Goal: Task Accomplishment & Management: Use online tool/utility

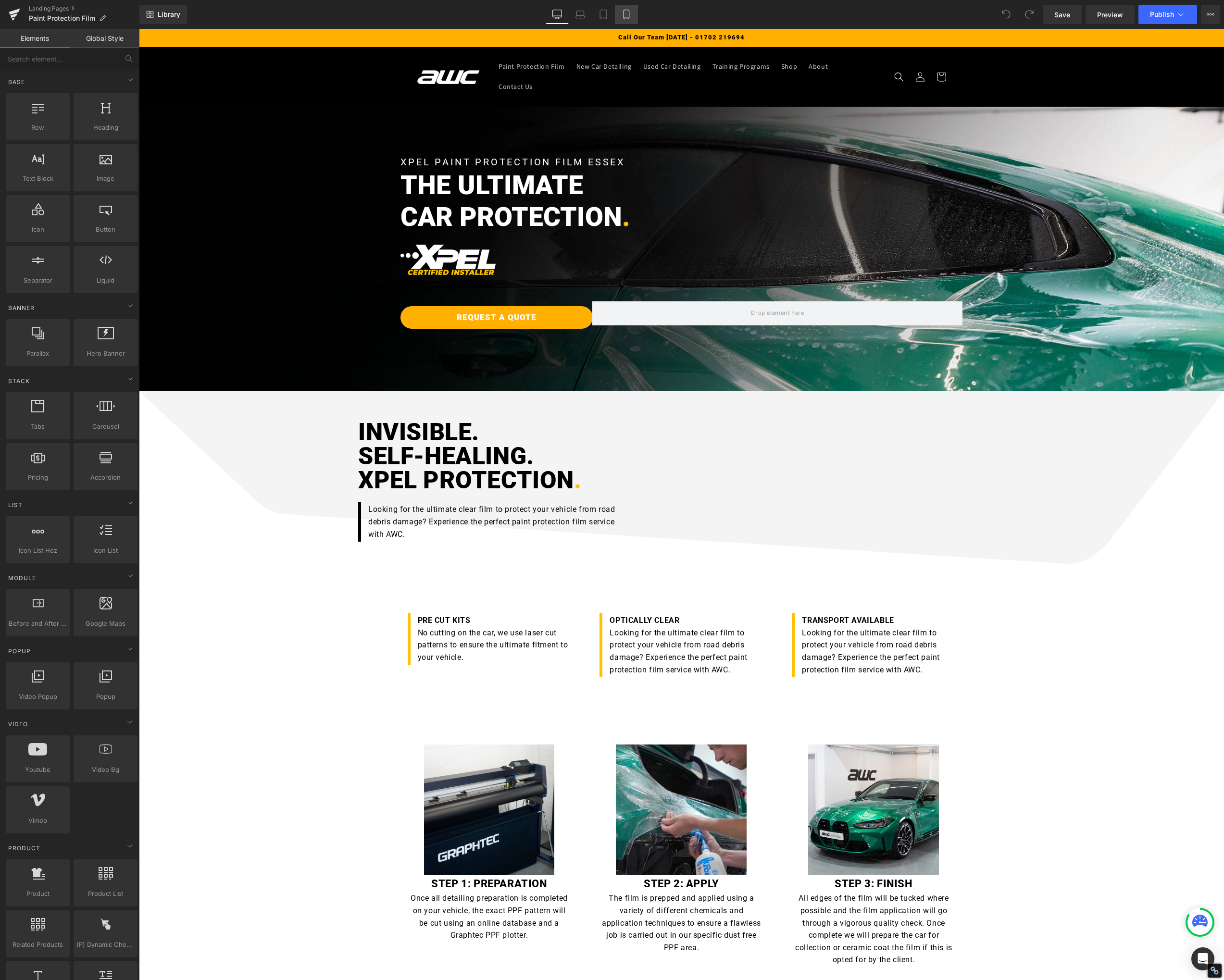
click at [623, 16] on icon at bounding box center [626, 14] width 9 height 9
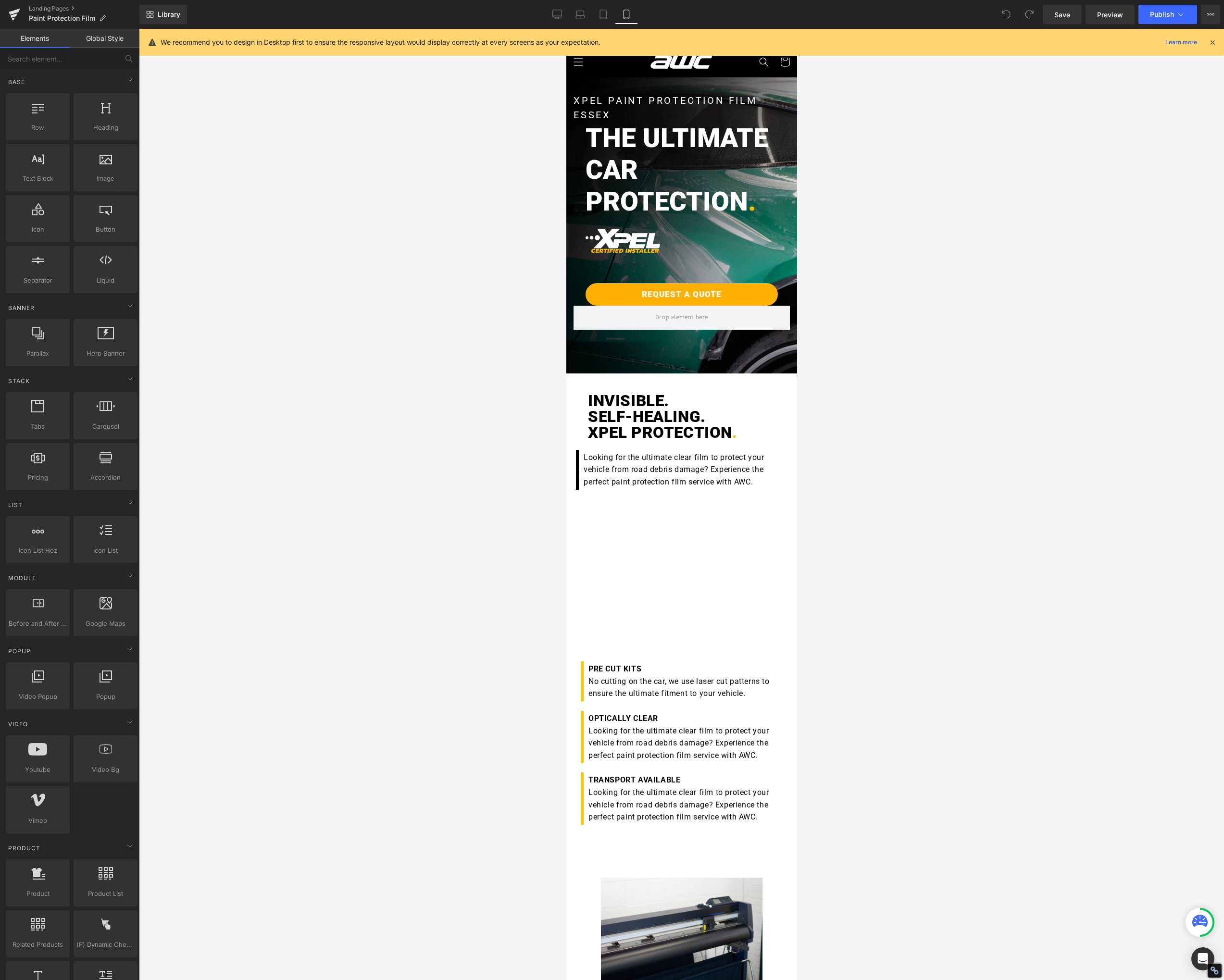
scroll to position [2, 0]
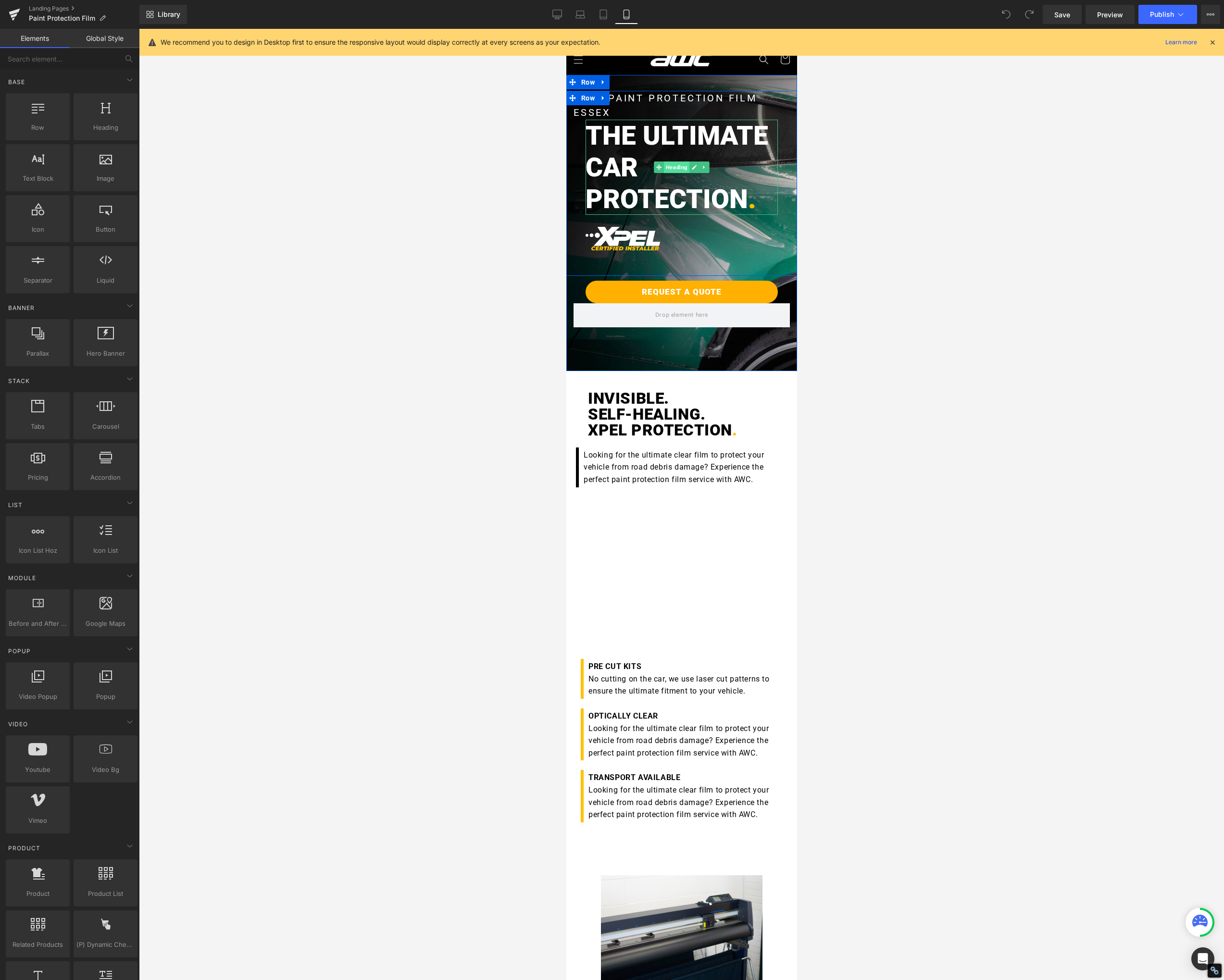
click at [664, 167] on span "Heading" at bounding box center [676, 167] width 26 height 11
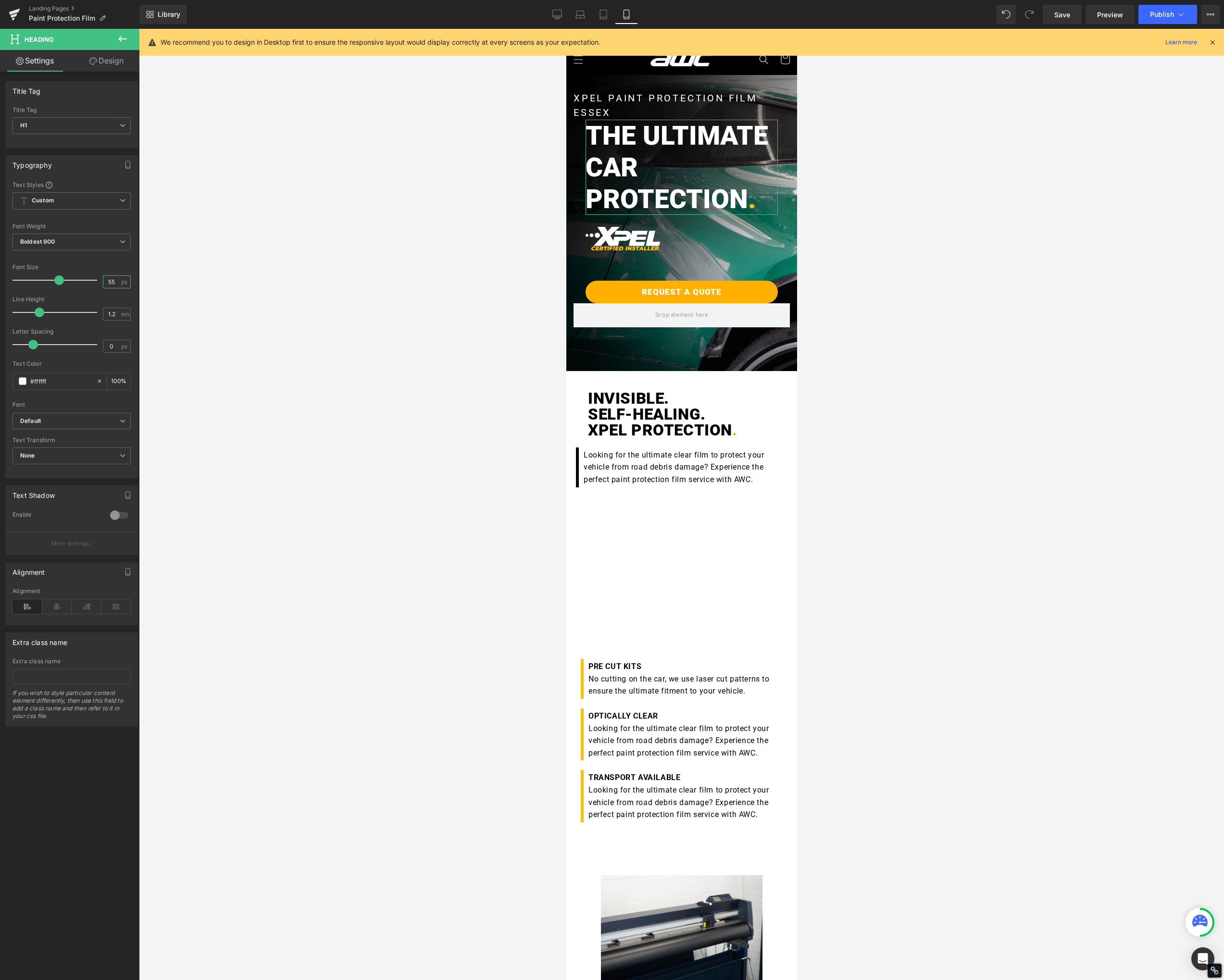
drag, startPoint x: 113, startPoint y: 284, endPoint x: 85, endPoint y: 284, distance: 28.0
click at [85, 284] on div "Font Size 55 px" at bounding box center [71, 279] width 118 height 32
click at [105, 283] on input "55" at bounding box center [111, 282] width 16 height 12
type input "35"
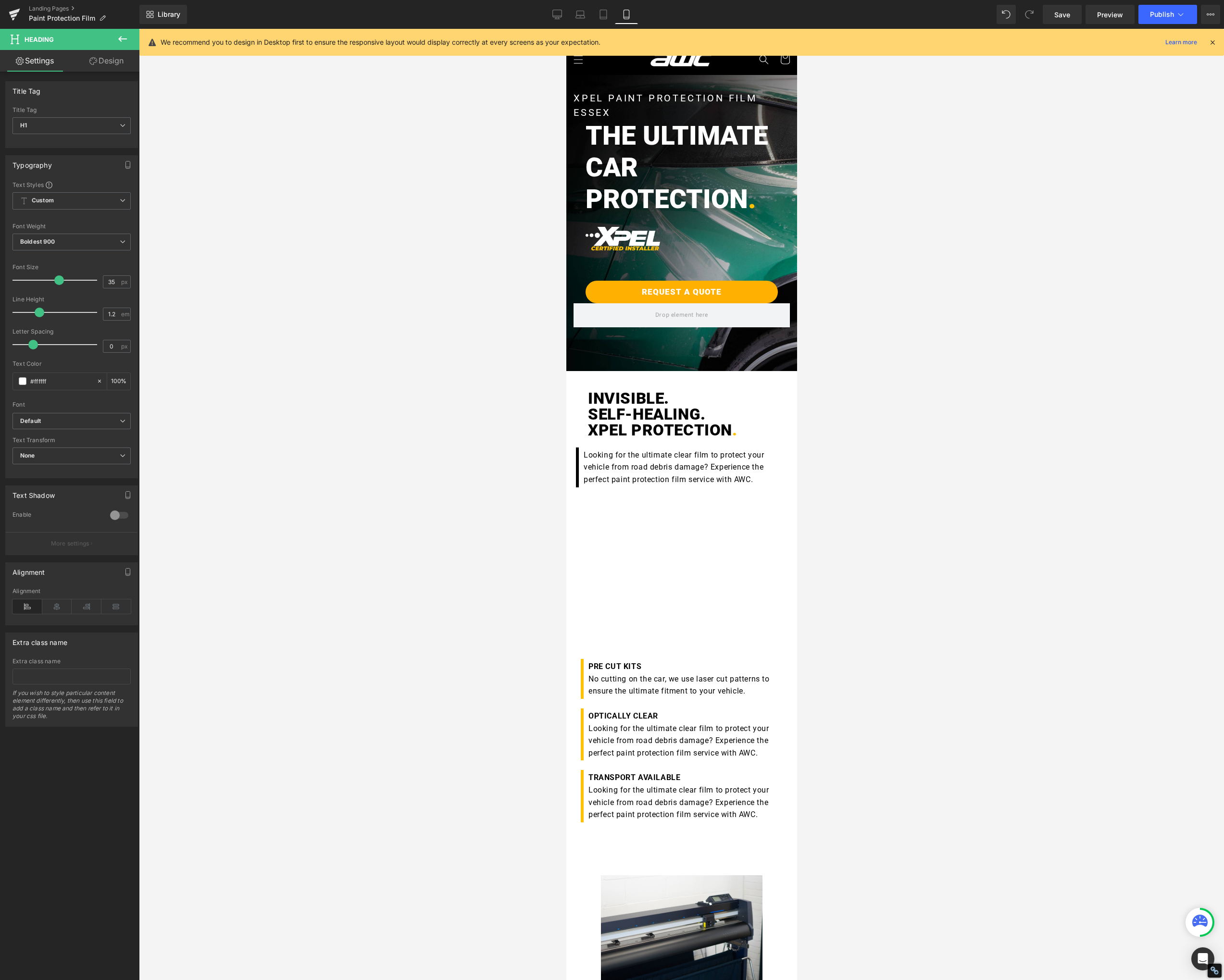
click at [279, 294] on div at bounding box center [682, 504] width 1085 height 951
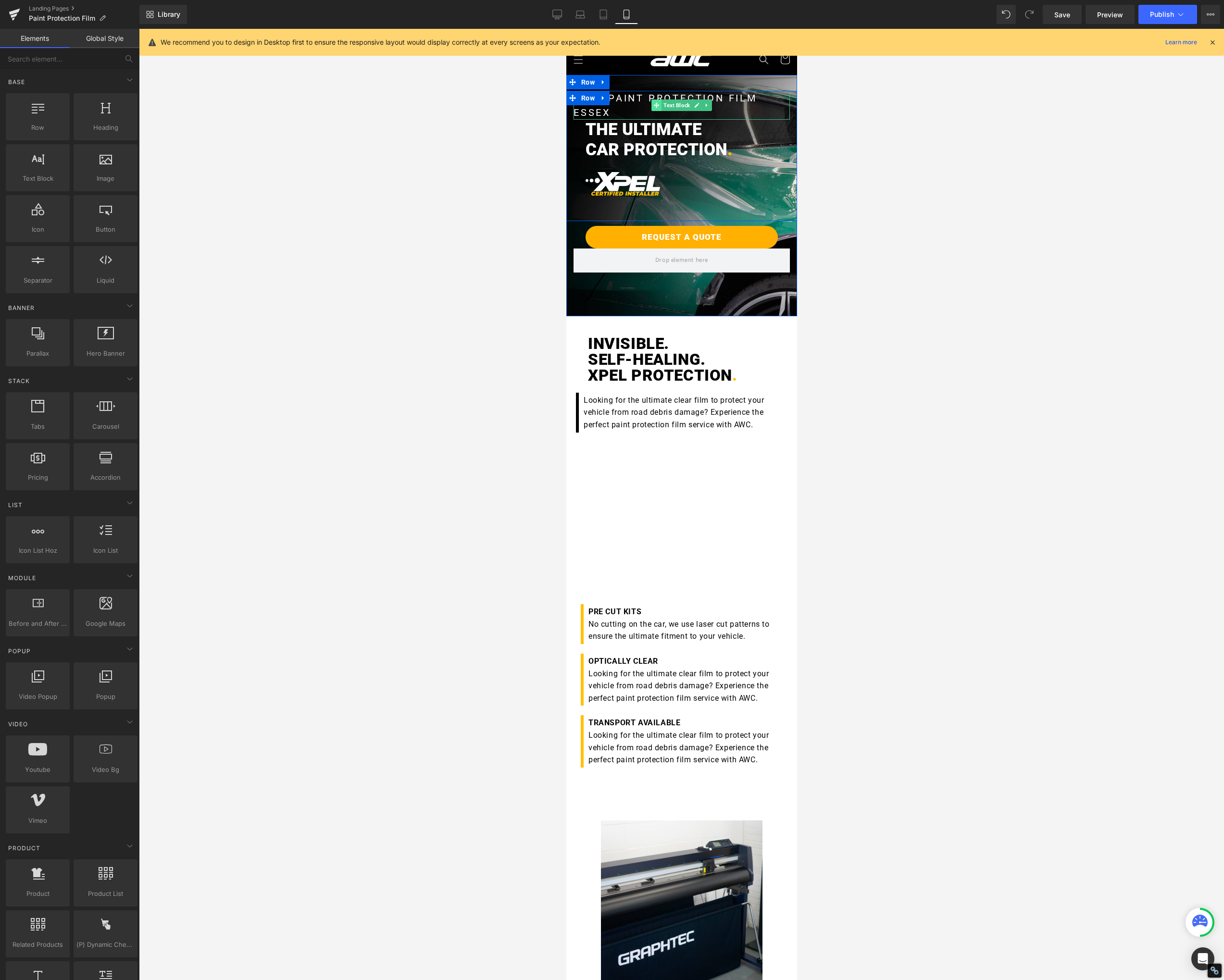
click at [654, 107] on icon at bounding box center [656, 105] width 5 height 6
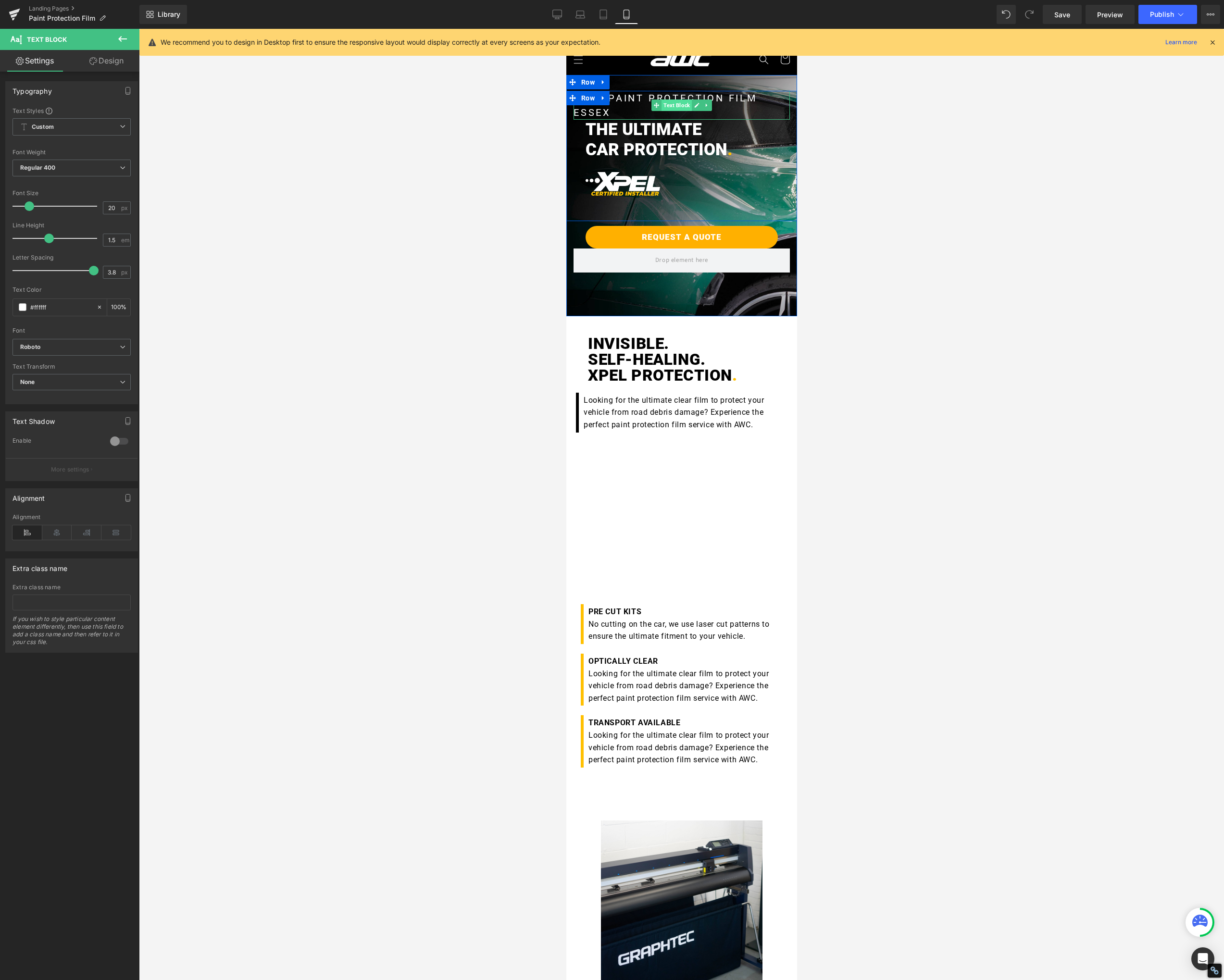
click at [681, 109] on span "Text Block" at bounding box center [676, 105] width 30 height 11
click at [92, 63] on icon at bounding box center [93, 61] width 8 height 8
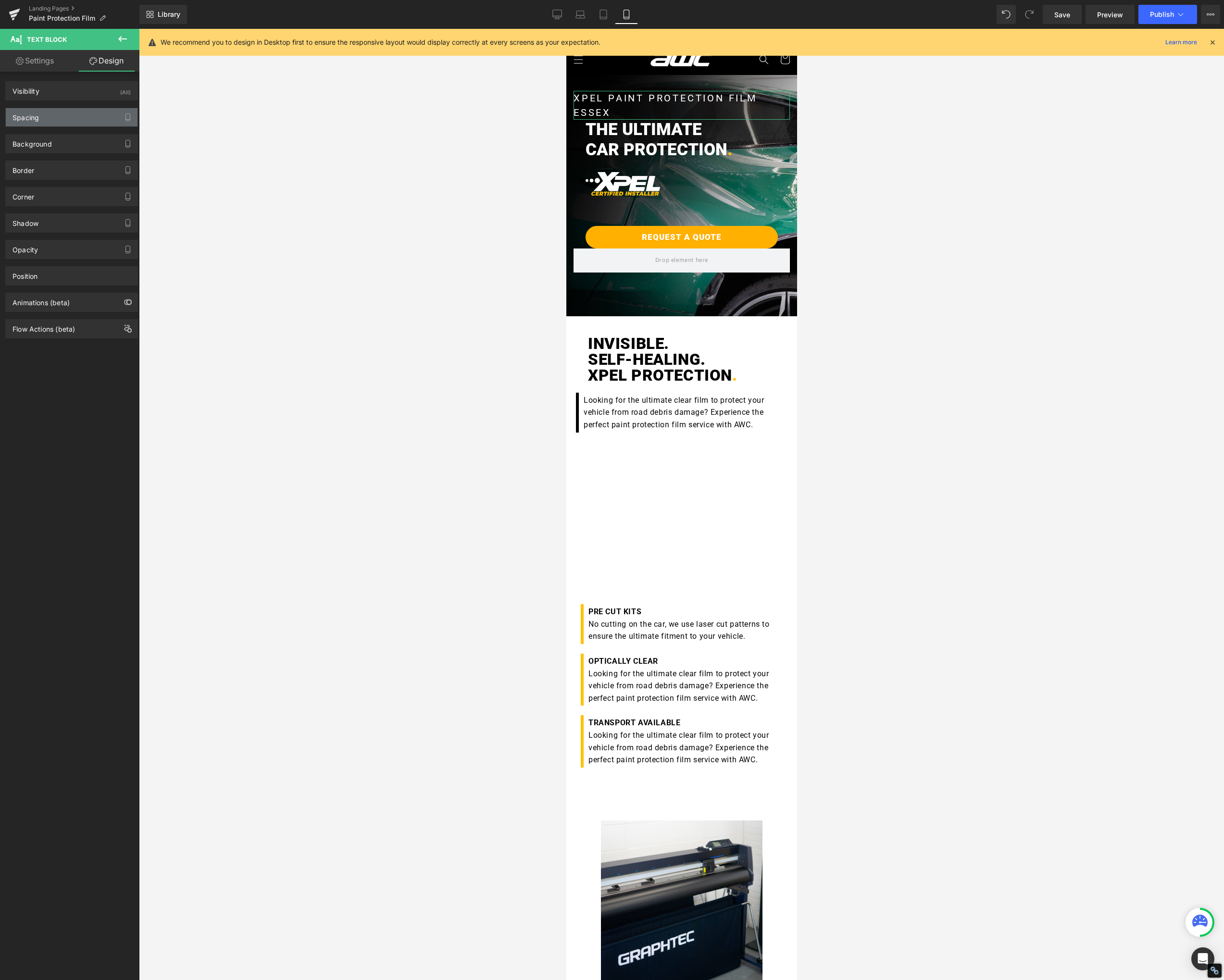
click at [71, 112] on div "Spacing" at bounding box center [72, 117] width 132 height 18
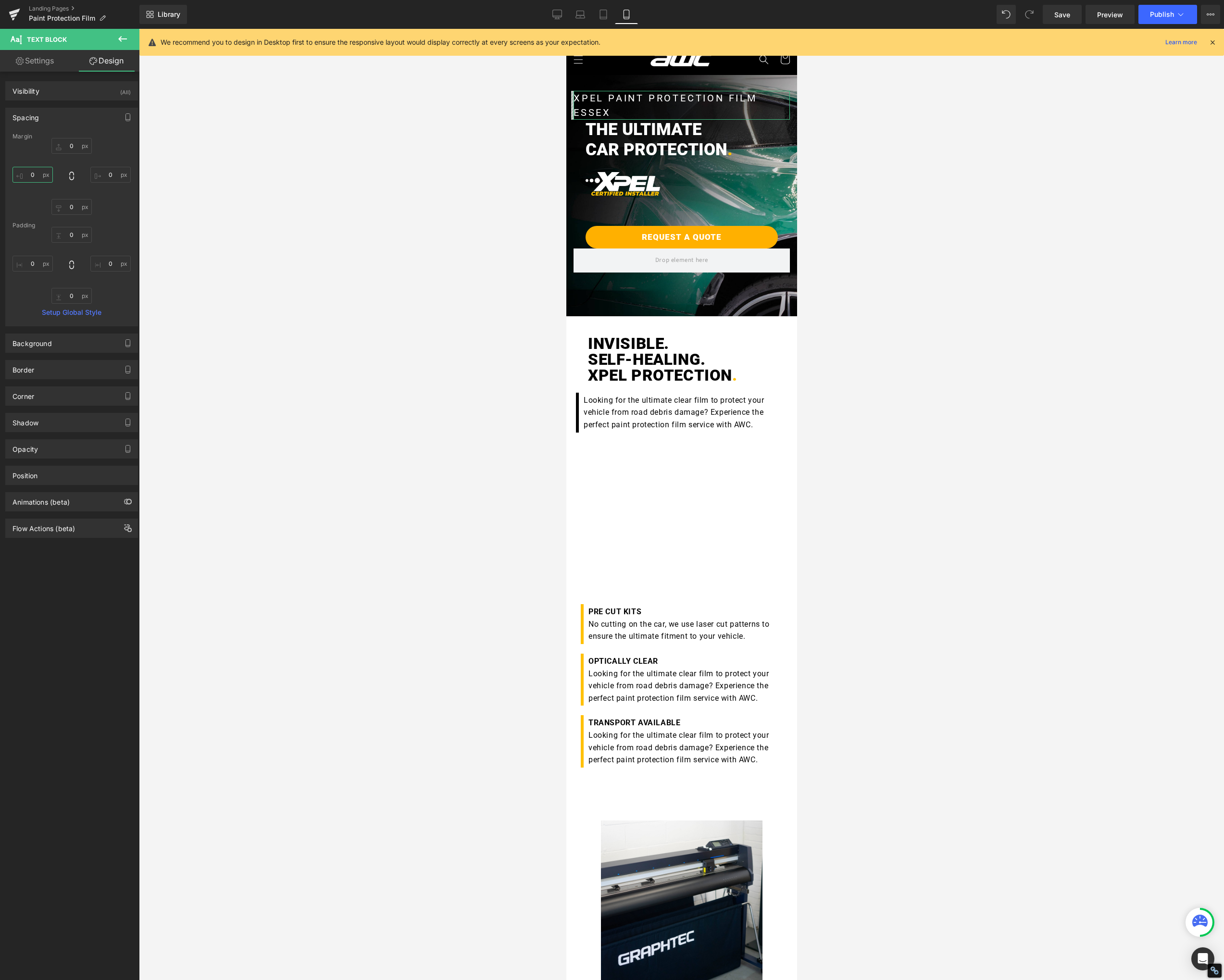
click at [27, 177] on input "0" at bounding box center [32, 175] width 40 height 16
type input "1"
type input "2"
type input "25"
click at [56, 205] on input "0" at bounding box center [72, 207] width 40 height 16
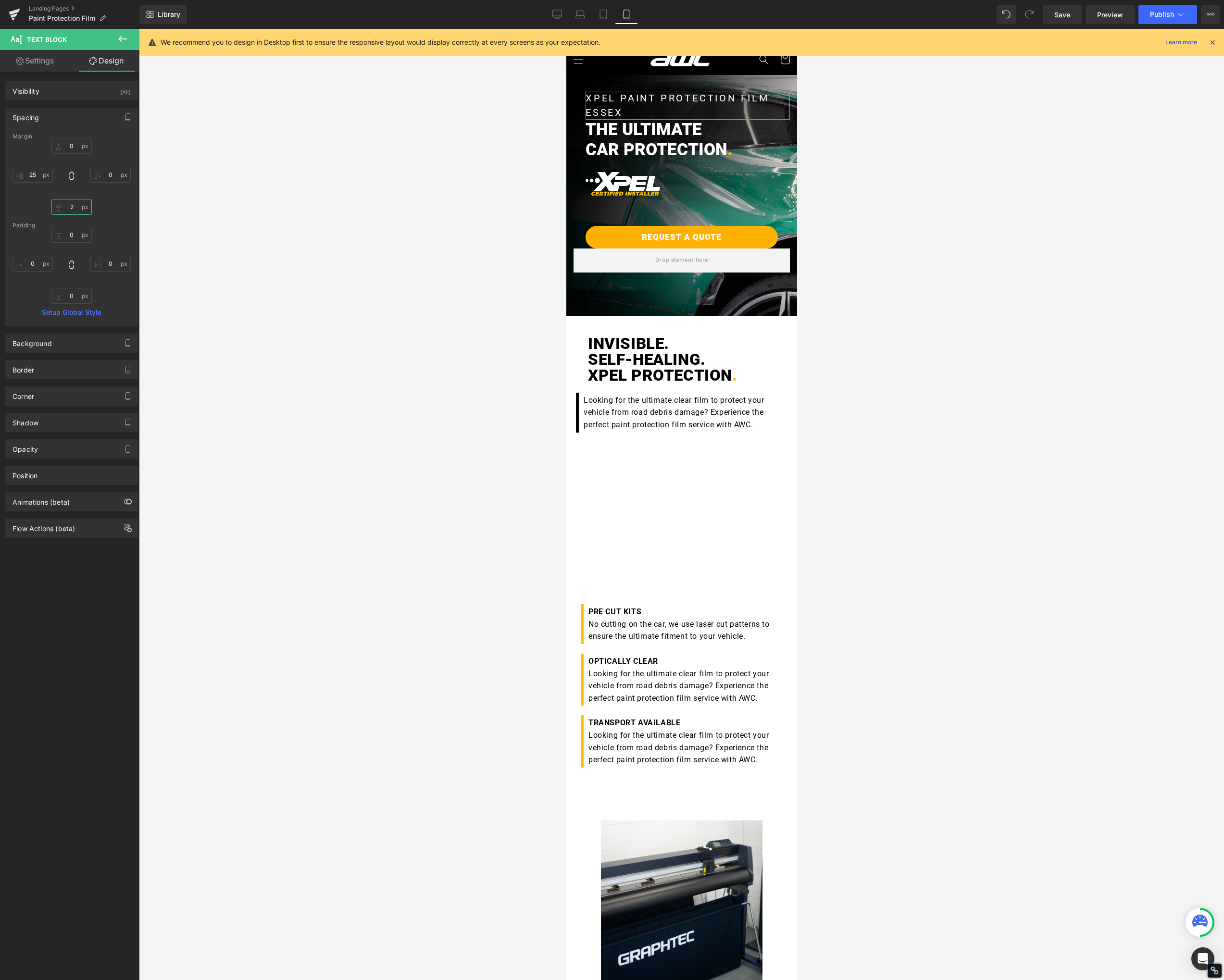
type input "20"
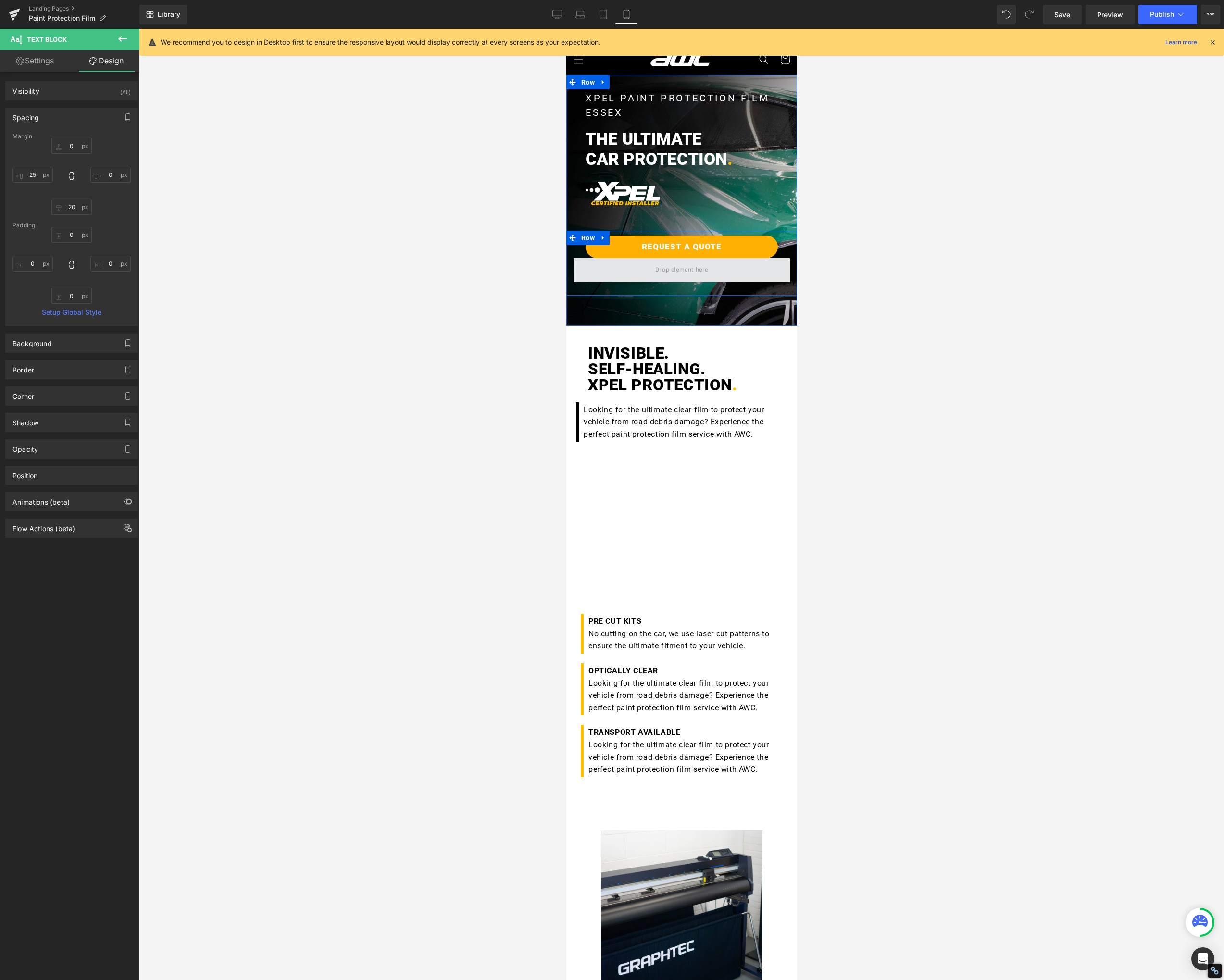
click at [674, 272] on span at bounding box center [681, 270] width 59 height 16
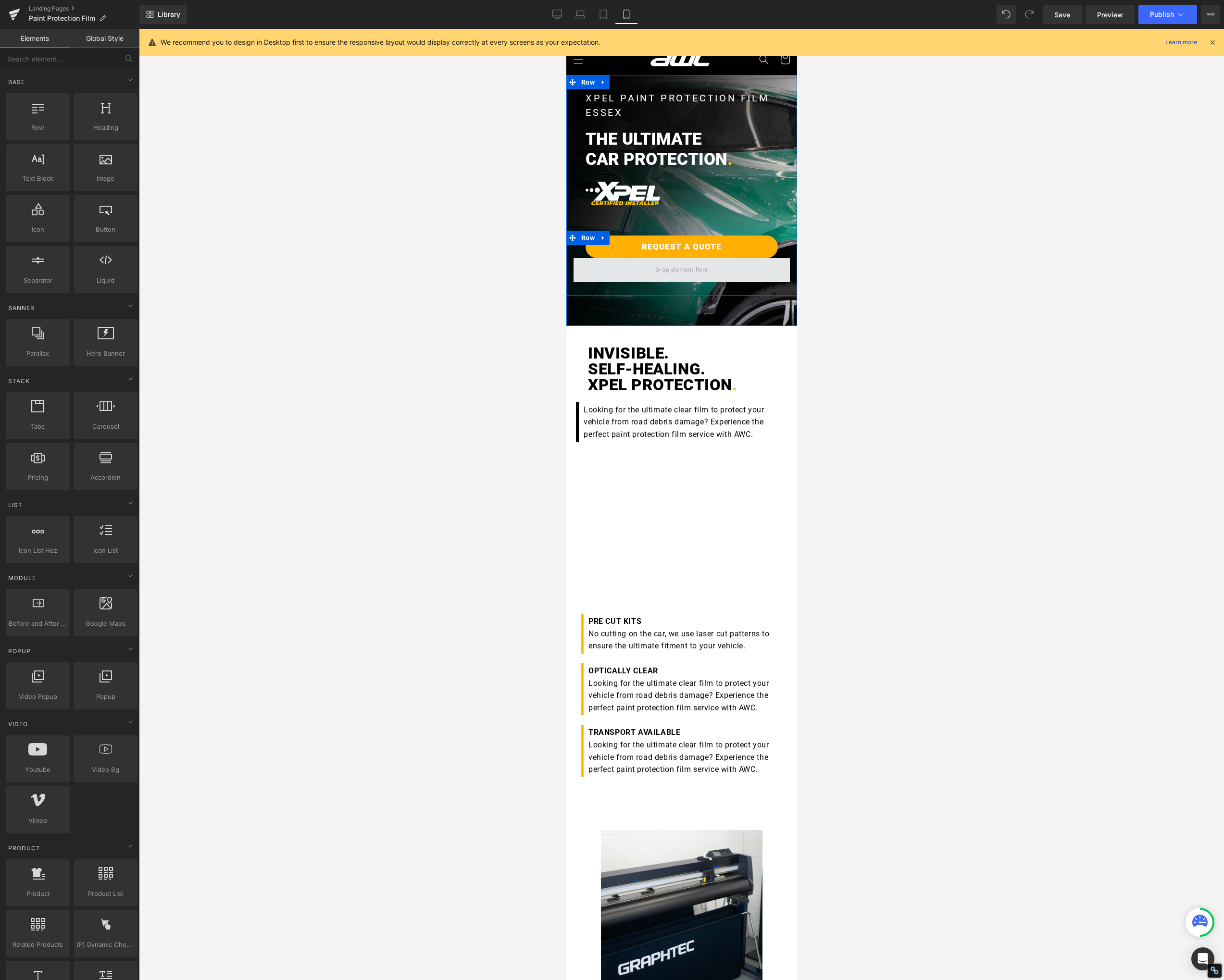
click at [604, 274] on span at bounding box center [682, 270] width 216 height 24
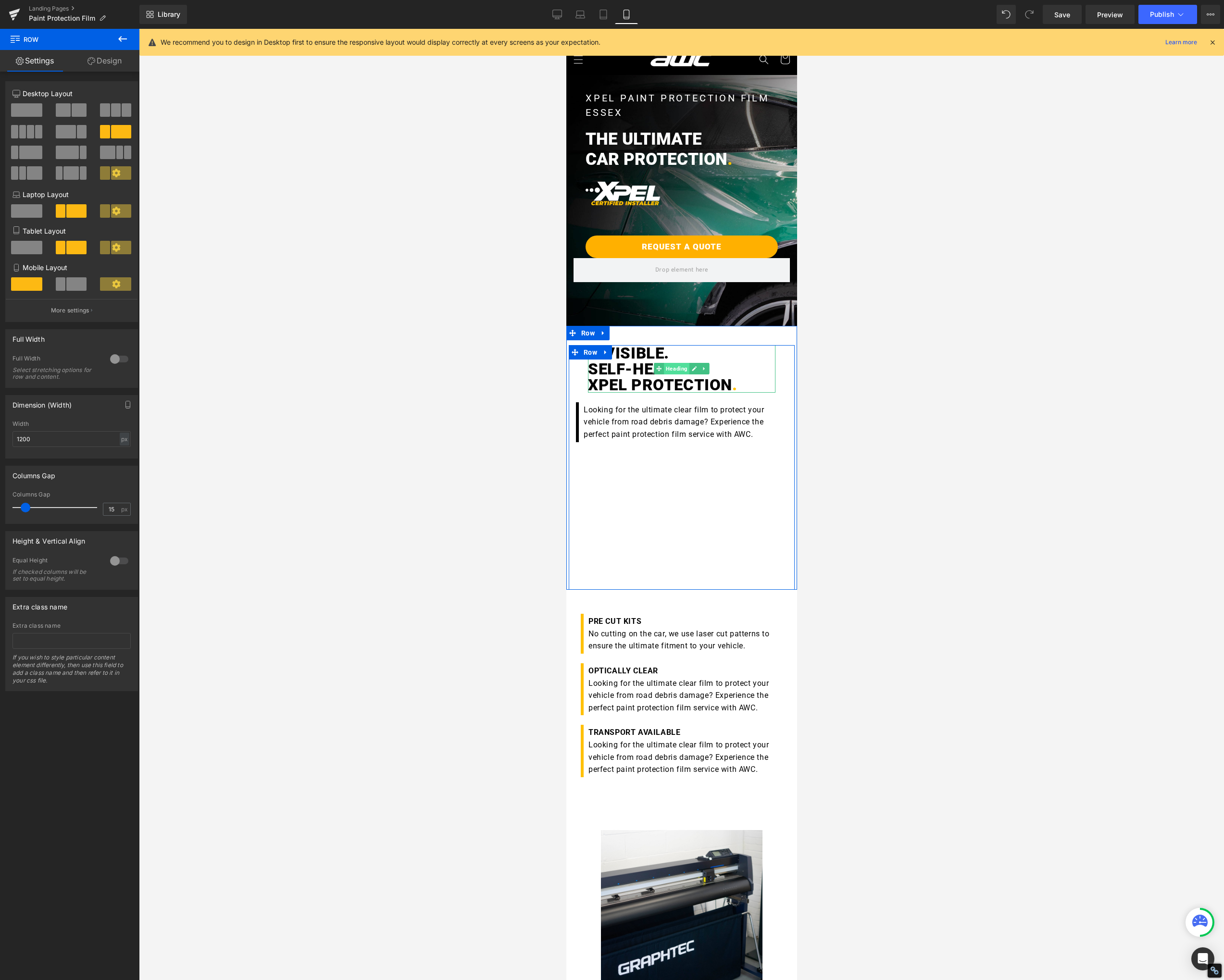
click at [674, 370] on span "Heading" at bounding box center [676, 368] width 26 height 11
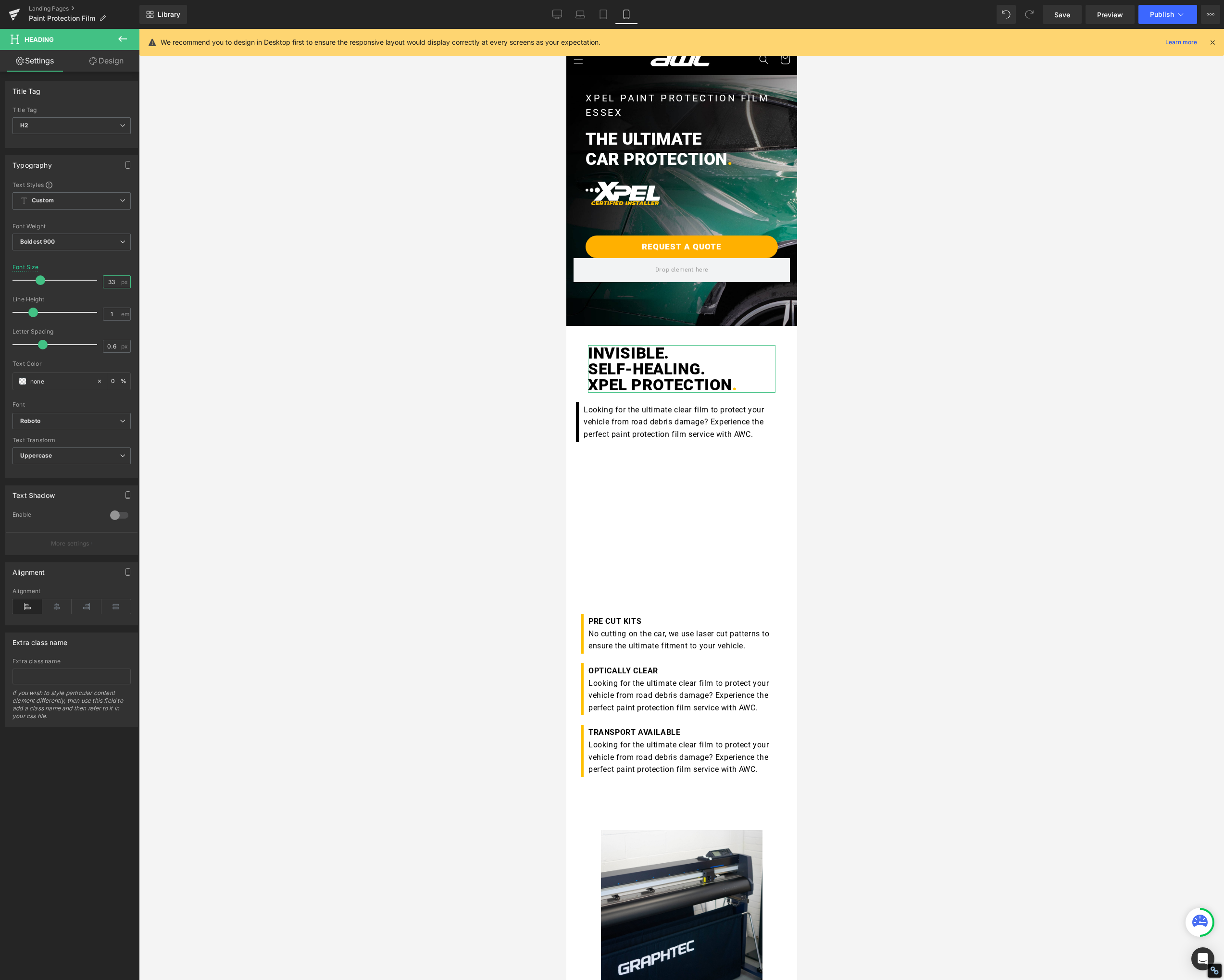
click at [106, 281] on input "33" at bounding box center [111, 282] width 16 height 12
click at [105, 265] on div "Font Size 55 px" at bounding box center [71, 279] width 118 height 32
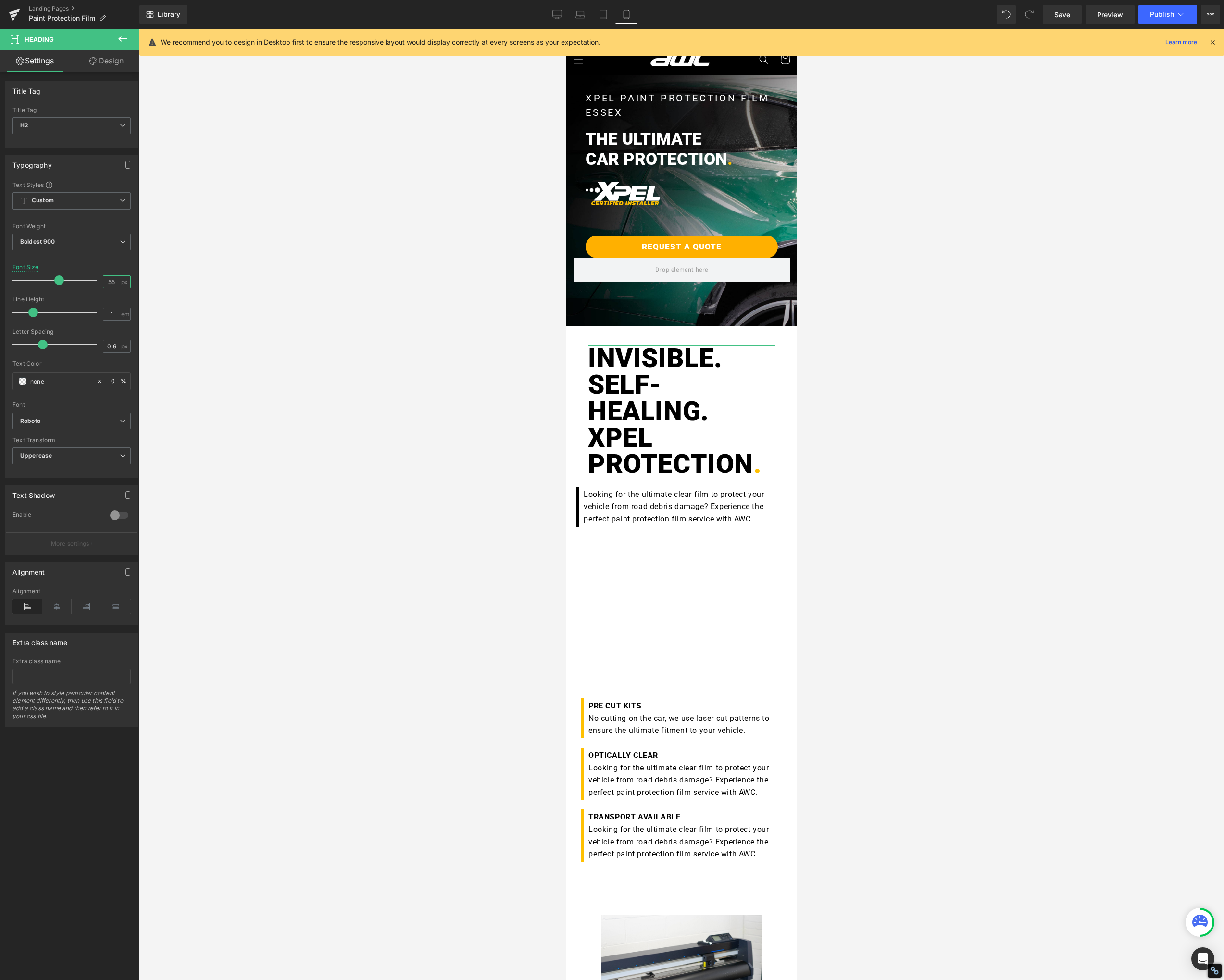
drag, startPoint x: 112, startPoint y: 282, endPoint x: 91, endPoint y: 283, distance: 21.0
click at [91, 283] on div "Font Size 55 px" at bounding box center [71, 279] width 118 height 32
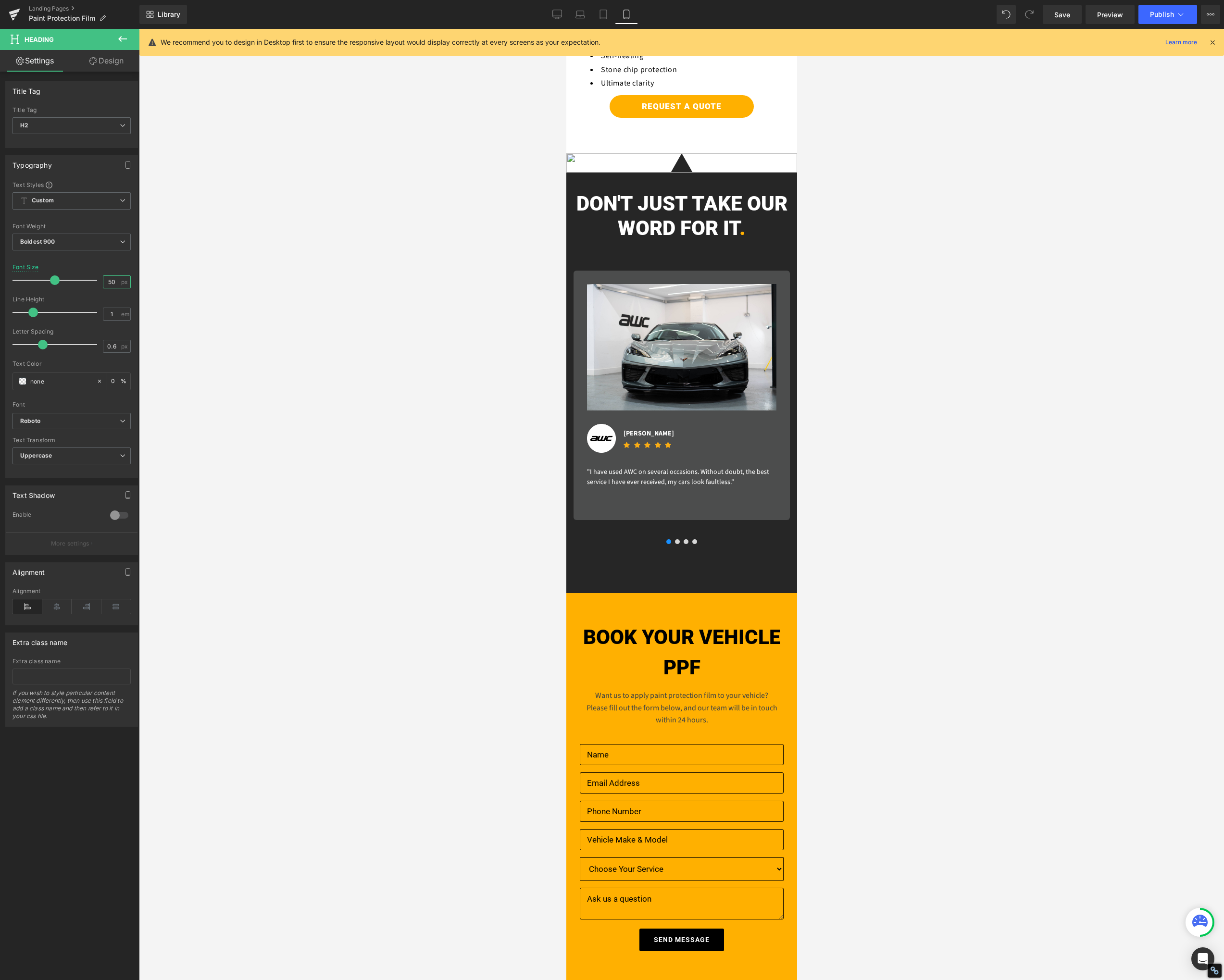
scroll to position [1926, 0]
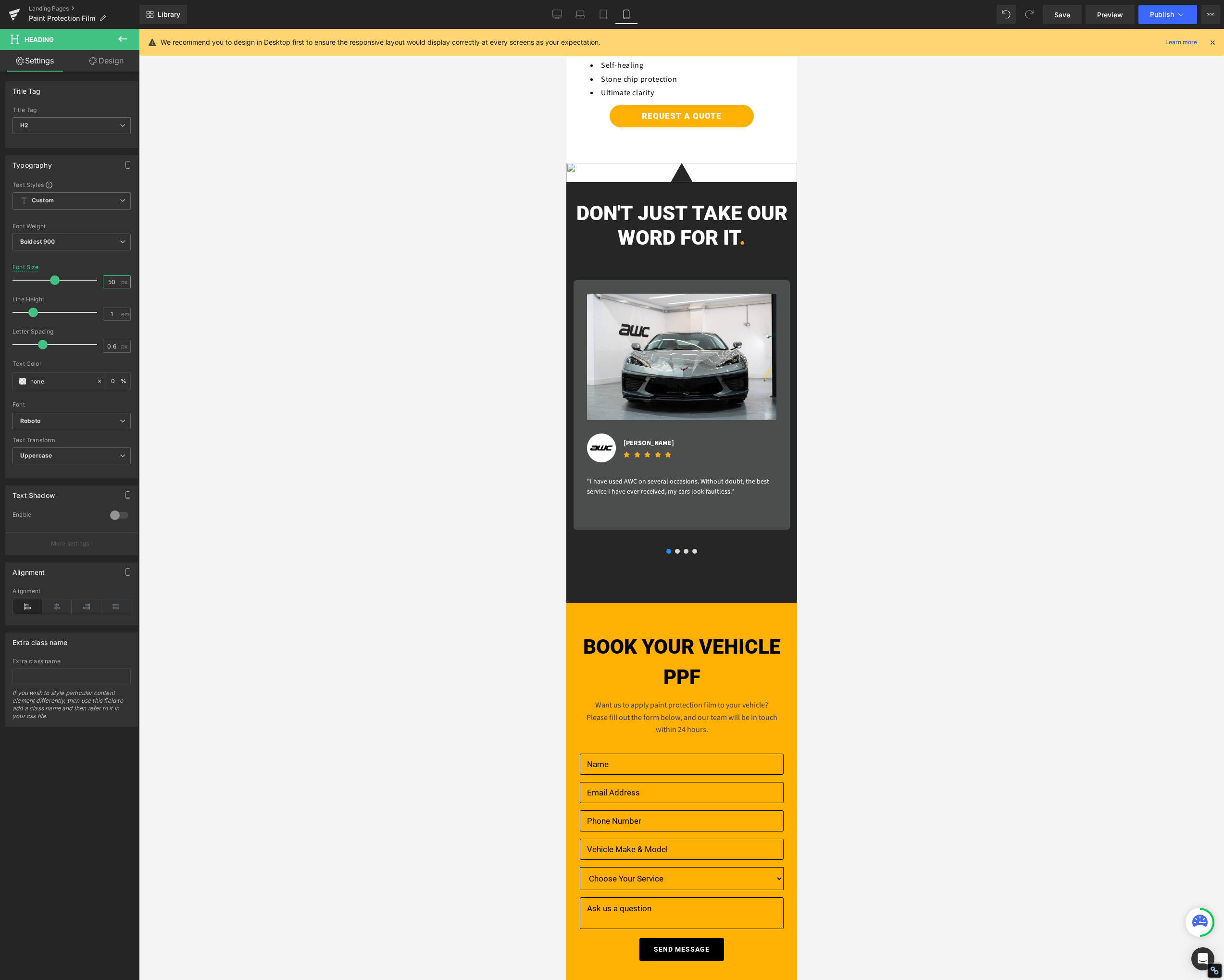
type input "50"
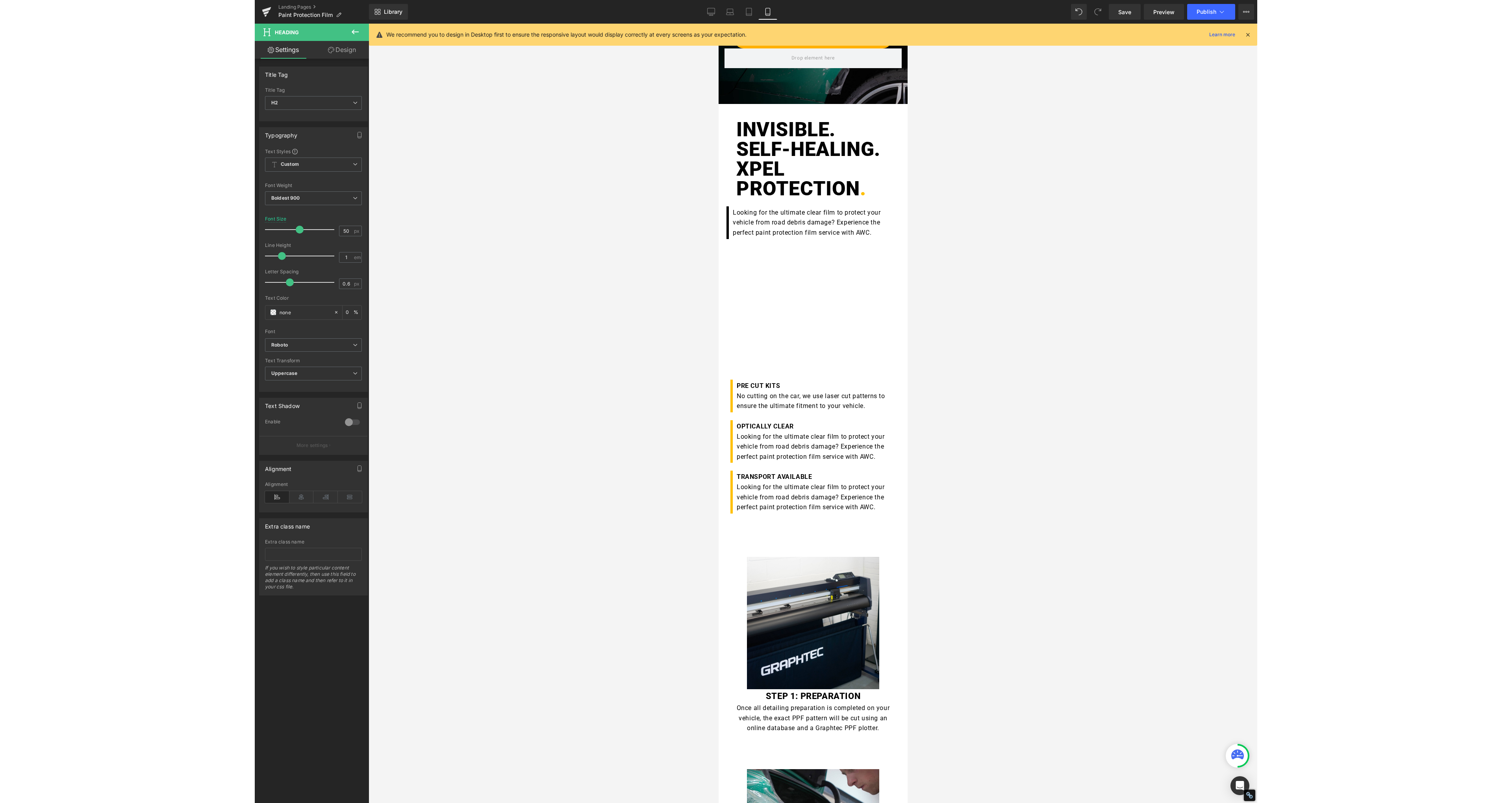
scroll to position [0, 0]
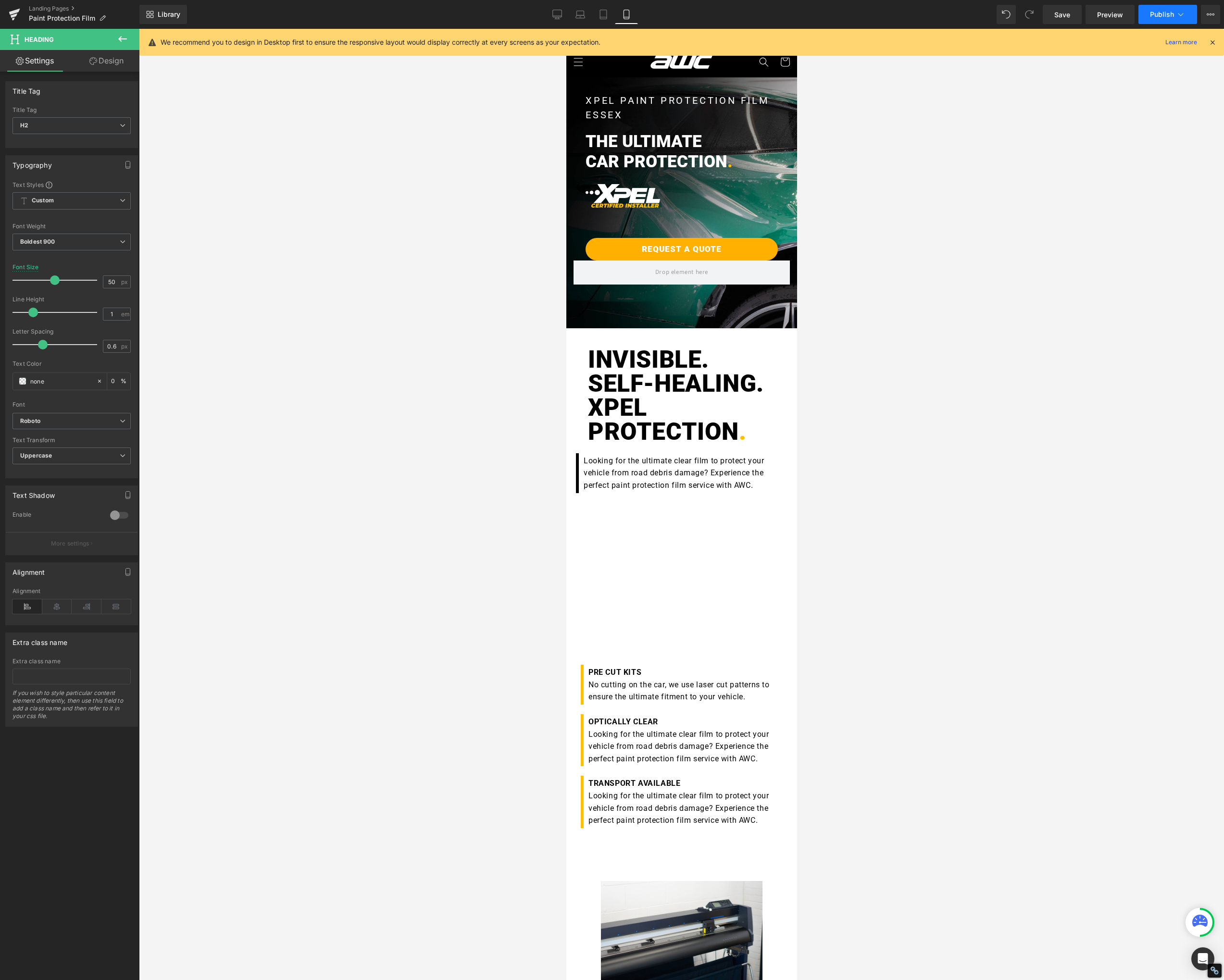
click at [1154, 16] on span "Publish" at bounding box center [1162, 14] width 24 height 8
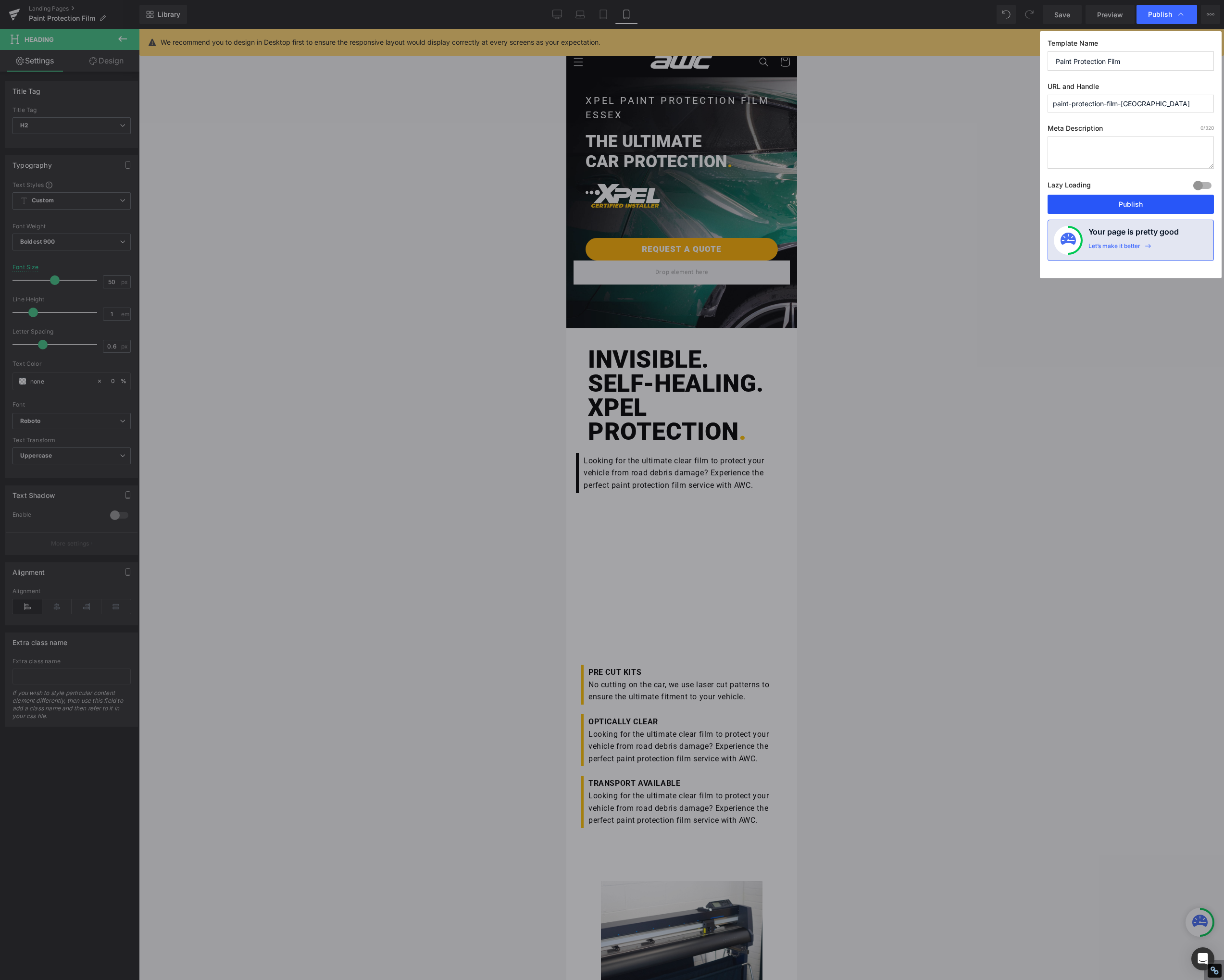
click at [1112, 203] on button "Publish" at bounding box center [1131, 204] width 166 height 19
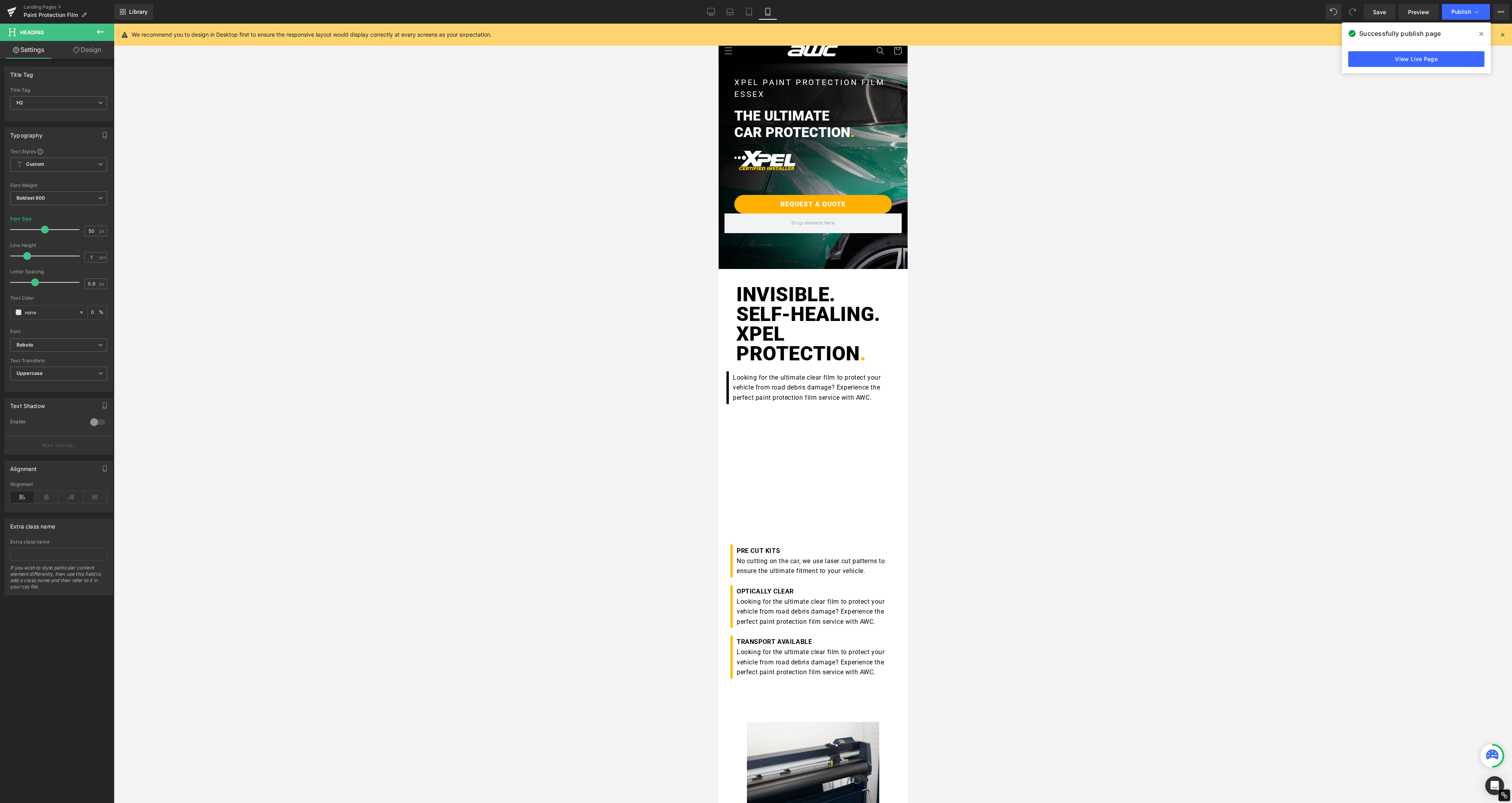
click at [216, 136] on div at bounding box center [813, 413] width 1398 height 780
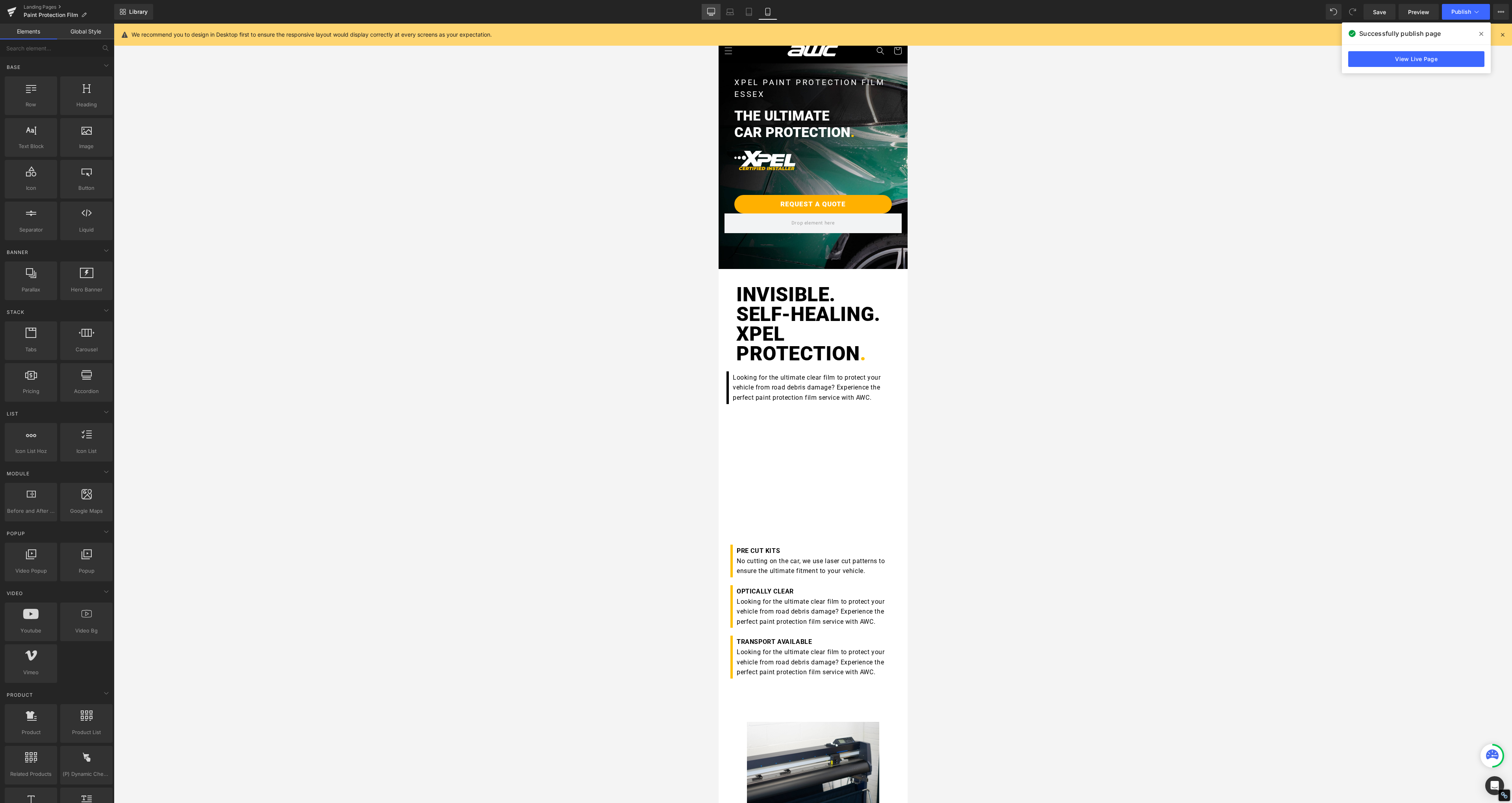
click at [707, 10] on icon at bounding box center [711, 11] width 8 height 6
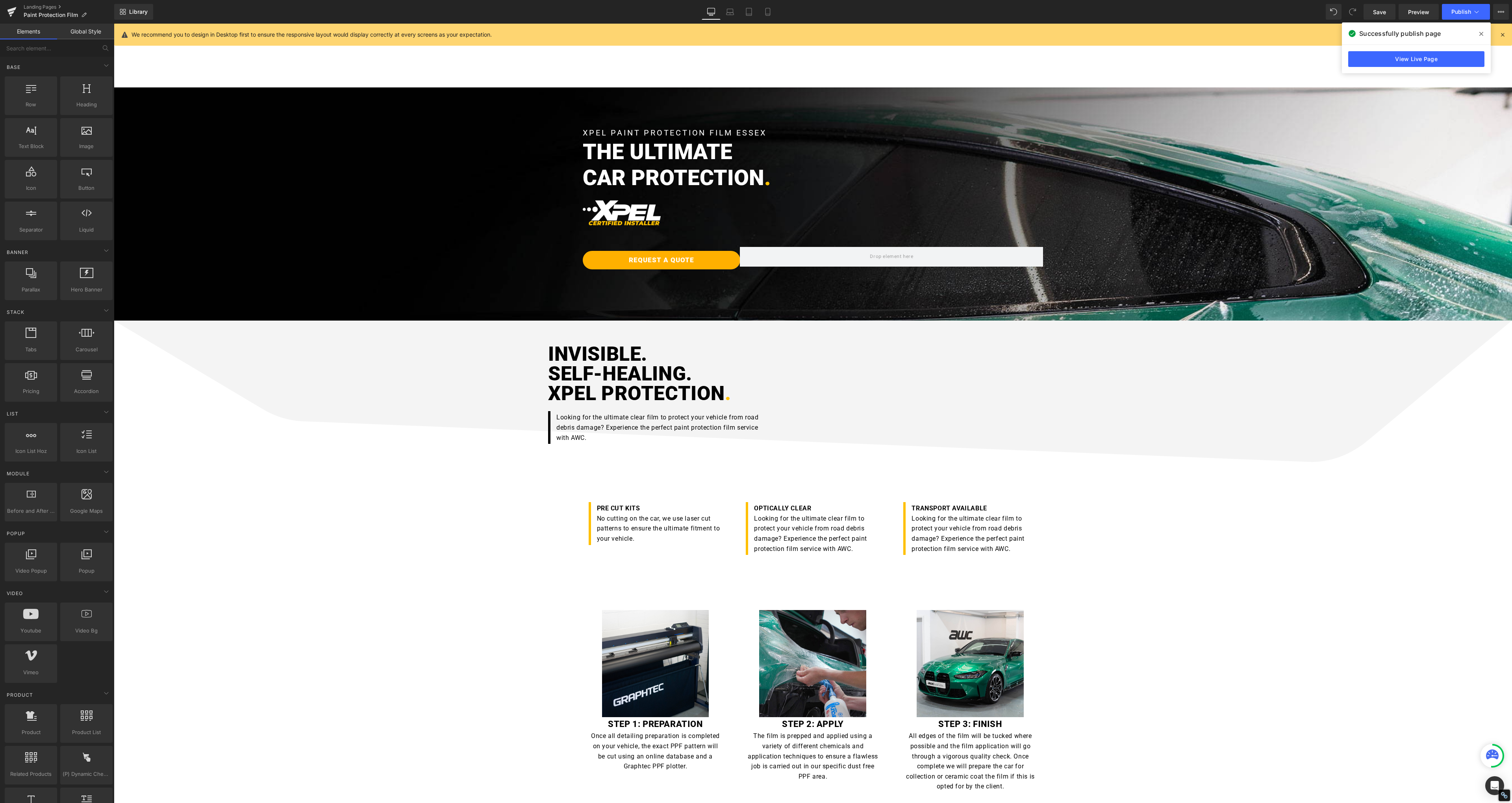
scroll to position [64, 0]
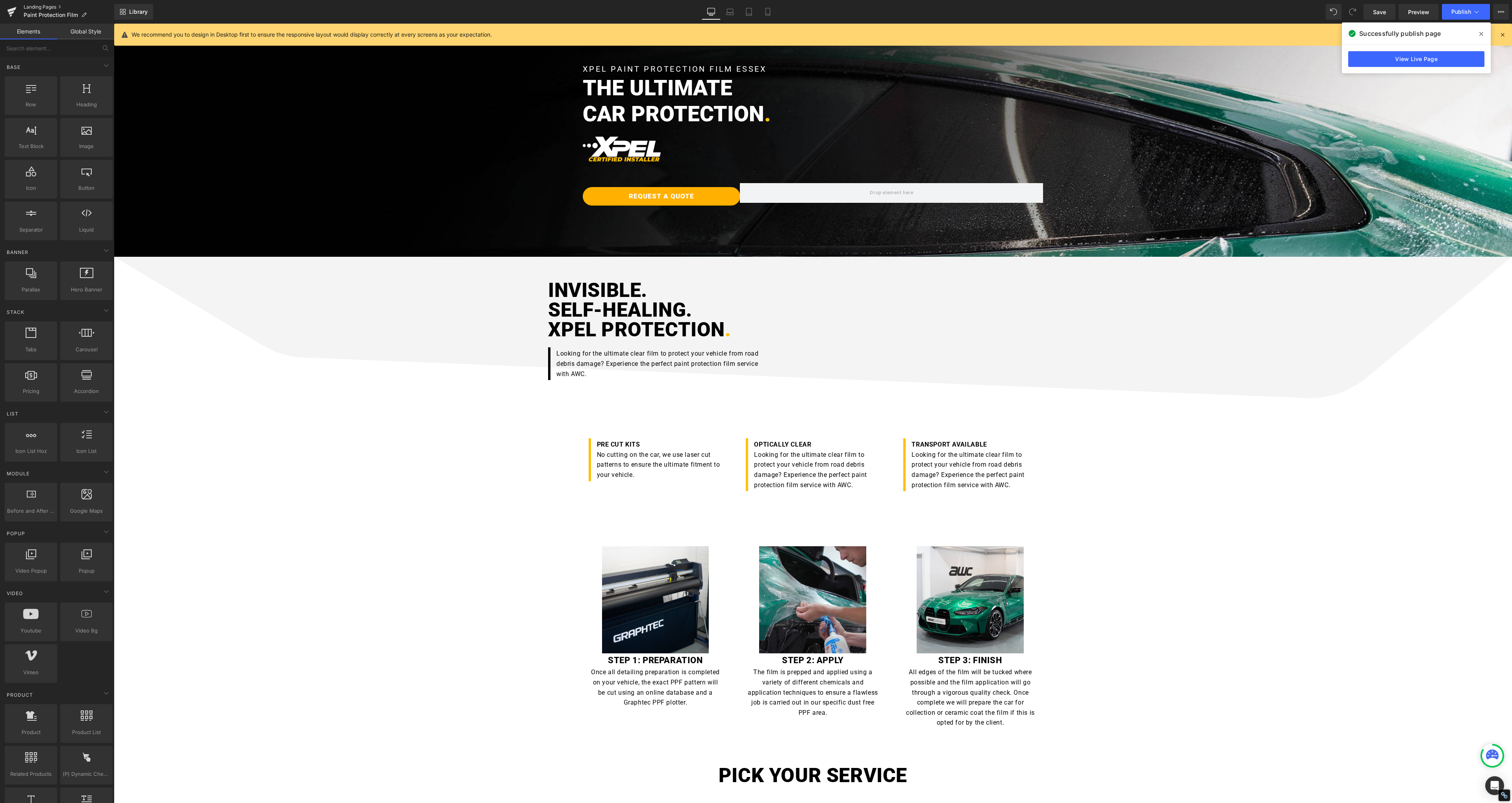
click at [43, 6] on link "Landing Pages" at bounding box center [69, 7] width 90 height 6
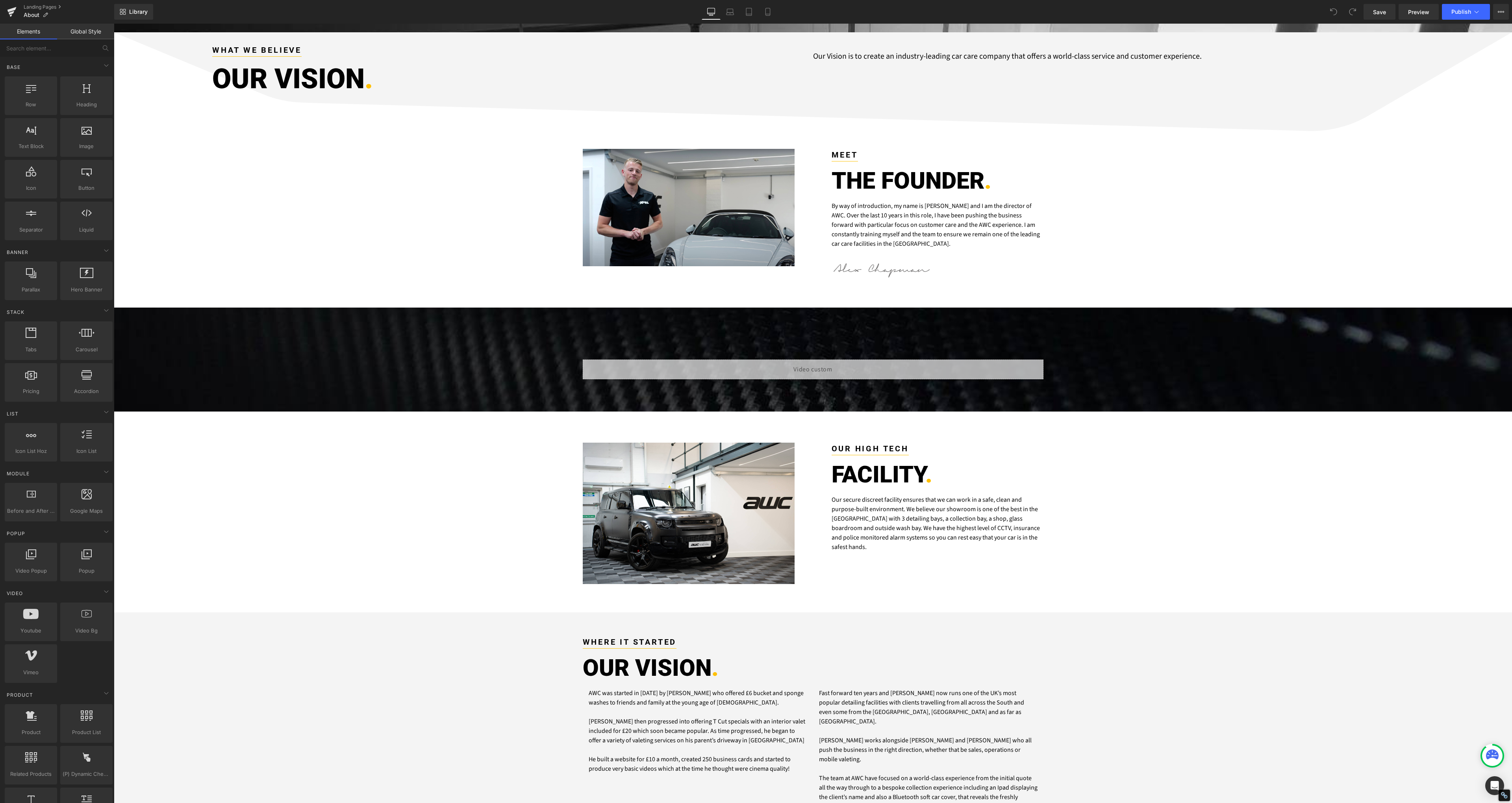
scroll to position [270, 0]
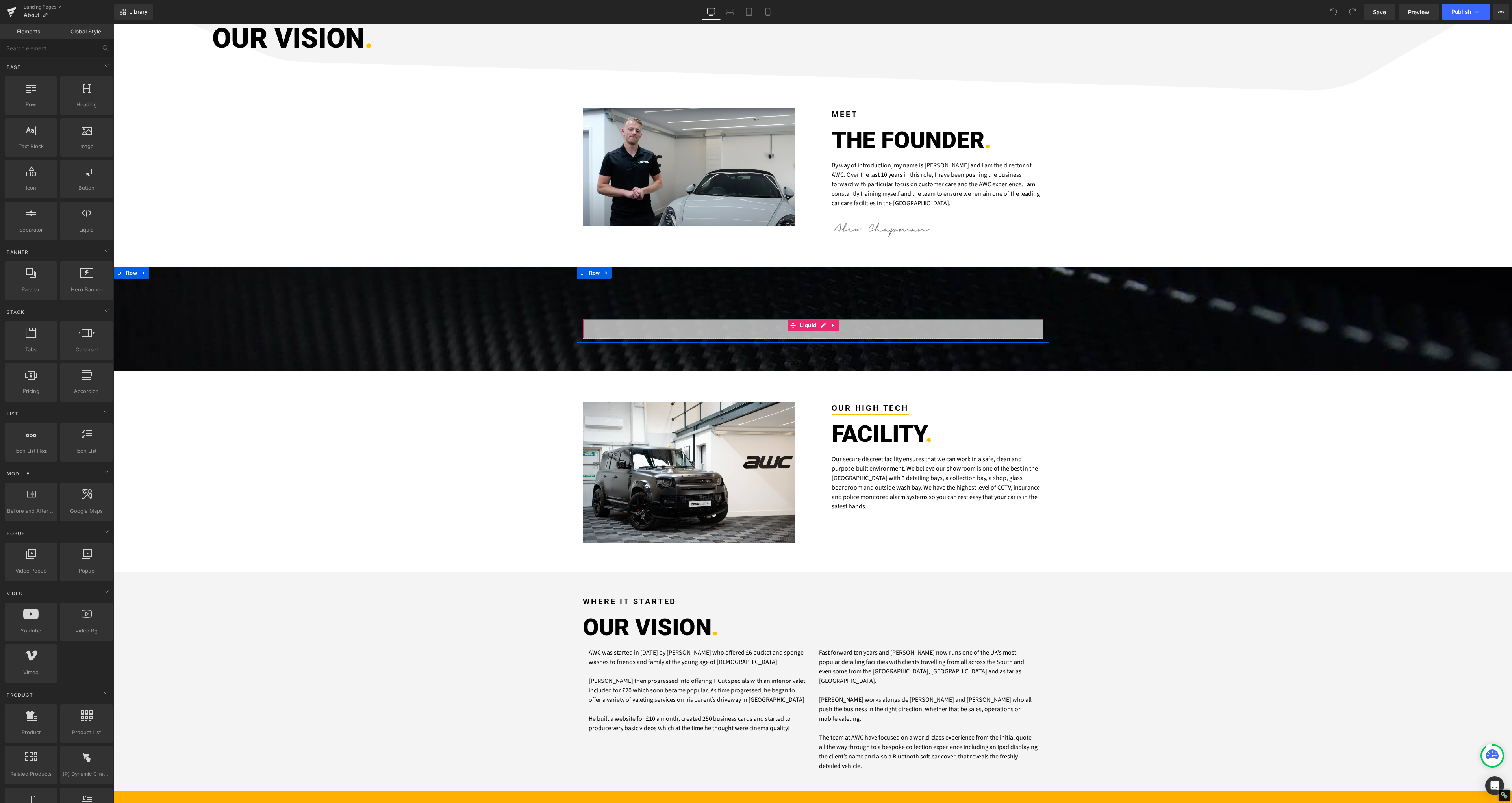
click at [751, 326] on div "Liquid" at bounding box center [813, 329] width 461 height 20
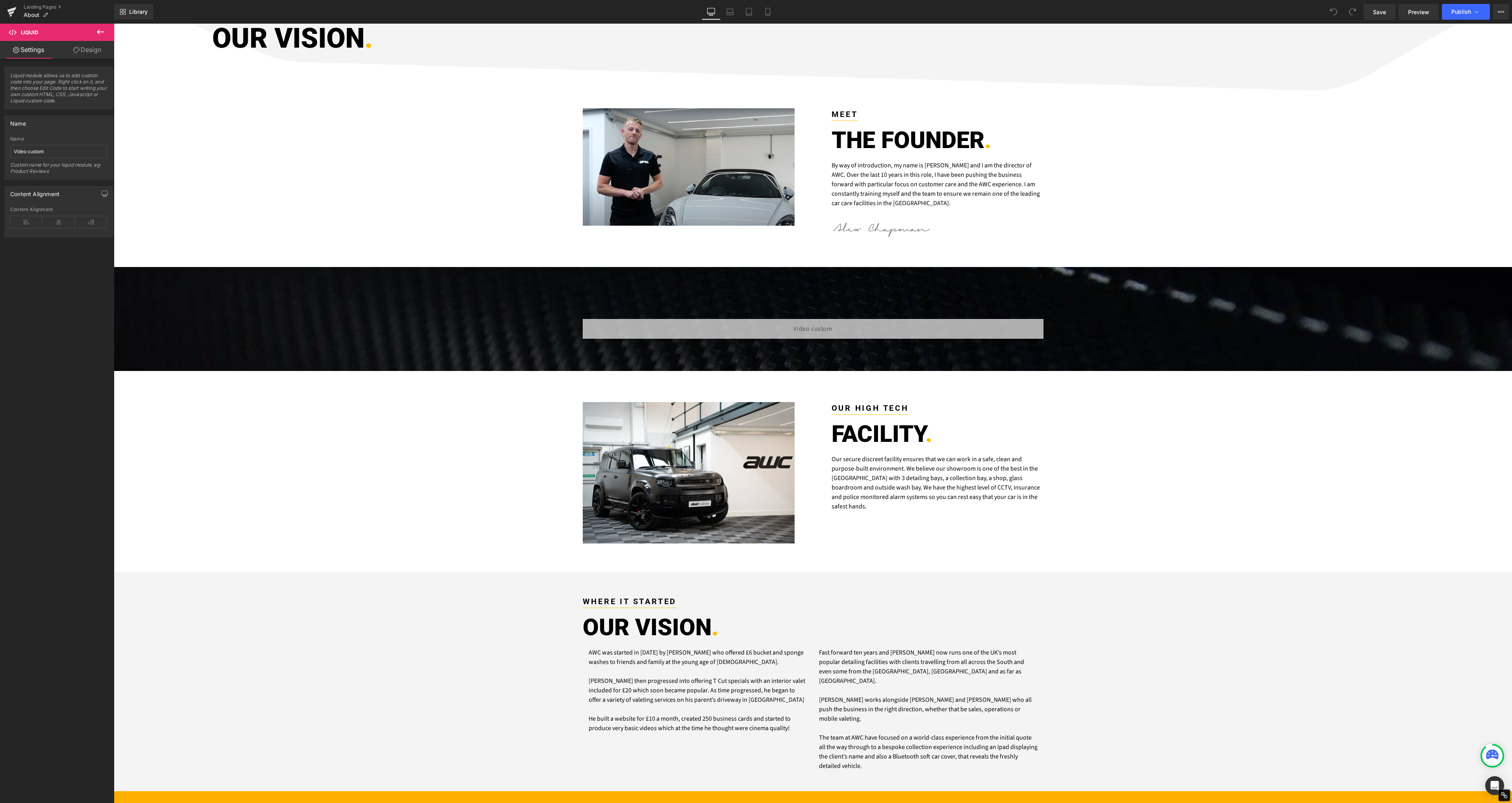
click at [99, 32] on icon at bounding box center [100, 32] width 7 height 5
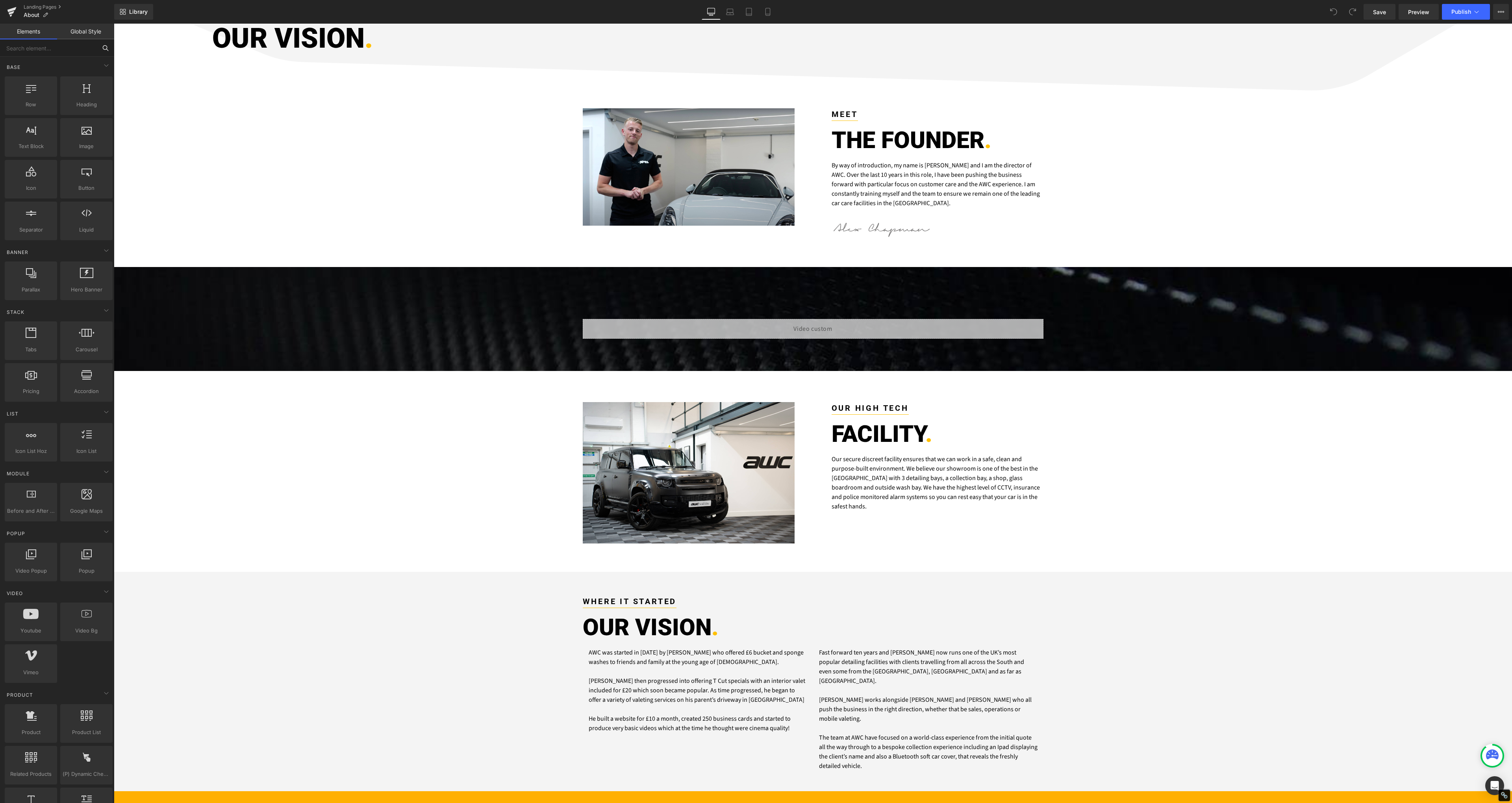
click at [60, 51] on input "text" at bounding box center [48, 48] width 97 height 18
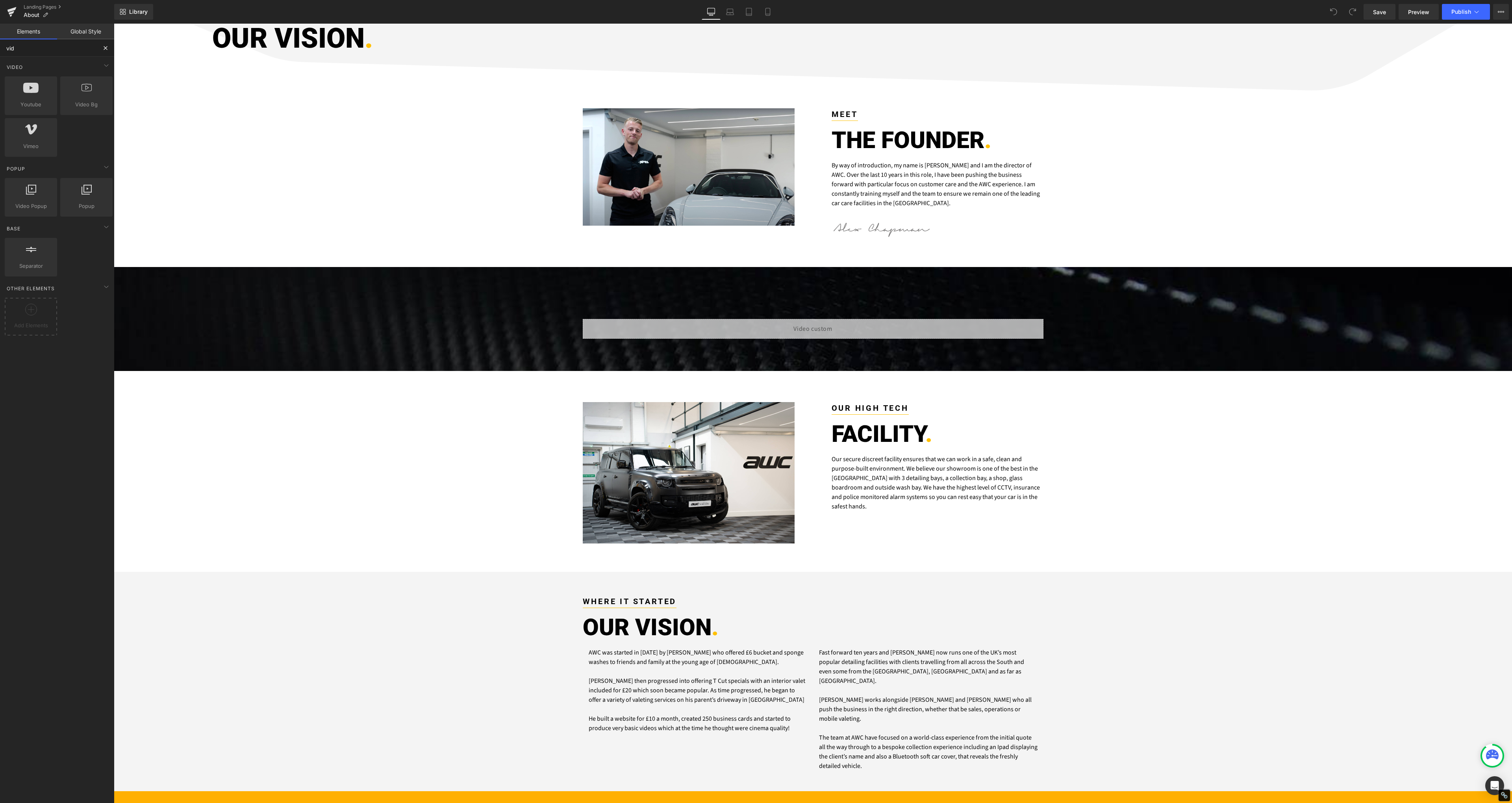
type input "vide"
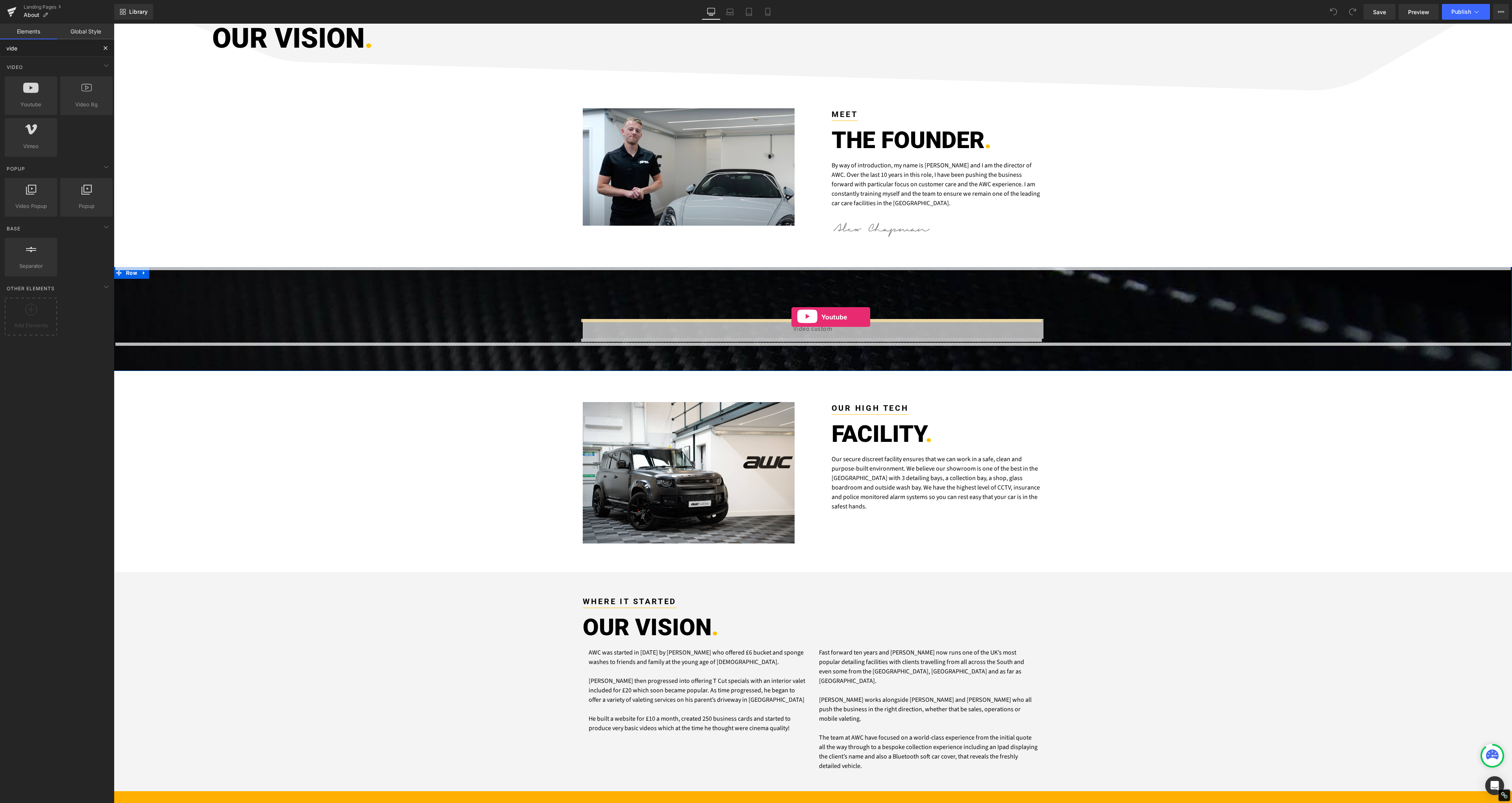
drag, startPoint x: 144, startPoint y: 120, endPoint x: 791, endPoint y: 317, distance: 676.3
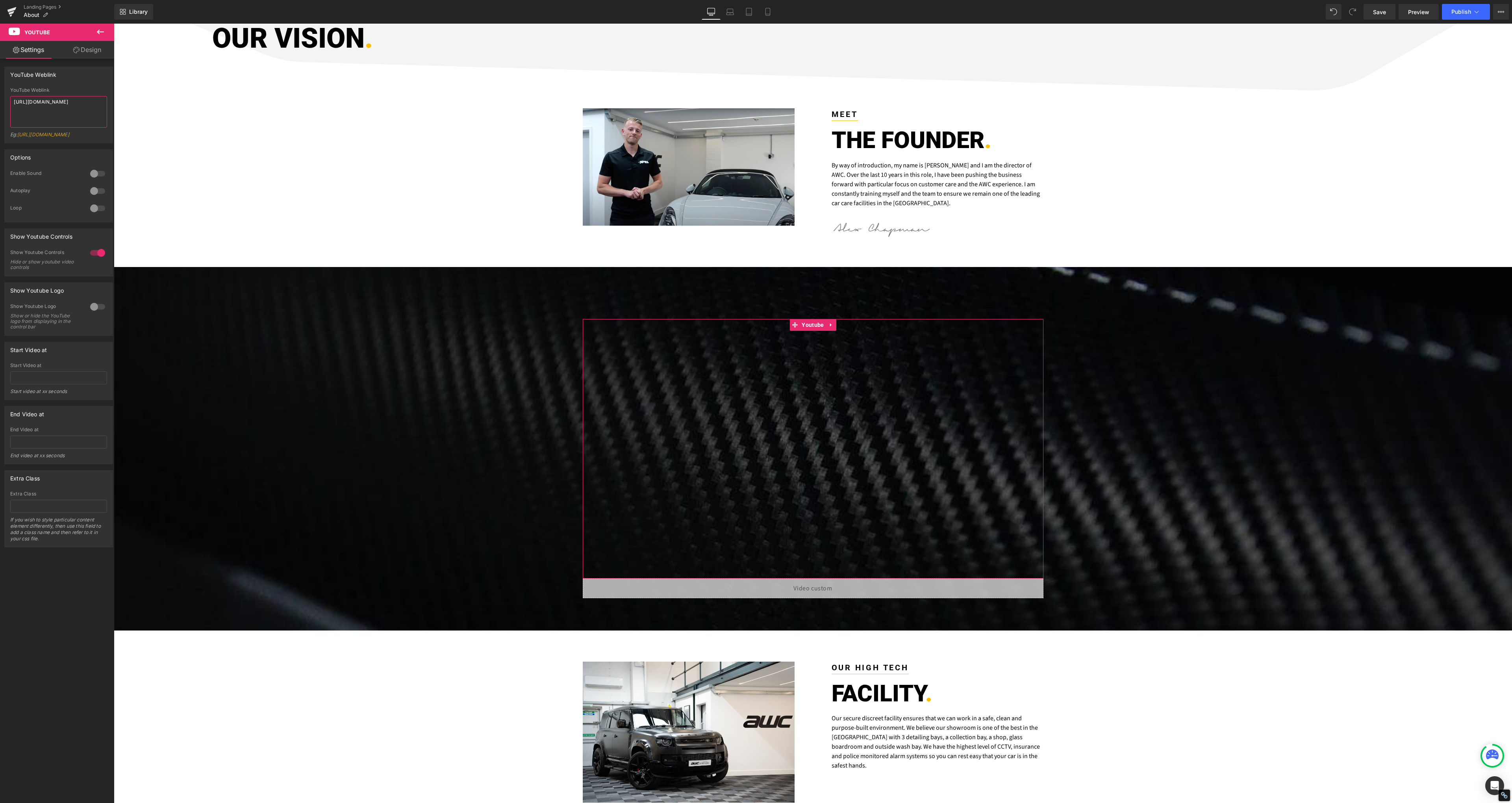
click at [44, 109] on textarea "https://www.youtube.com/watch?v=OQBlWco72c4" at bounding box center [58, 112] width 97 height 32
paste textarea "e_uW1zMWJUg"
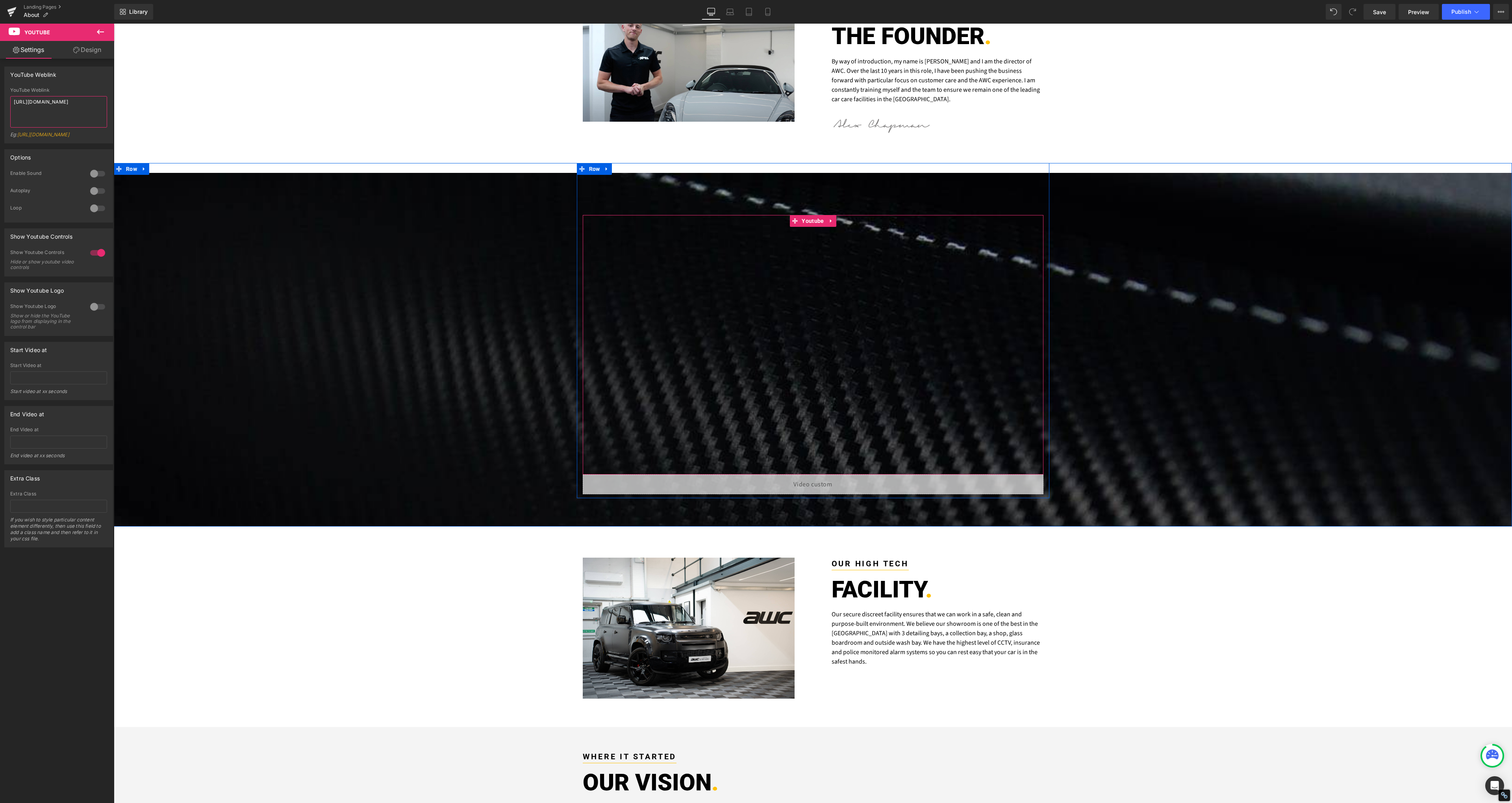
scroll to position [374, 0]
type textarea "https://www.youtube.com/watch?v=e_uW1zMWJUg"
click at [832, 481] on icon at bounding box center [833, 481] width 2 height 4
click at [836, 481] on icon at bounding box center [838, 481] width 5 height 6
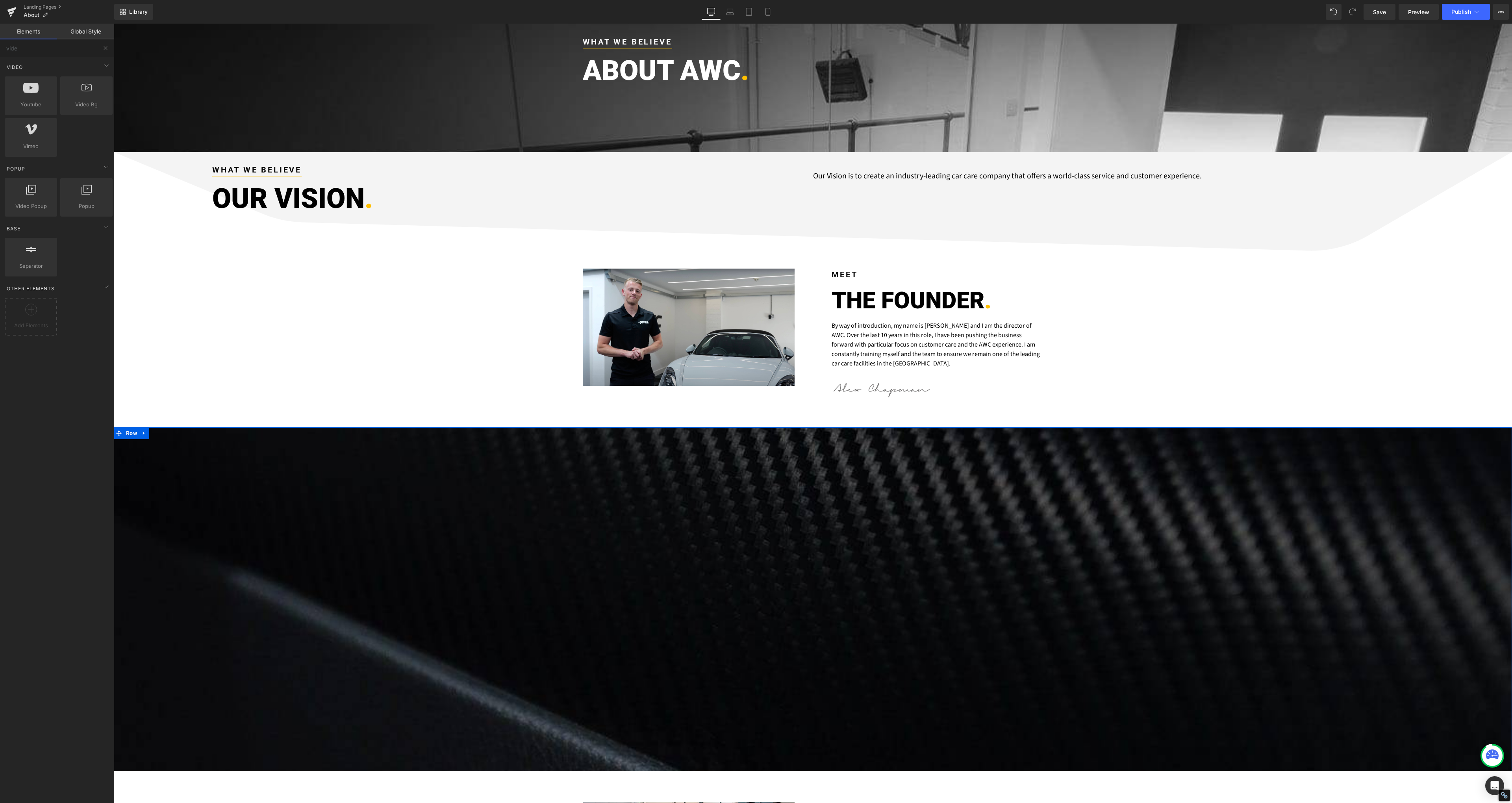
scroll to position [69, 0]
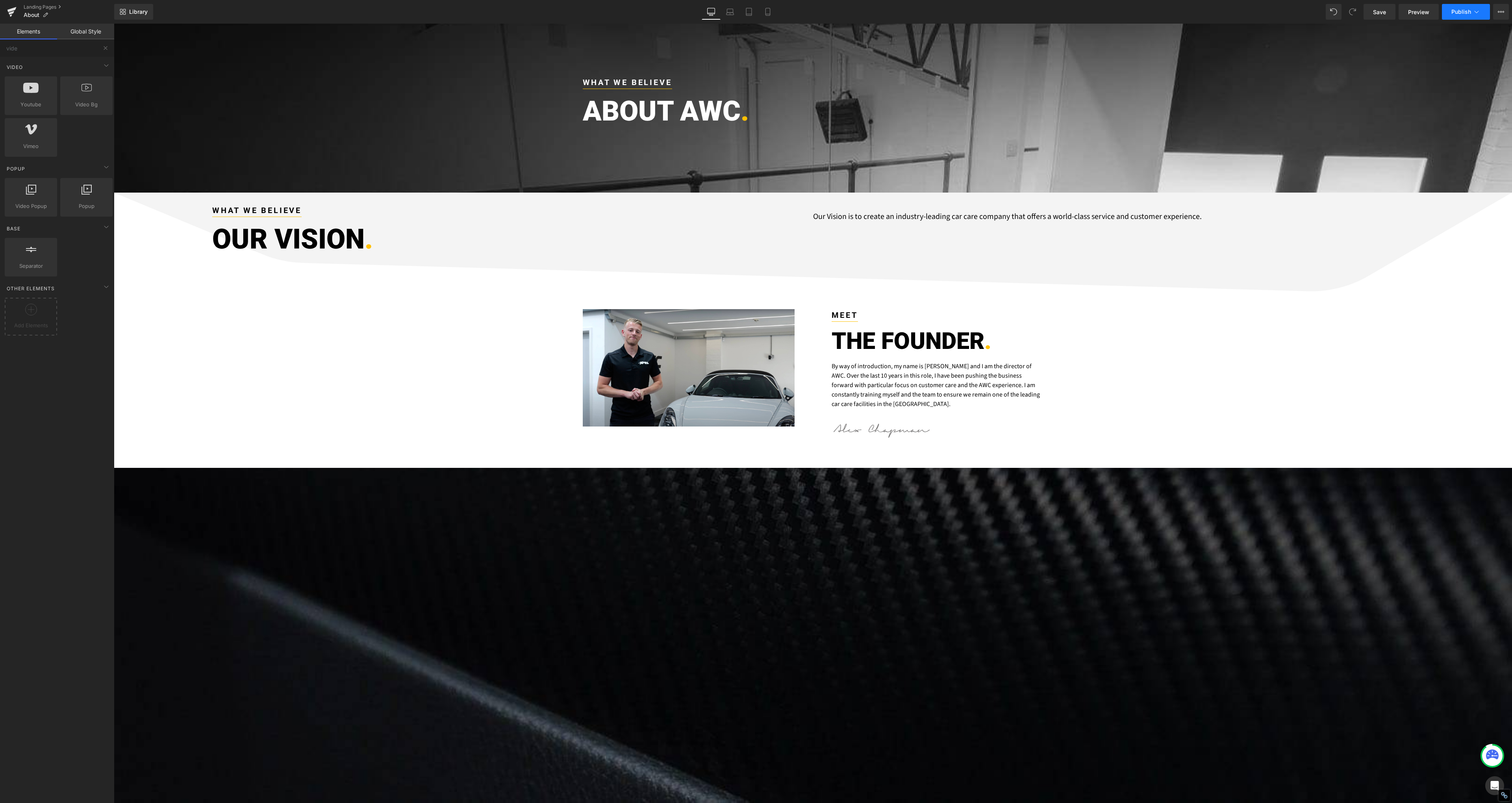
click at [1466, 7] on button "Publish" at bounding box center [1466, 12] width 48 height 16
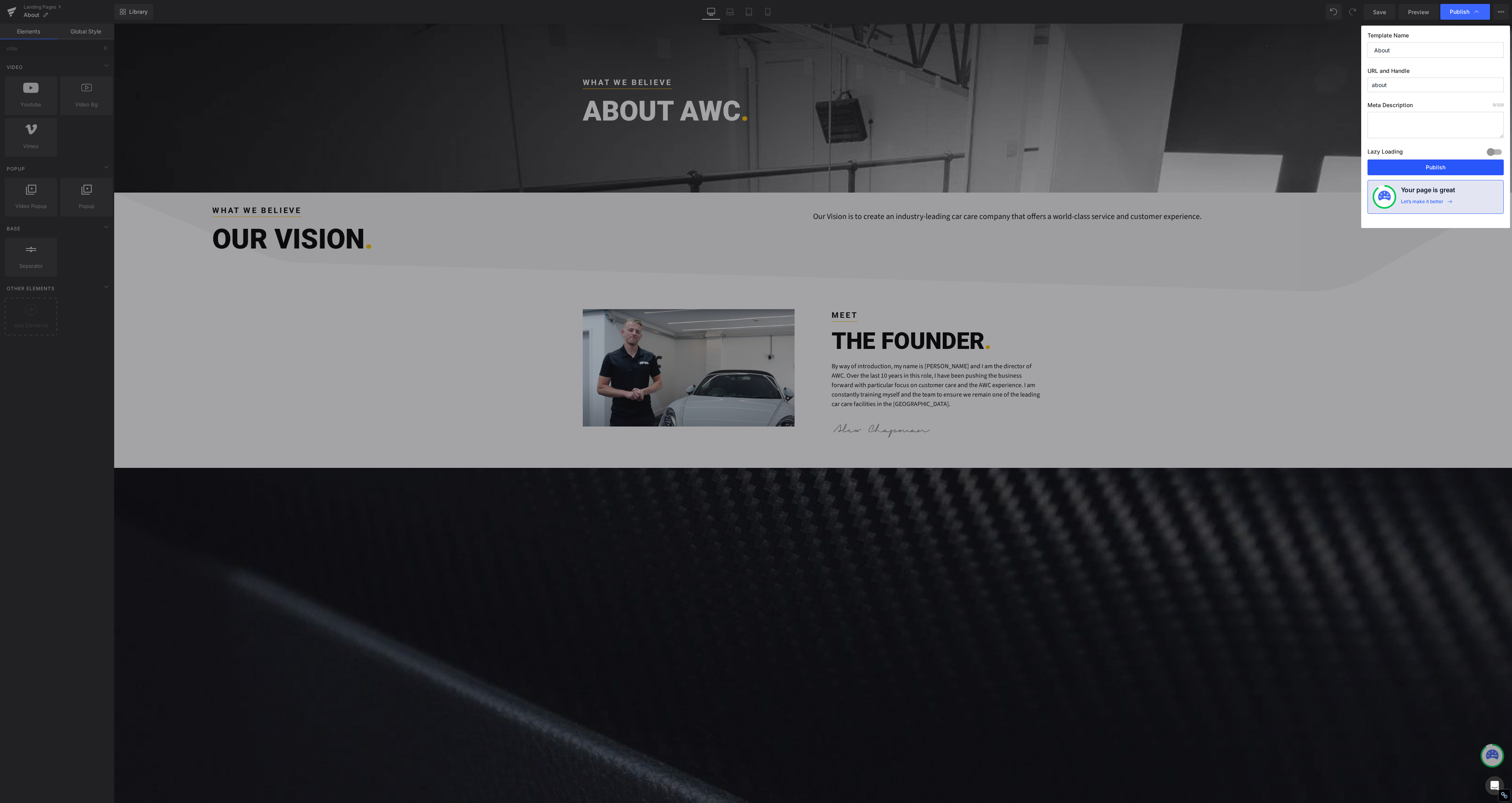
click at [1426, 166] on button "Publish" at bounding box center [1436, 167] width 136 height 16
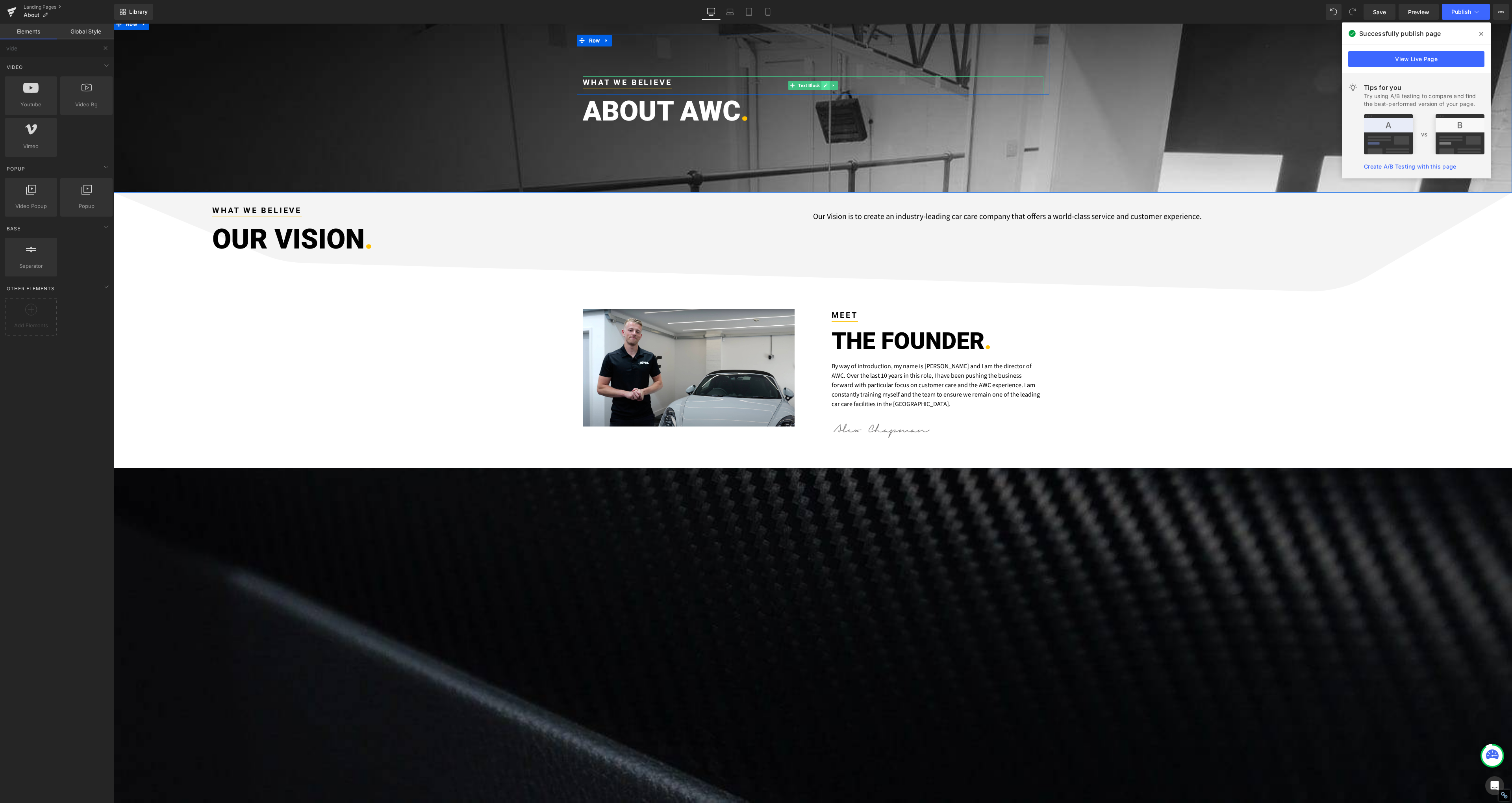
click at [821, 87] on link at bounding box center [825, 86] width 8 height 9
click at [632, 80] on strong "WHAT WE BELIEVE" at bounding box center [627, 82] width 89 height 9
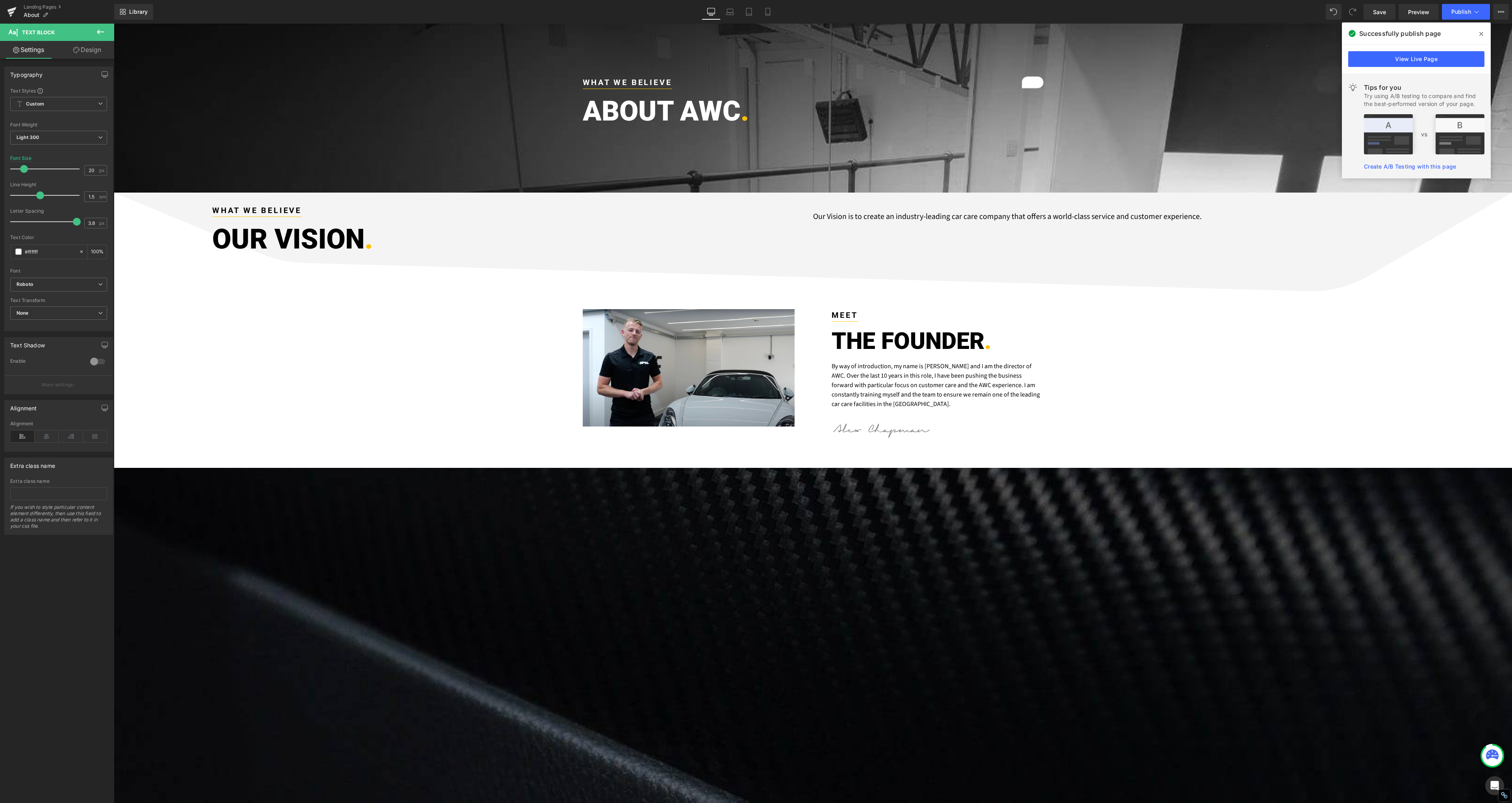
click at [82, 50] on link "Design" at bounding box center [87, 50] width 57 height 18
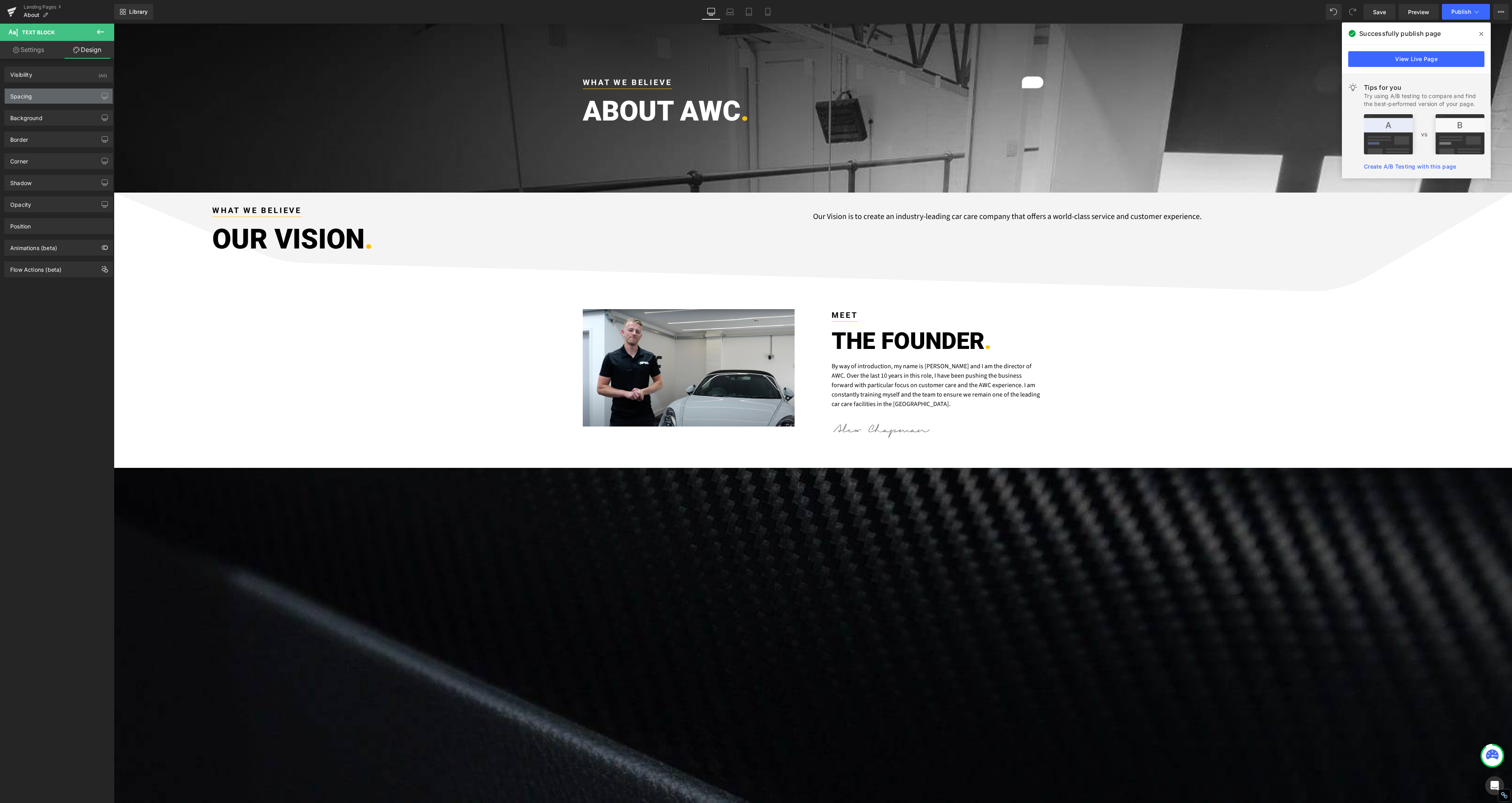
click at [31, 97] on div "Spacing" at bounding box center [21, 94] width 22 height 11
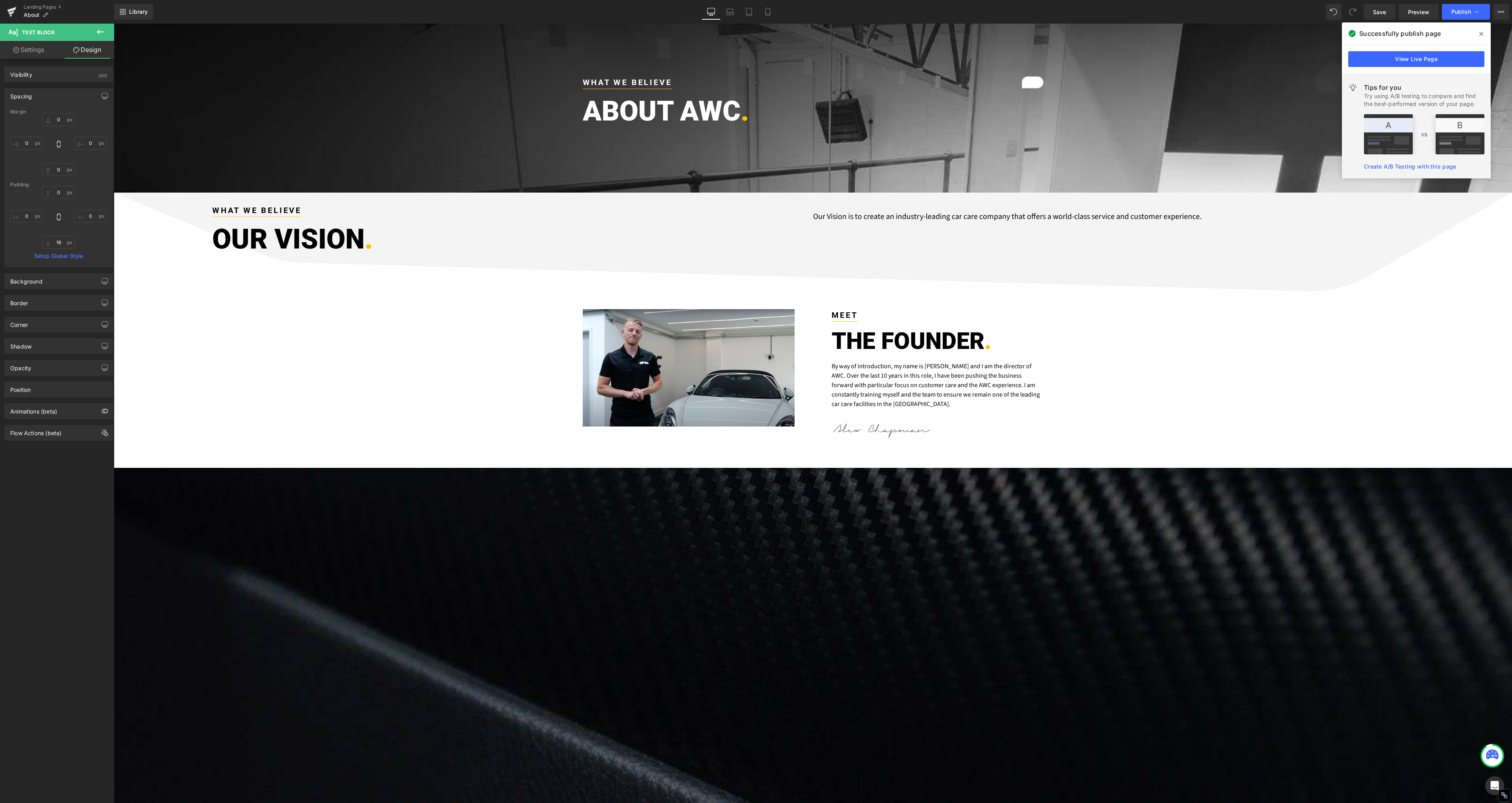
click at [31, 97] on div "Spacing" at bounding box center [21, 94] width 22 height 11
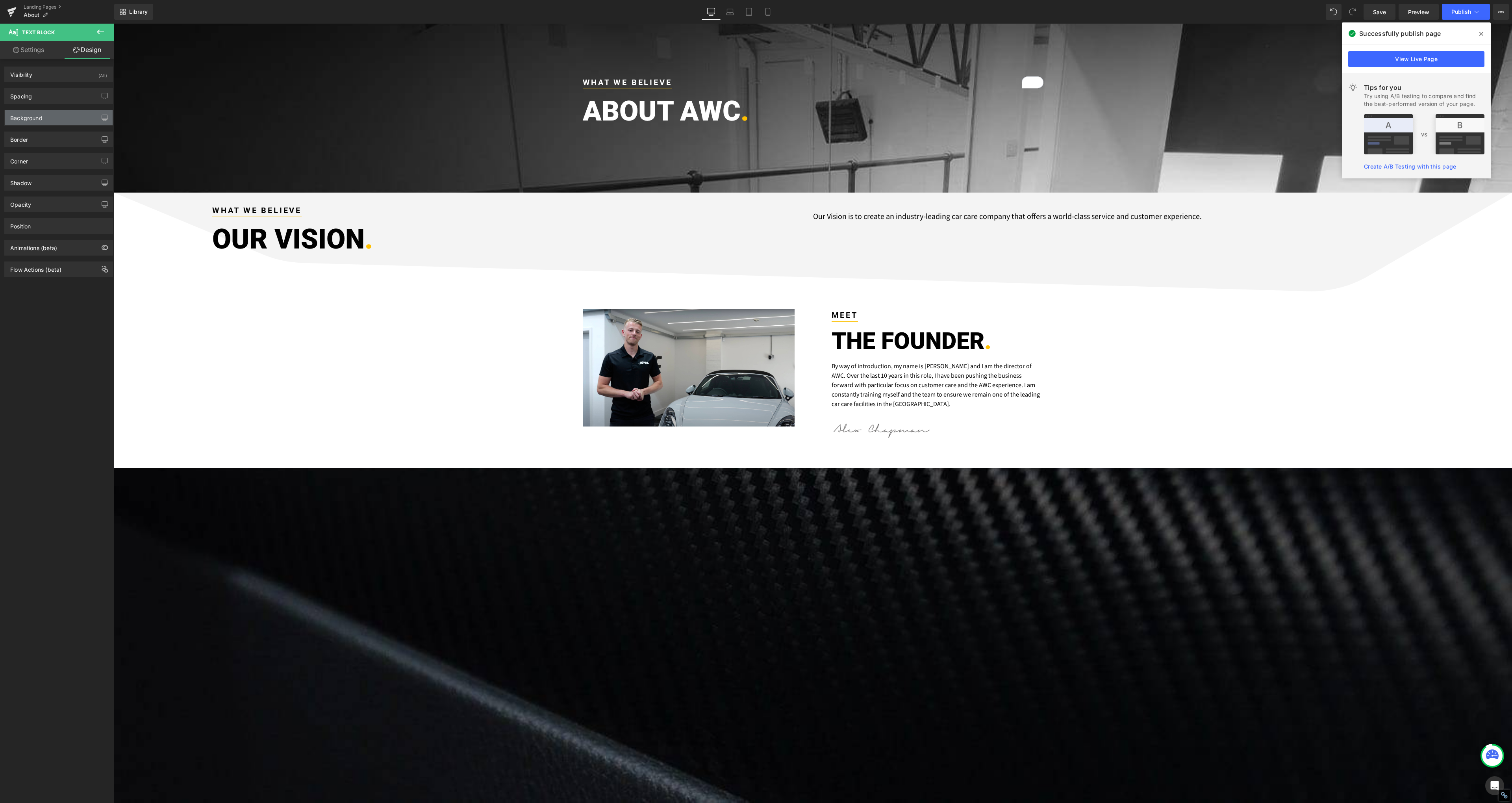
click at [31, 123] on div "Background" at bounding box center [59, 117] width 108 height 15
click at [31, 122] on div "Background" at bounding box center [59, 117] width 108 height 15
click at [28, 140] on div "Border" at bounding box center [59, 139] width 108 height 15
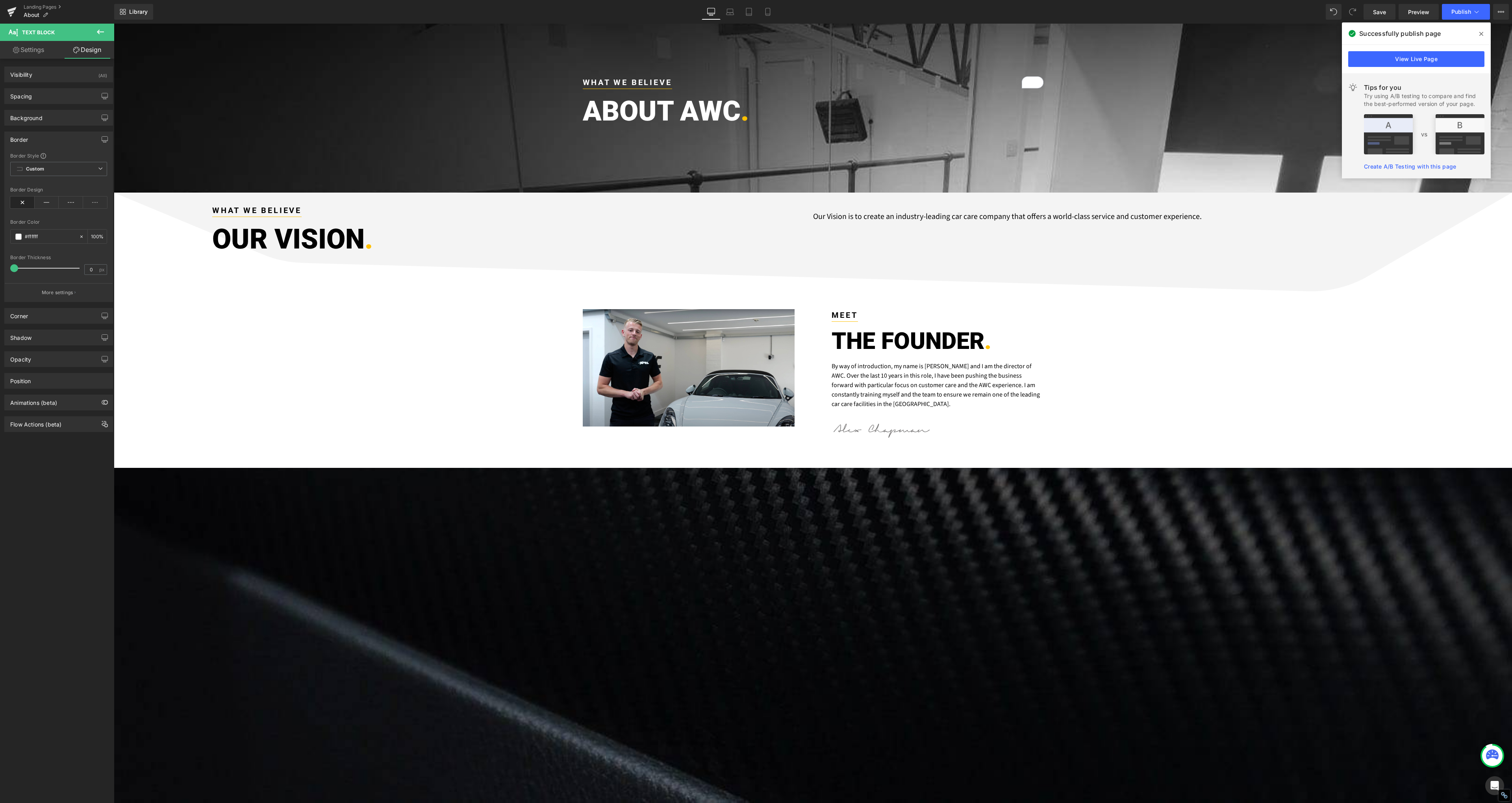
click at [29, 138] on div "Border" at bounding box center [59, 139] width 108 height 15
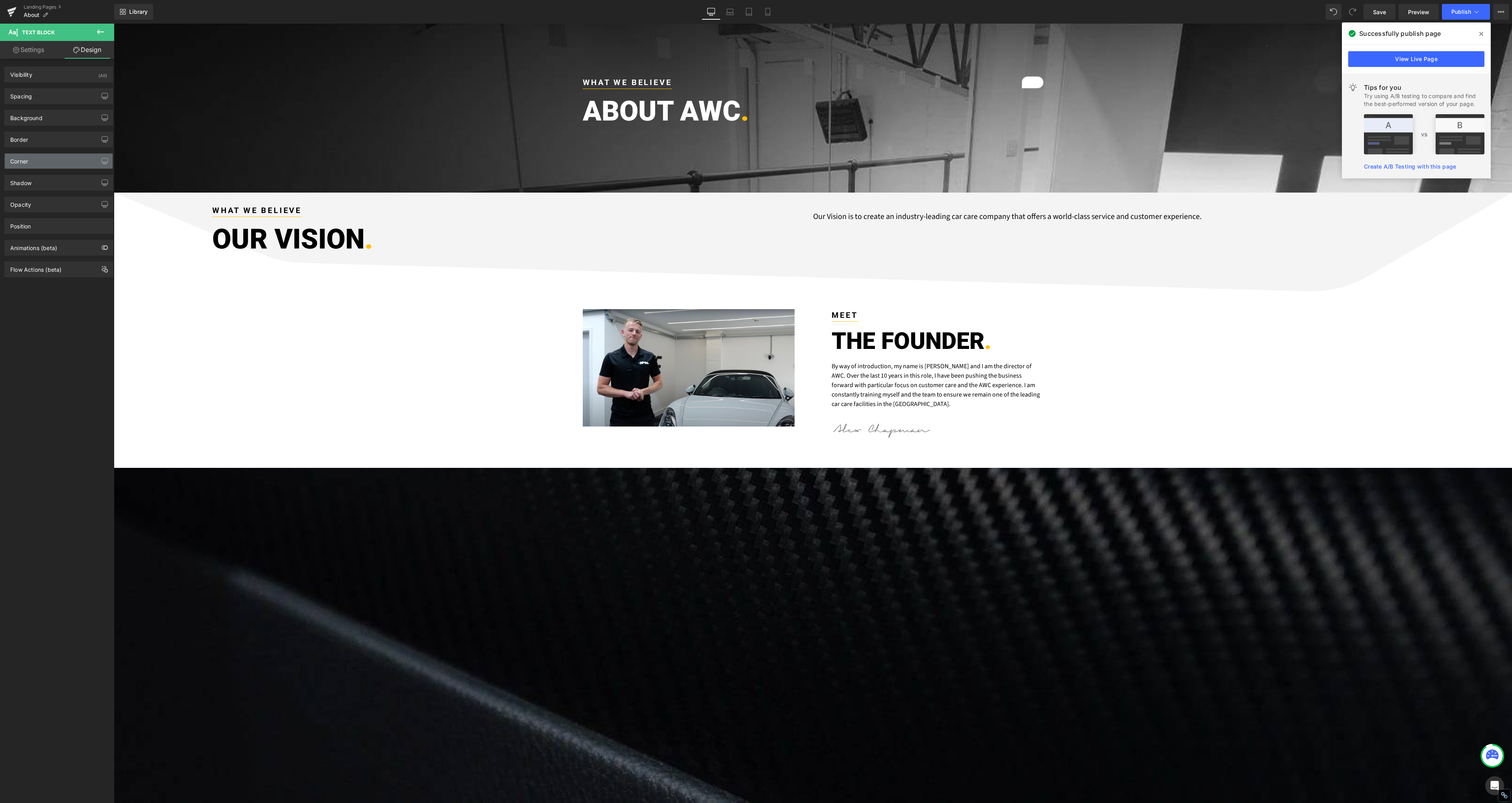
click at [26, 161] on div "Corner" at bounding box center [19, 159] width 18 height 11
click at [47, 162] on div "Corner" at bounding box center [59, 161] width 108 height 15
click at [26, 160] on div "Corner" at bounding box center [19, 159] width 18 height 11
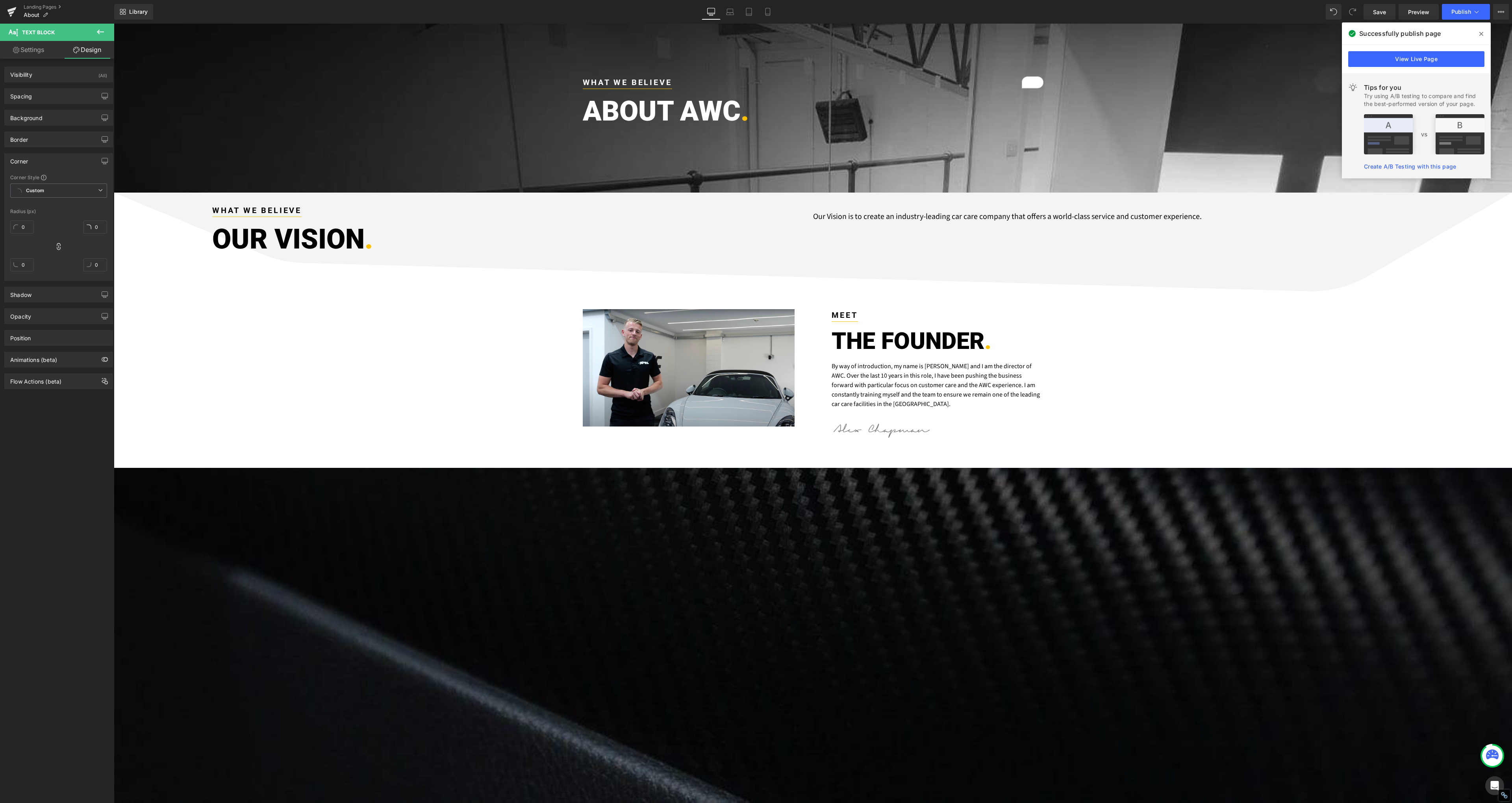
click at [27, 162] on div "Corner" at bounding box center [19, 159] width 18 height 11
click at [35, 294] on div "Shadow" at bounding box center [59, 294] width 108 height 15
click at [39, 292] on div "Shadow" at bounding box center [59, 294] width 108 height 15
click at [32, 318] on div "Opacity" at bounding box center [59, 316] width 108 height 15
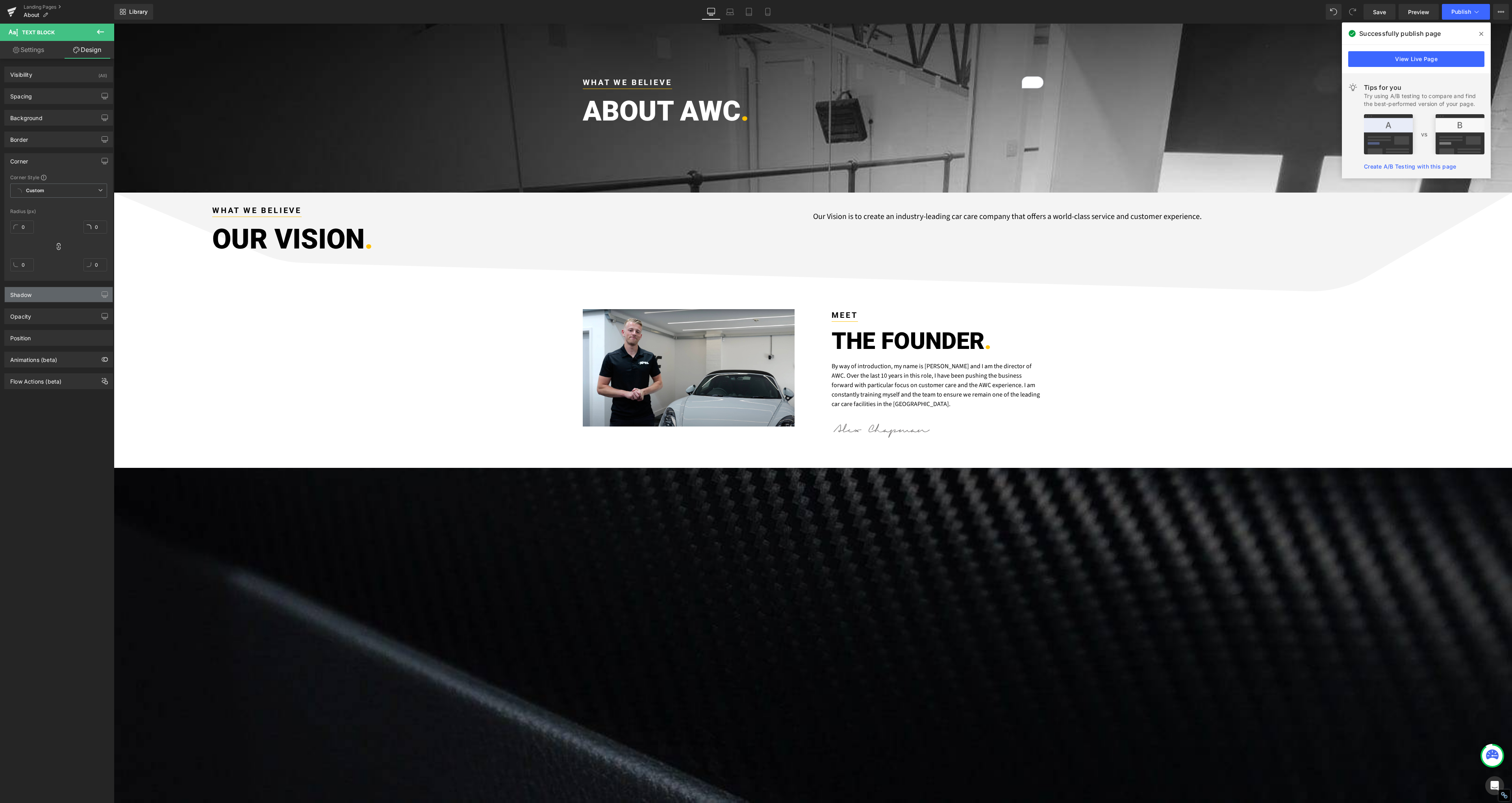
click at [28, 295] on div "Shadow" at bounding box center [21, 292] width 21 height 11
click at [32, 332] on div "Position" at bounding box center [59, 338] width 108 height 15
click at [42, 72] on div "Visibility (All)" at bounding box center [59, 74] width 108 height 15
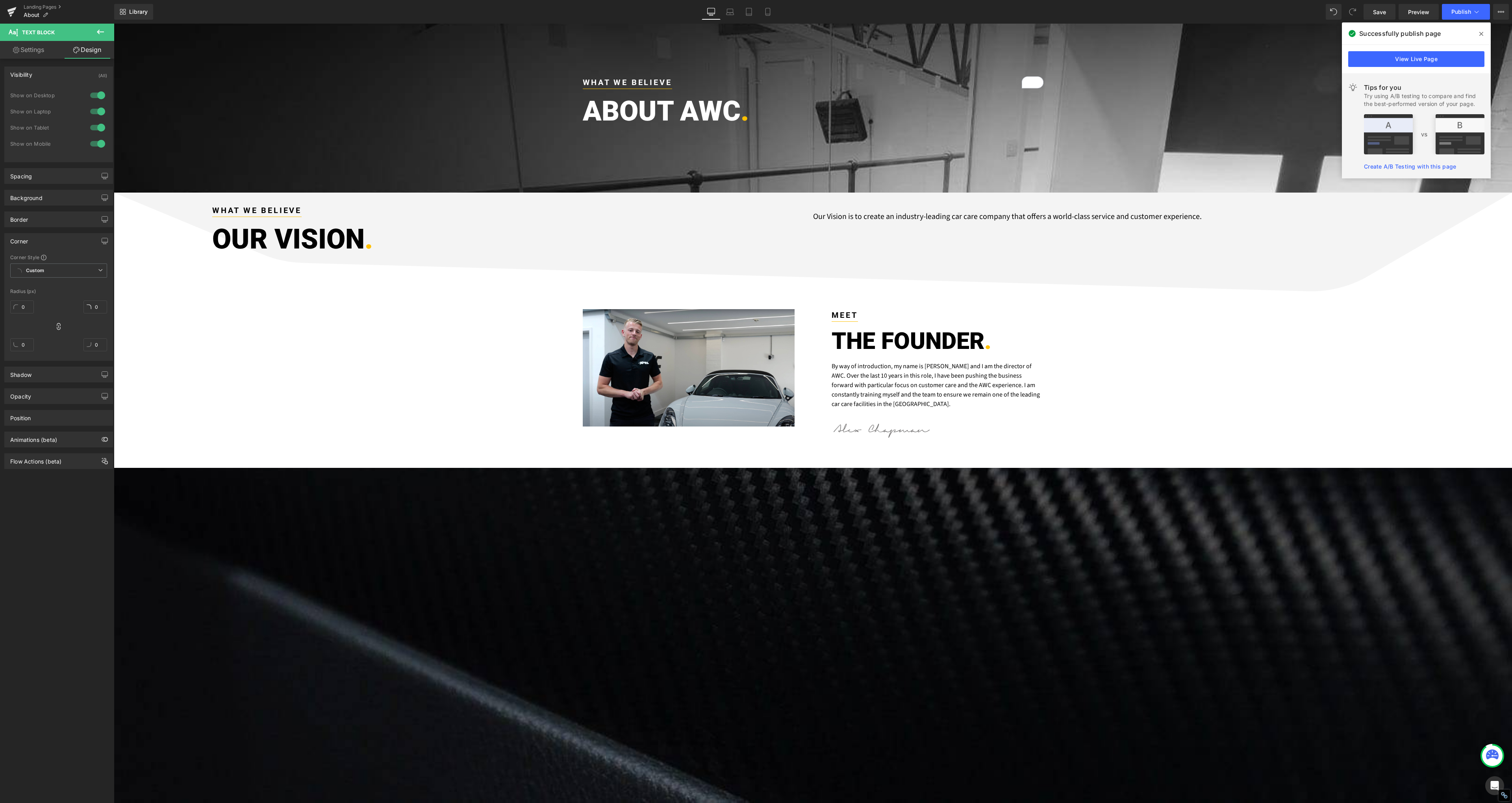
click at [42, 72] on div "Visibility (All)" at bounding box center [59, 74] width 108 height 15
click at [31, 52] on link "Settings" at bounding box center [28, 50] width 57 height 18
type input "100"
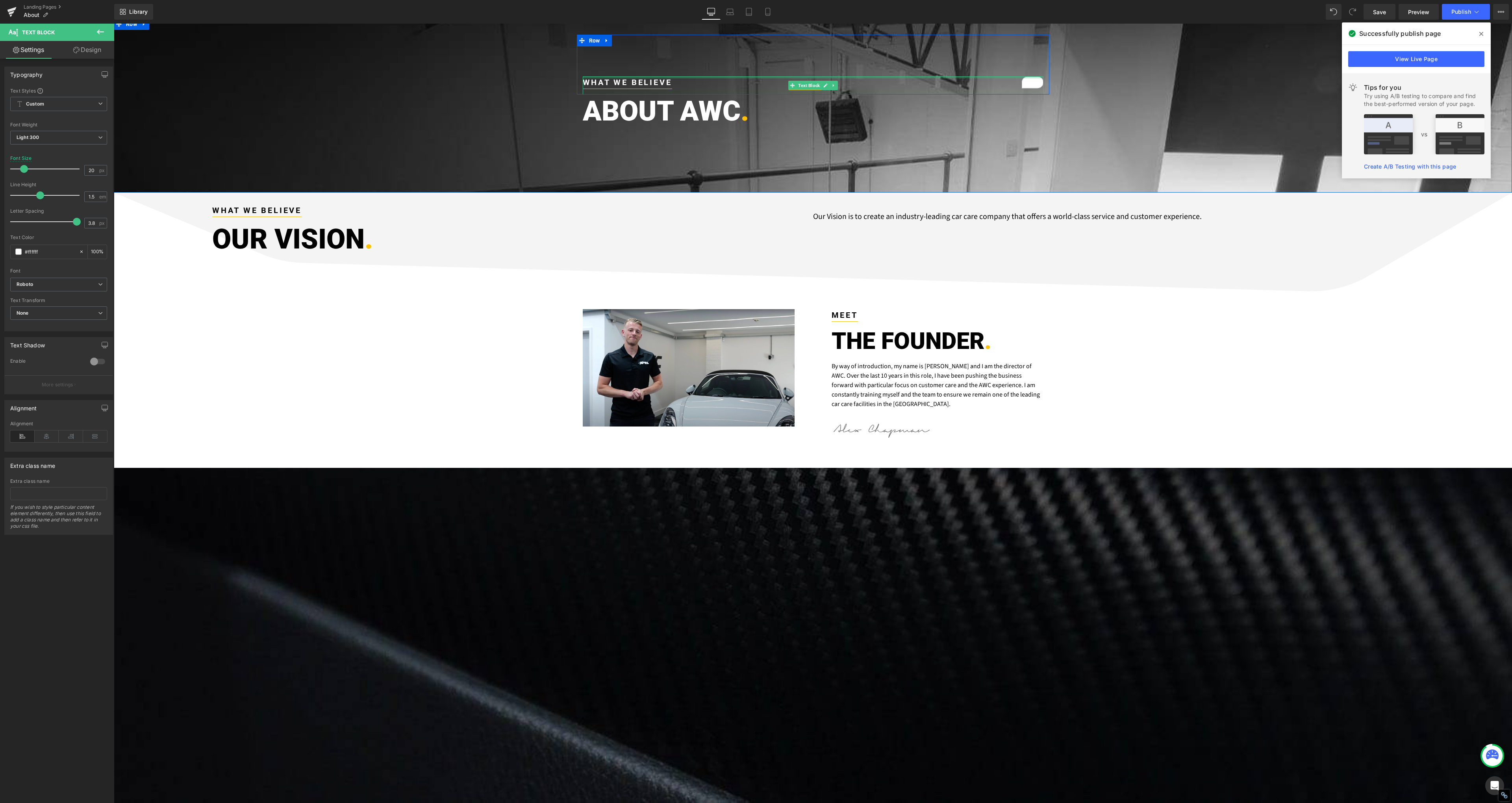
click at [622, 78] on div at bounding box center [813, 77] width 461 height 2
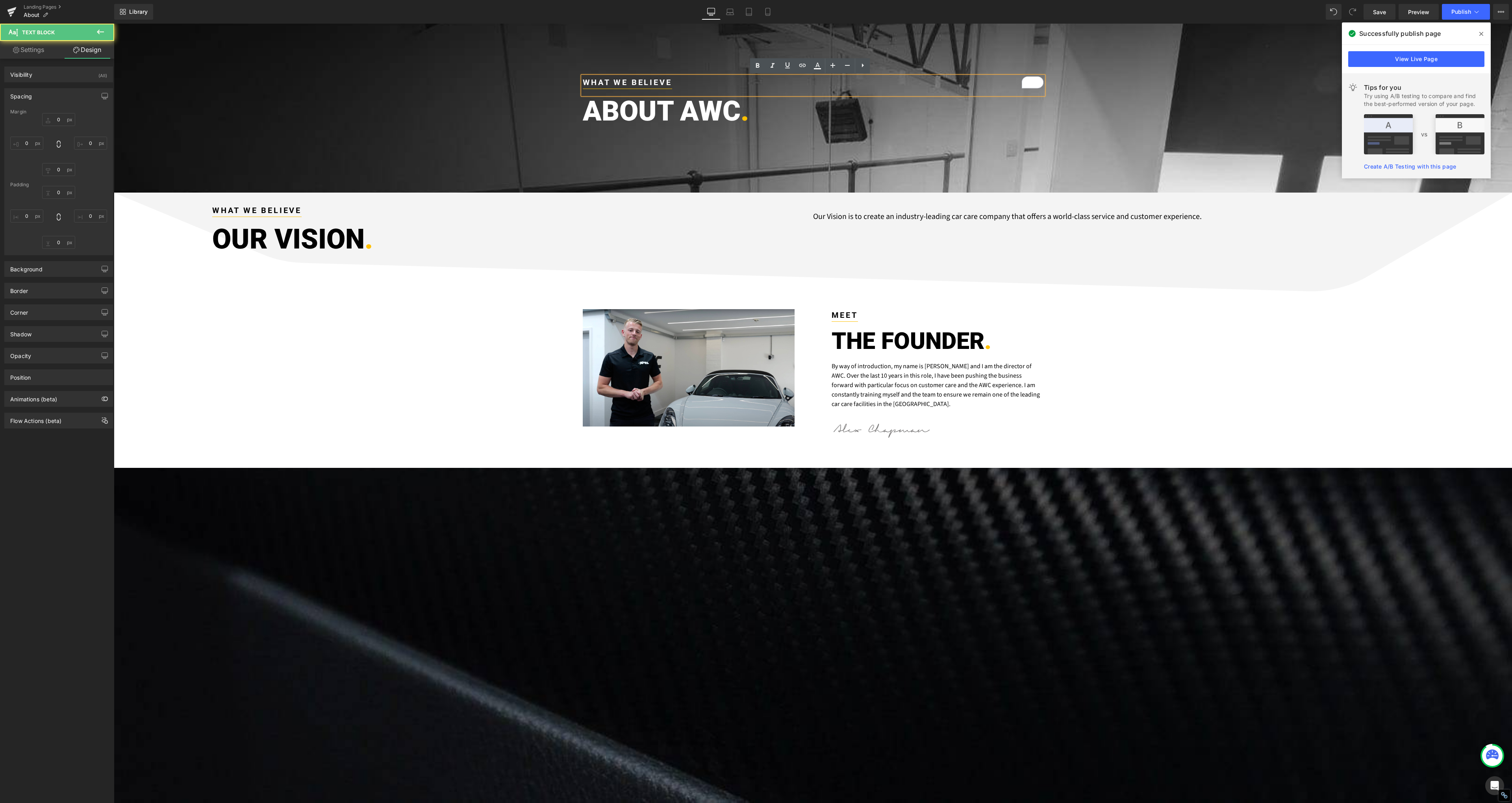
type input "0"
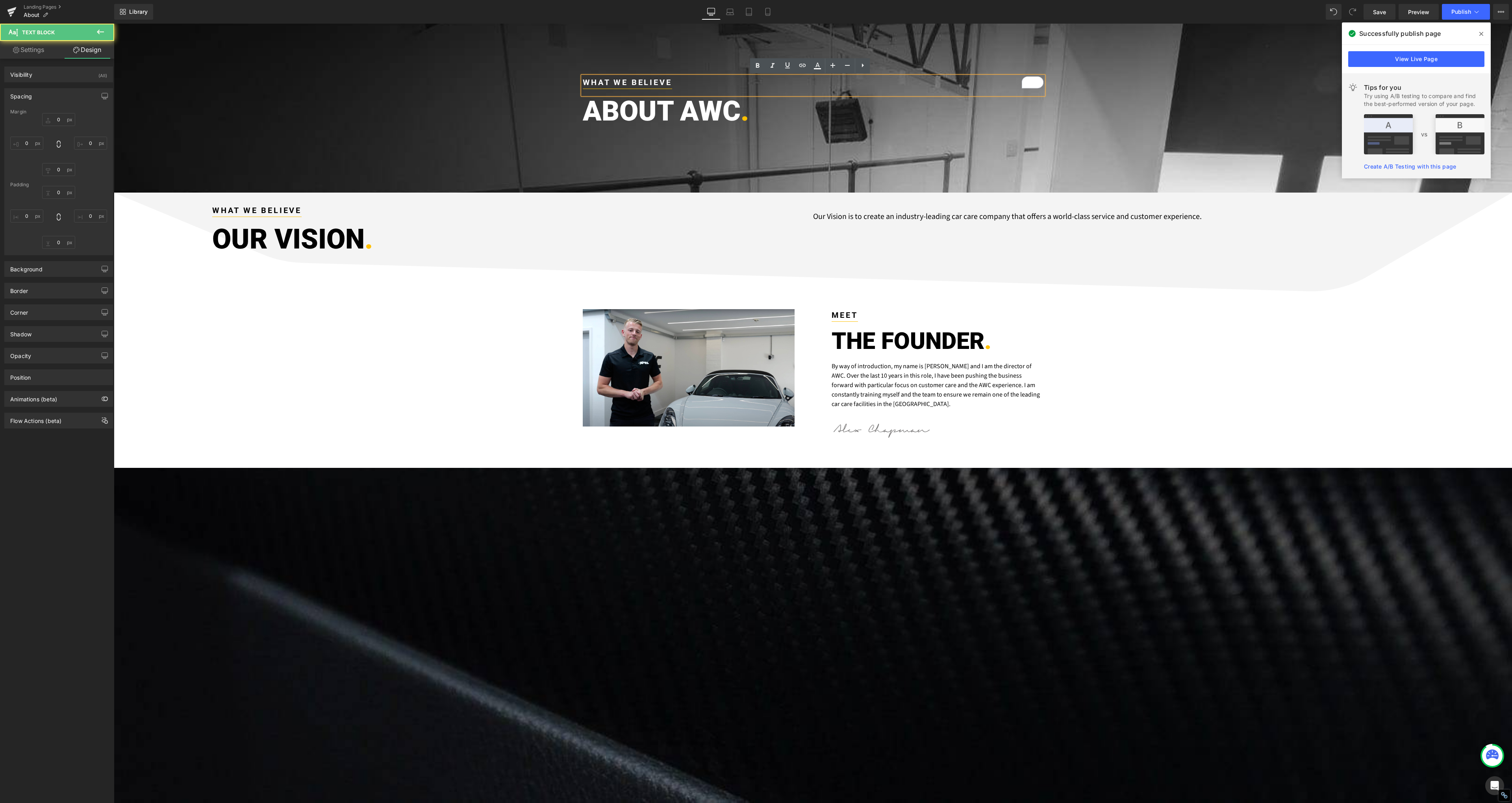
type input "0"
type input "16"
type input "0"
click at [641, 83] on strong "WHAT WE BELIEVE" at bounding box center [627, 82] width 89 height 9
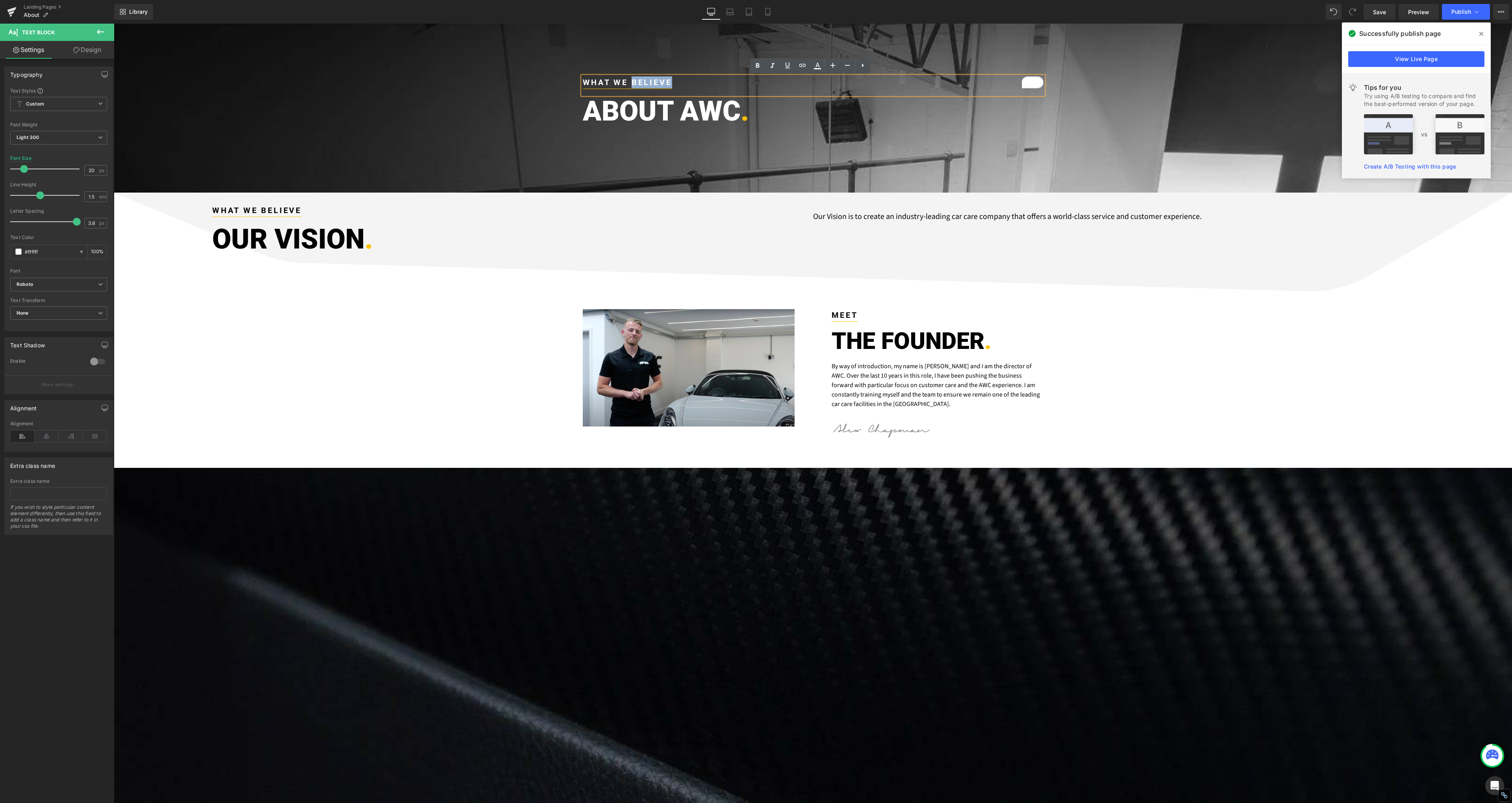
click at [641, 83] on strong "WHAT WE BELIEVE" at bounding box center [627, 82] width 89 height 9
click at [631, 81] on strong "WHAT WE BELIEVE" at bounding box center [627, 82] width 89 height 9
click at [632, 117] on body "Youtube You are previewing how the will restyle your page. You can not edit Ele…" at bounding box center [756, 402] width 1512 height 803
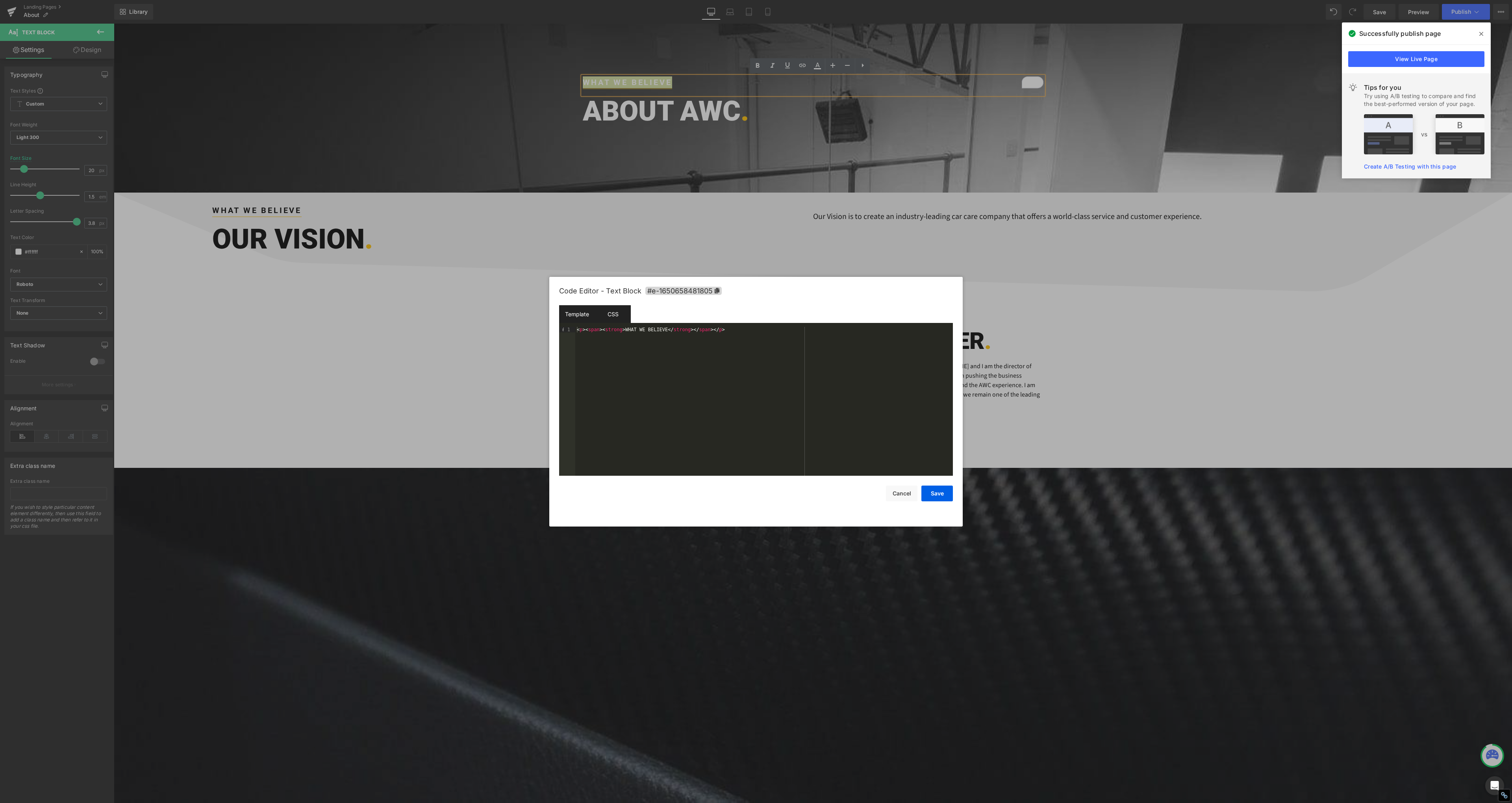
click at [622, 318] on div "CSS" at bounding box center [613, 314] width 36 height 18
click at [696, 343] on div "font-size : 20 px !important; line-height : 1.5 em !important; letter-spacing :…" at bounding box center [765, 407] width 369 height 160
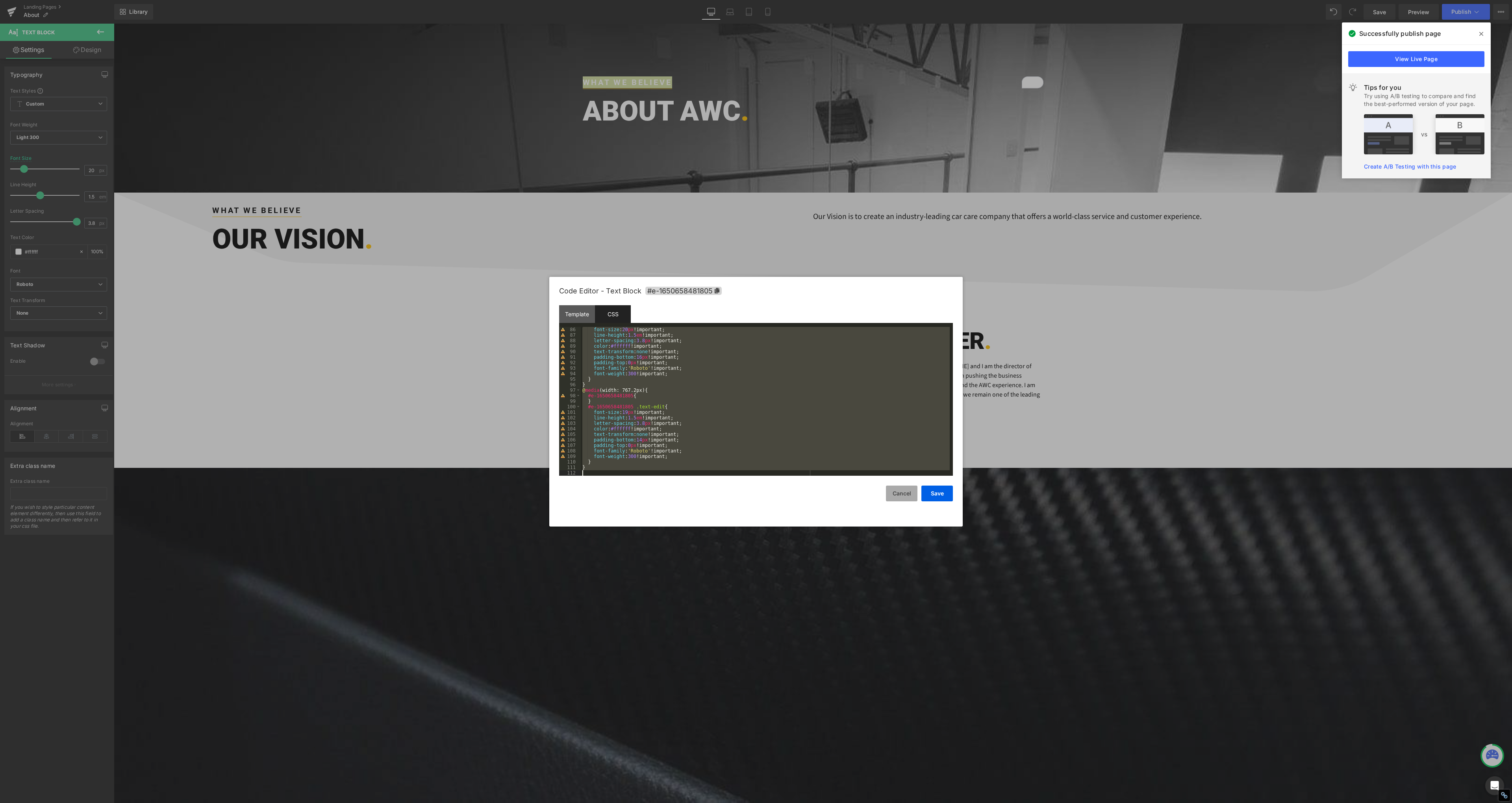
click at [904, 497] on button "Cancel" at bounding box center [902, 493] width 32 height 16
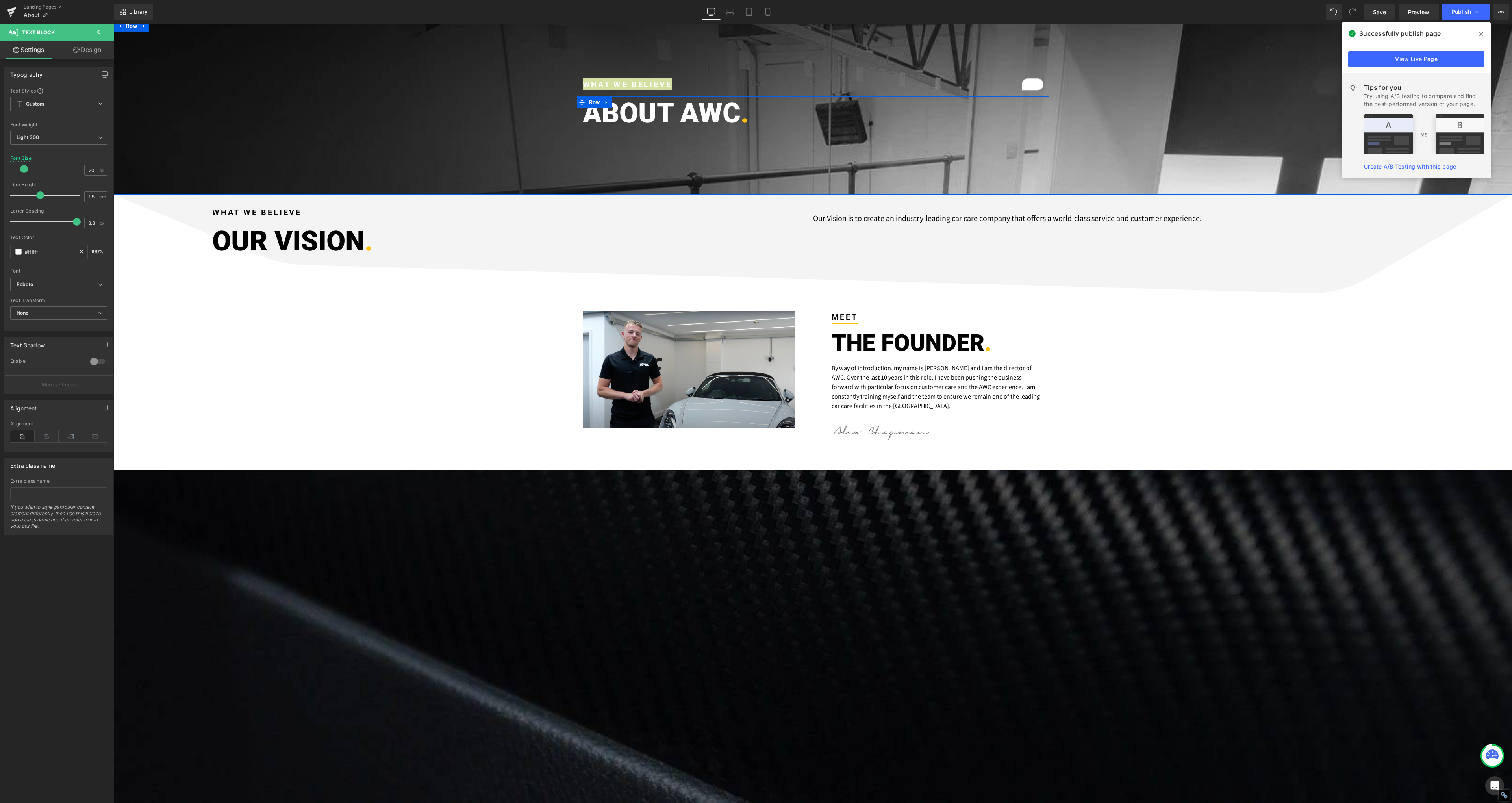
scroll to position [0, 0]
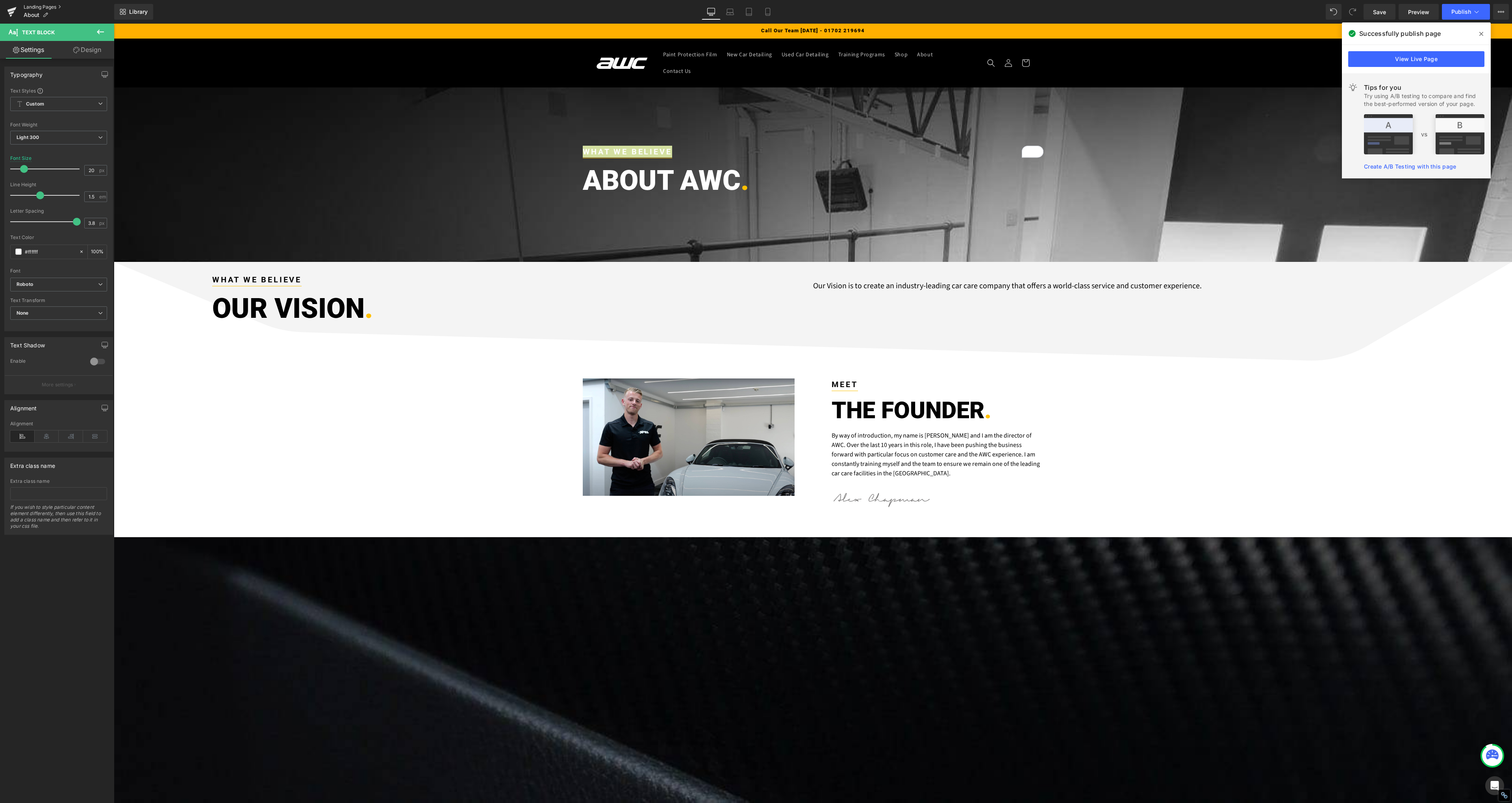
click at [27, 9] on link "Landing Pages" at bounding box center [69, 7] width 90 height 6
click at [489, 217] on div "WHAT WE BELIEVE Text Block Row ABOUT AWC . Heading Row Row" at bounding box center [813, 174] width 1398 height 174
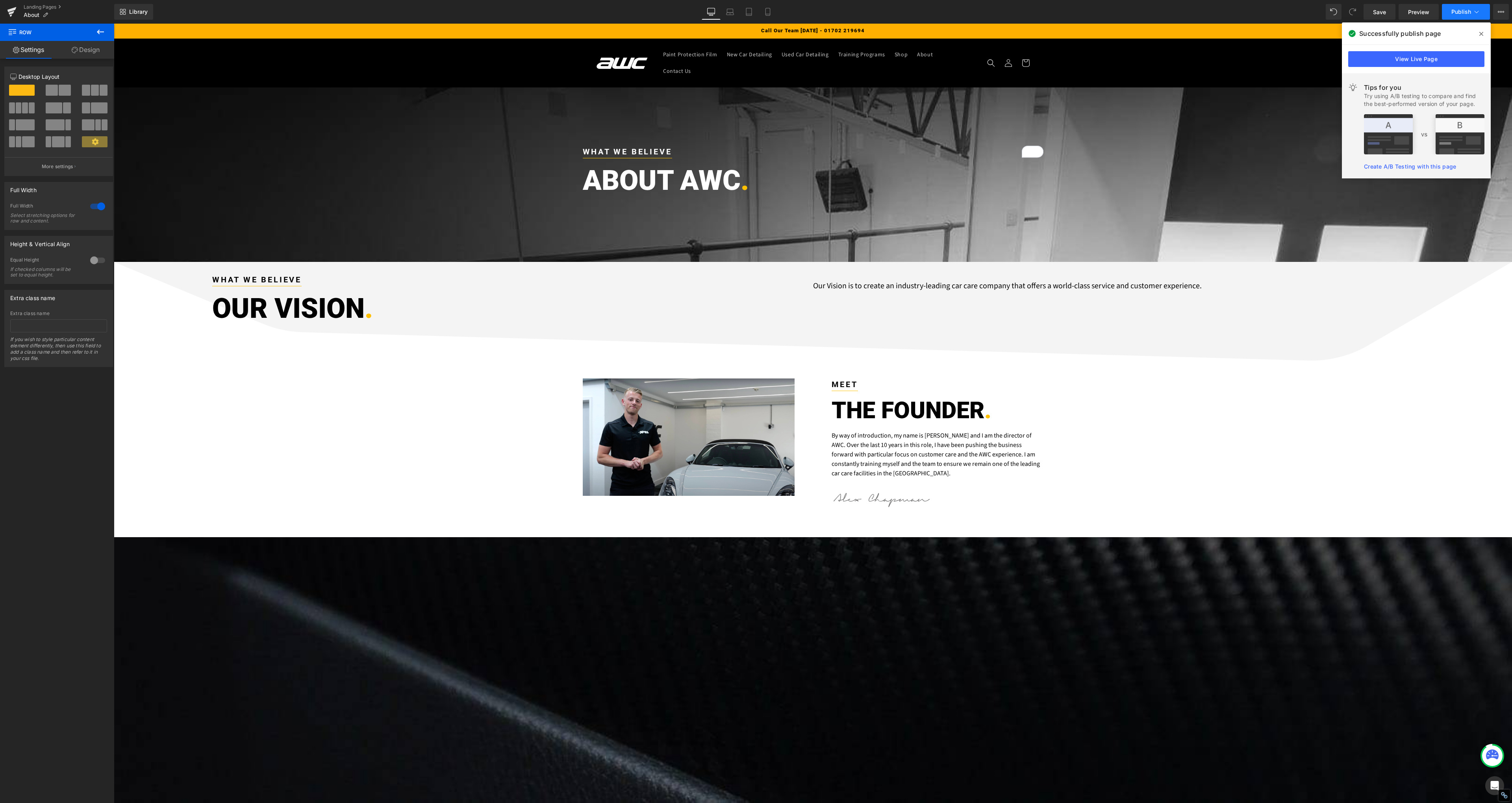
click at [1457, 10] on span "Publish" at bounding box center [1462, 12] width 20 height 6
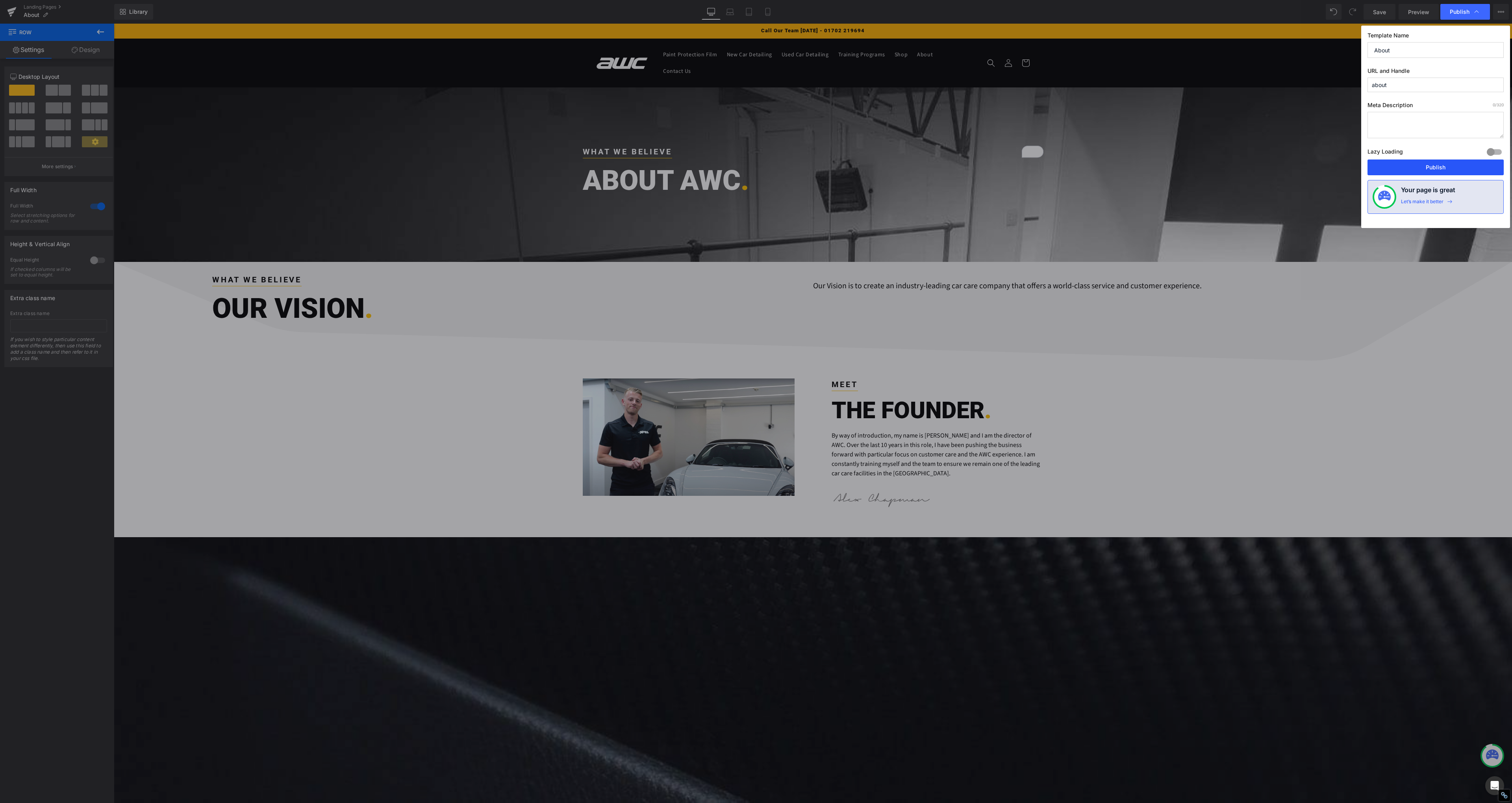
click at [1382, 163] on button "Publish" at bounding box center [1436, 167] width 136 height 16
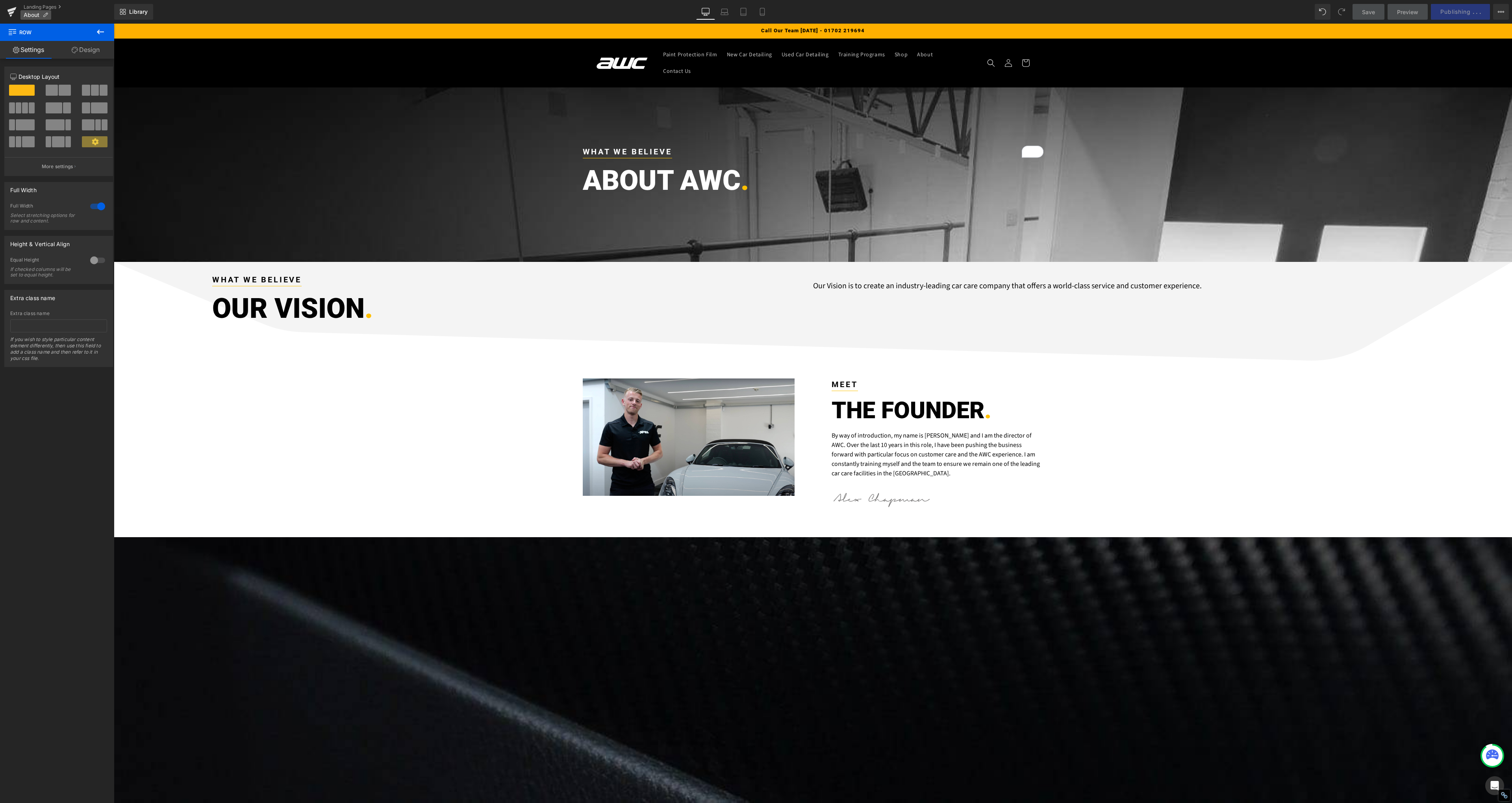
click at [25, 13] on span "About" at bounding box center [31, 15] width 16 height 6
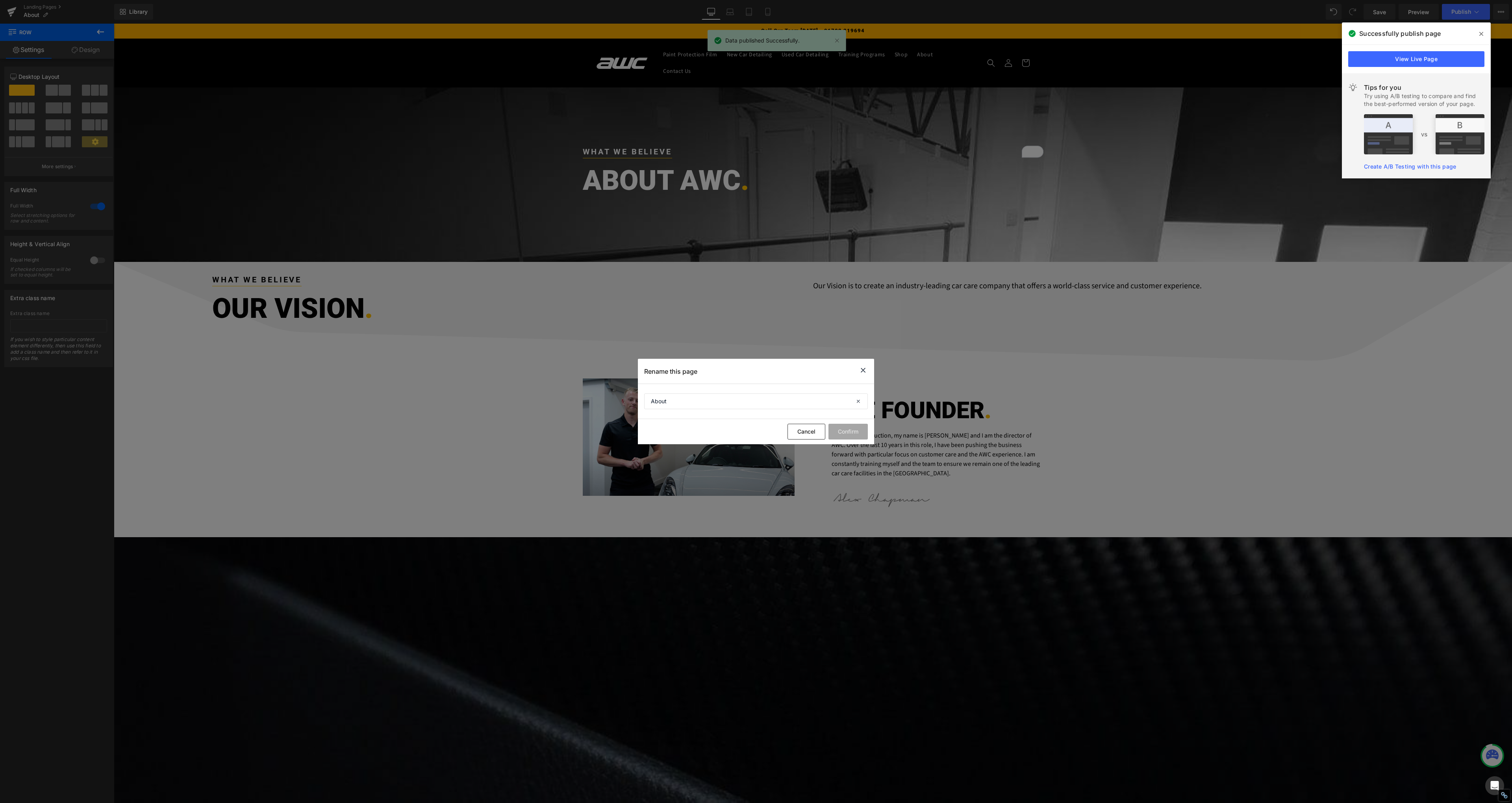
click at [1477, 35] on span at bounding box center [1481, 33] width 12 height 12
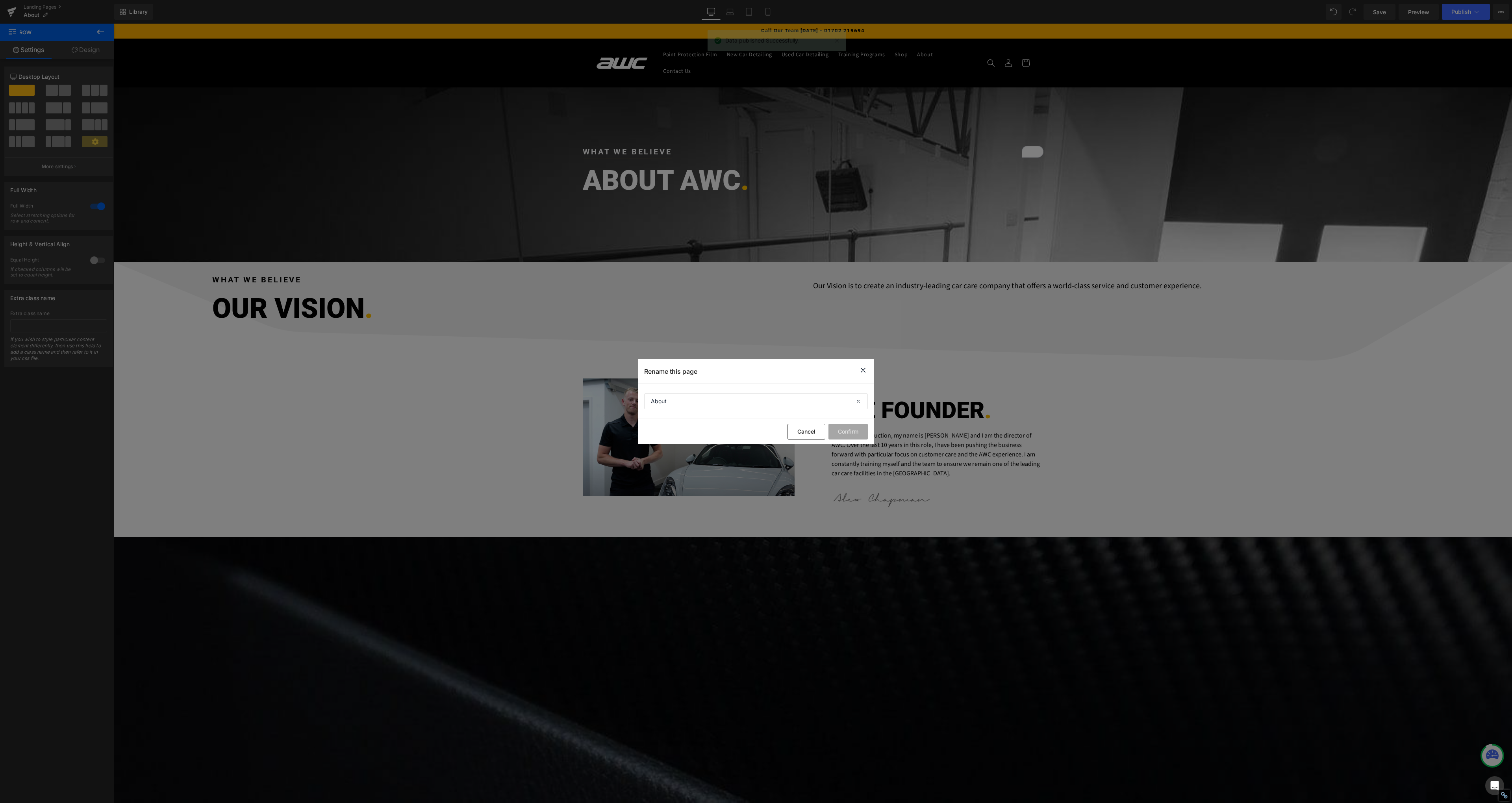
click at [868, 370] on div "Rename this page" at bounding box center [756, 371] width 236 height 25
click at [862, 370] on icon at bounding box center [863, 370] width 9 height 10
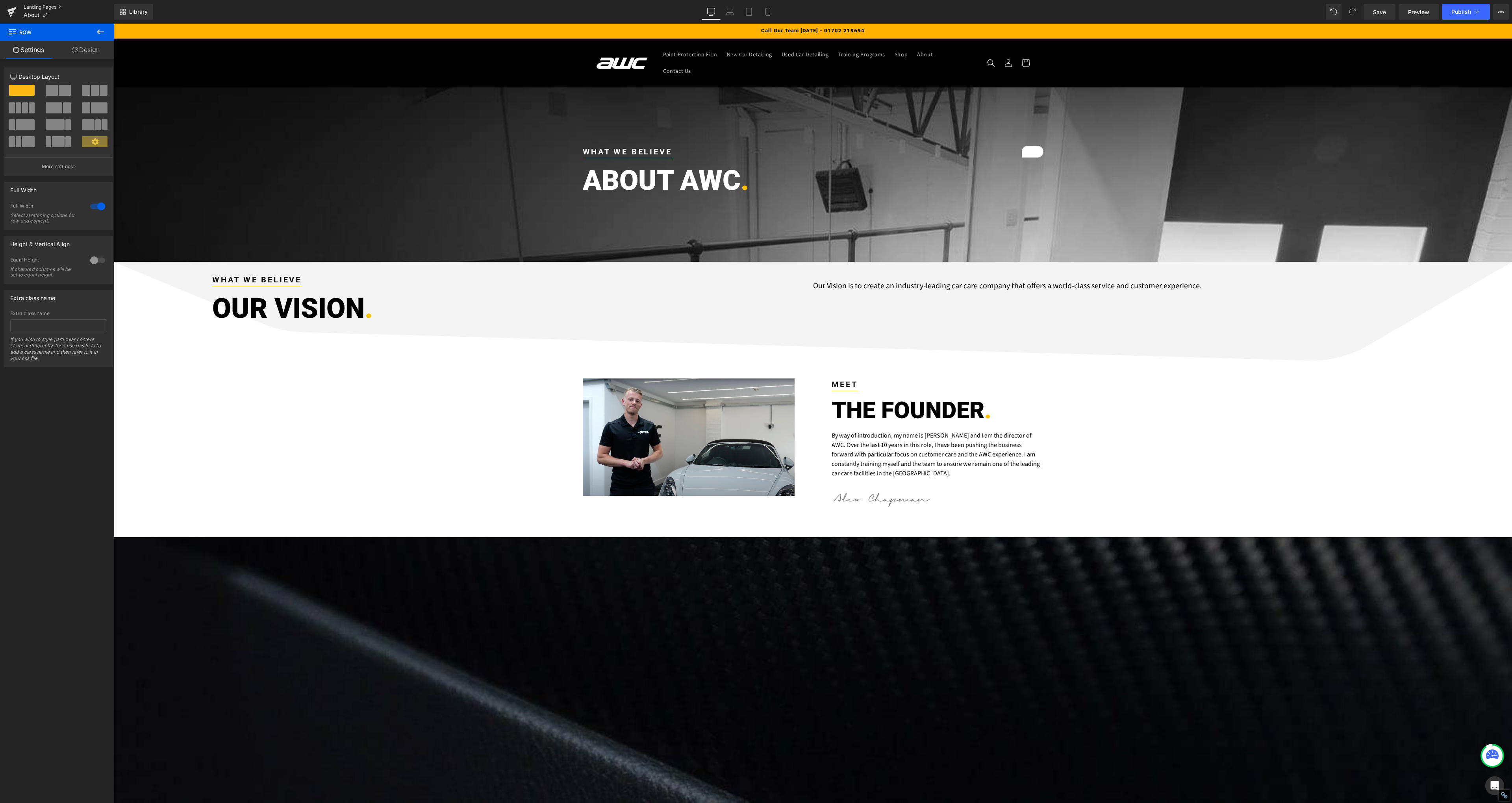
click at [40, 6] on link "Landing Pages" at bounding box center [69, 7] width 90 height 6
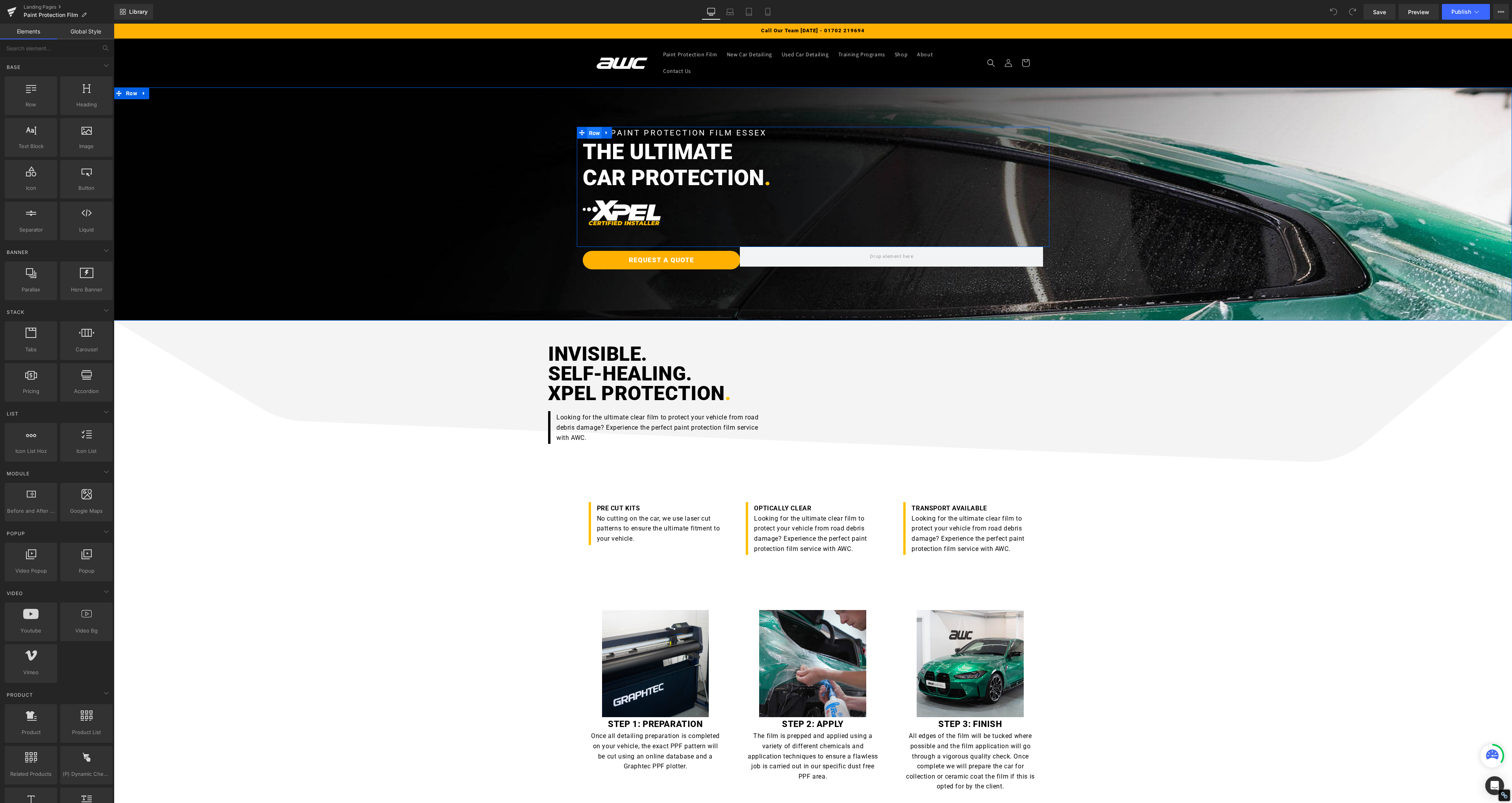
click at [593, 136] on span "Row" at bounding box center [594, 133] width 15 height 12
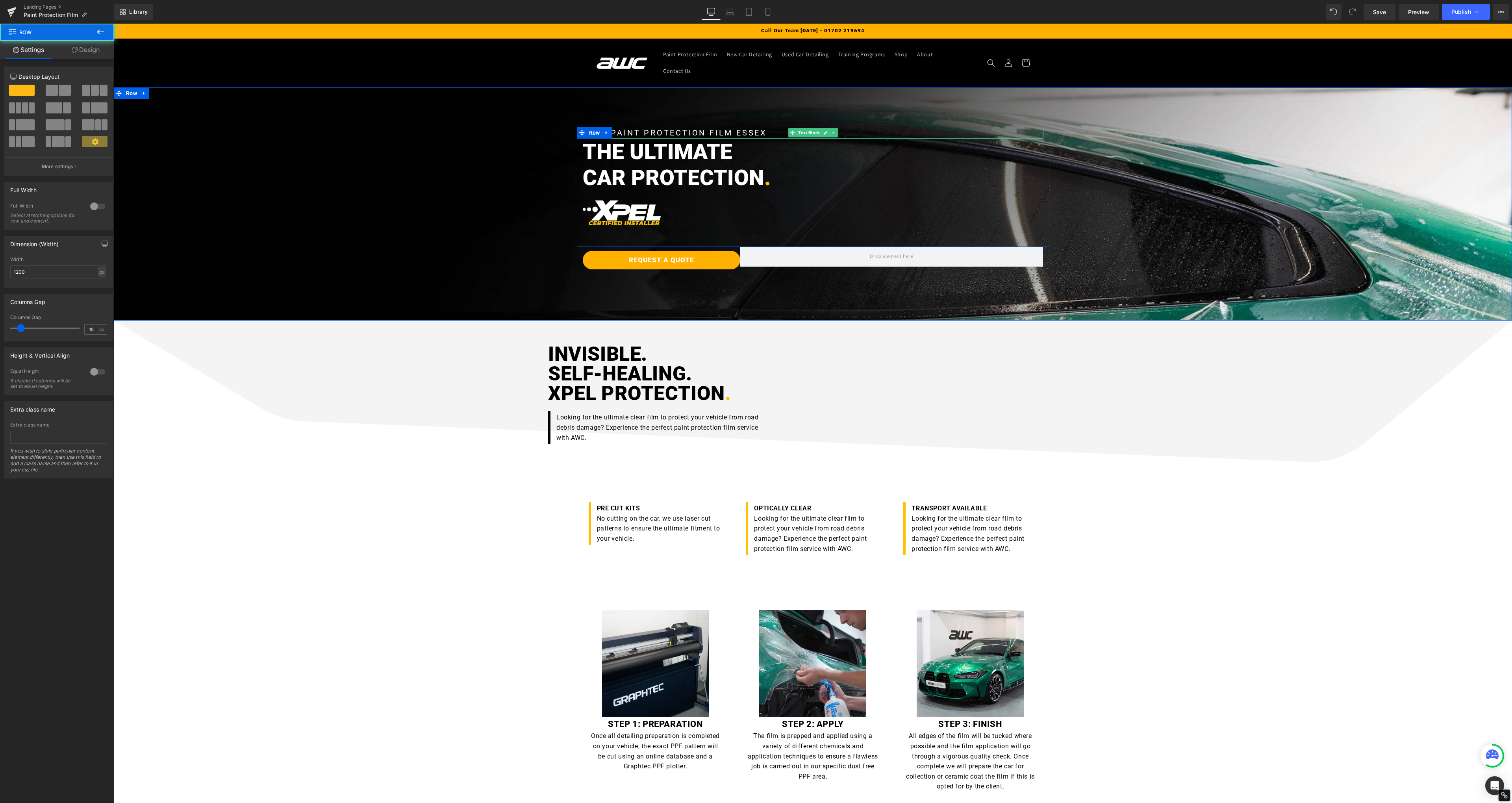
click at [645, 132] on undefined "XPEL PAINT PROTECTION FILM ESSEX" at bounding box center [675, 133] width 185 height 9
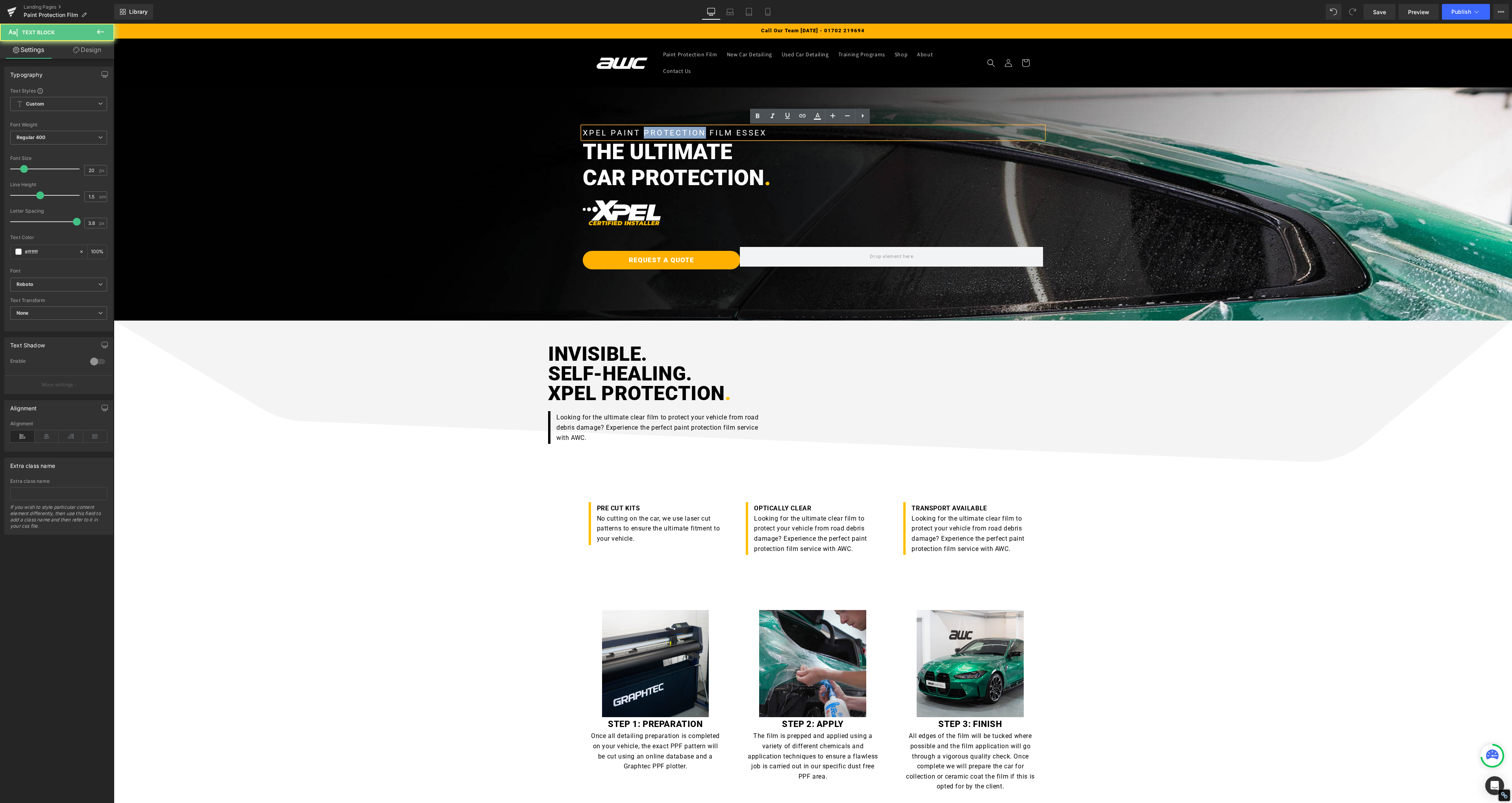
click at [645, 132] on undefined "XPEL PAINT PROTECTION FILM ESSEX" at bounding box center [675, 133] width 185 height 9
click at [634, 167] on body "Row You are previewing how the will restyle your page. You can not edit Element…" at bounding box center [756, 402] width 1512 height 803
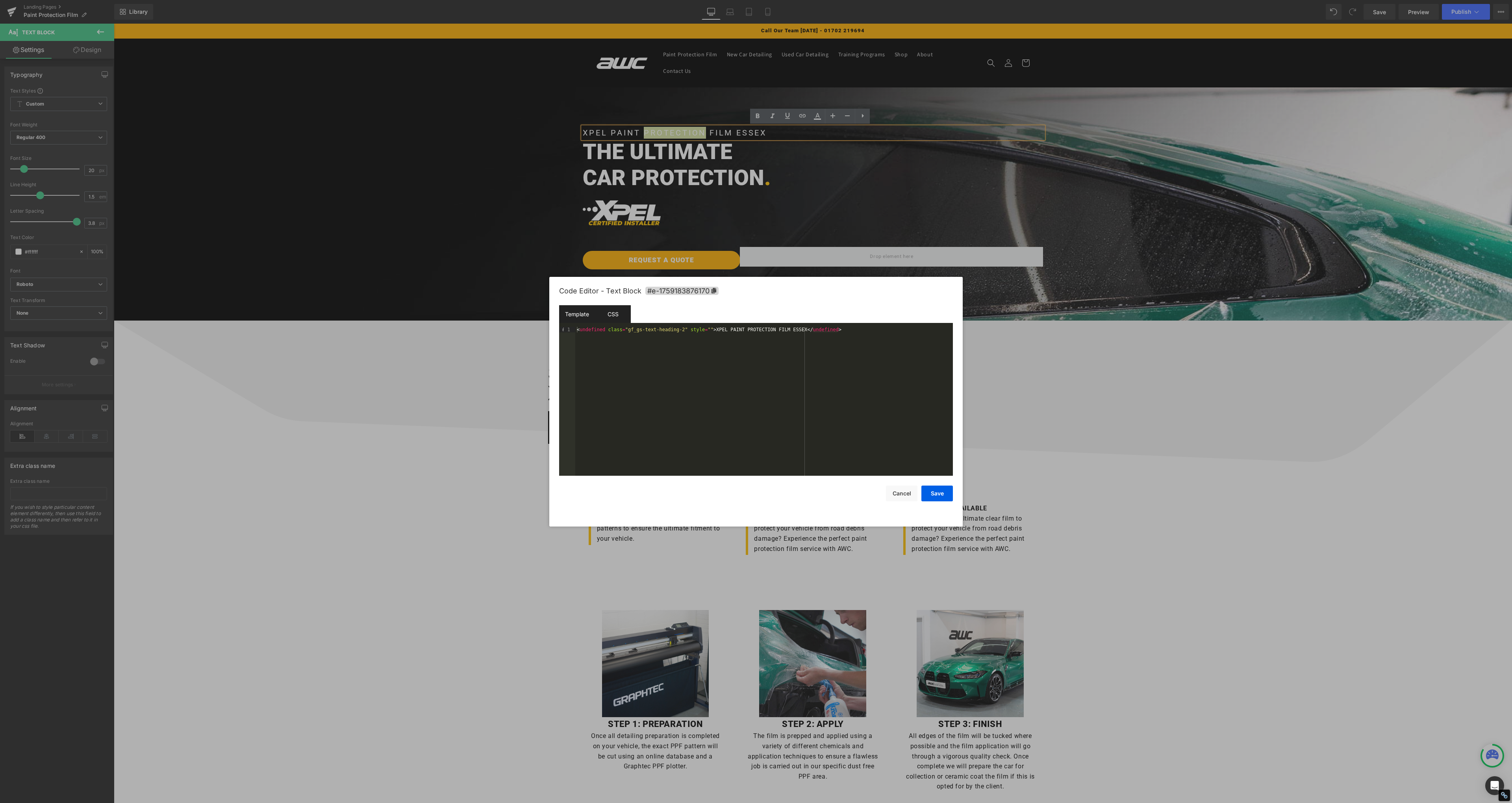
click at [620, 320] on div "CSS" at bounding box center [613, 314] width 36 height 18
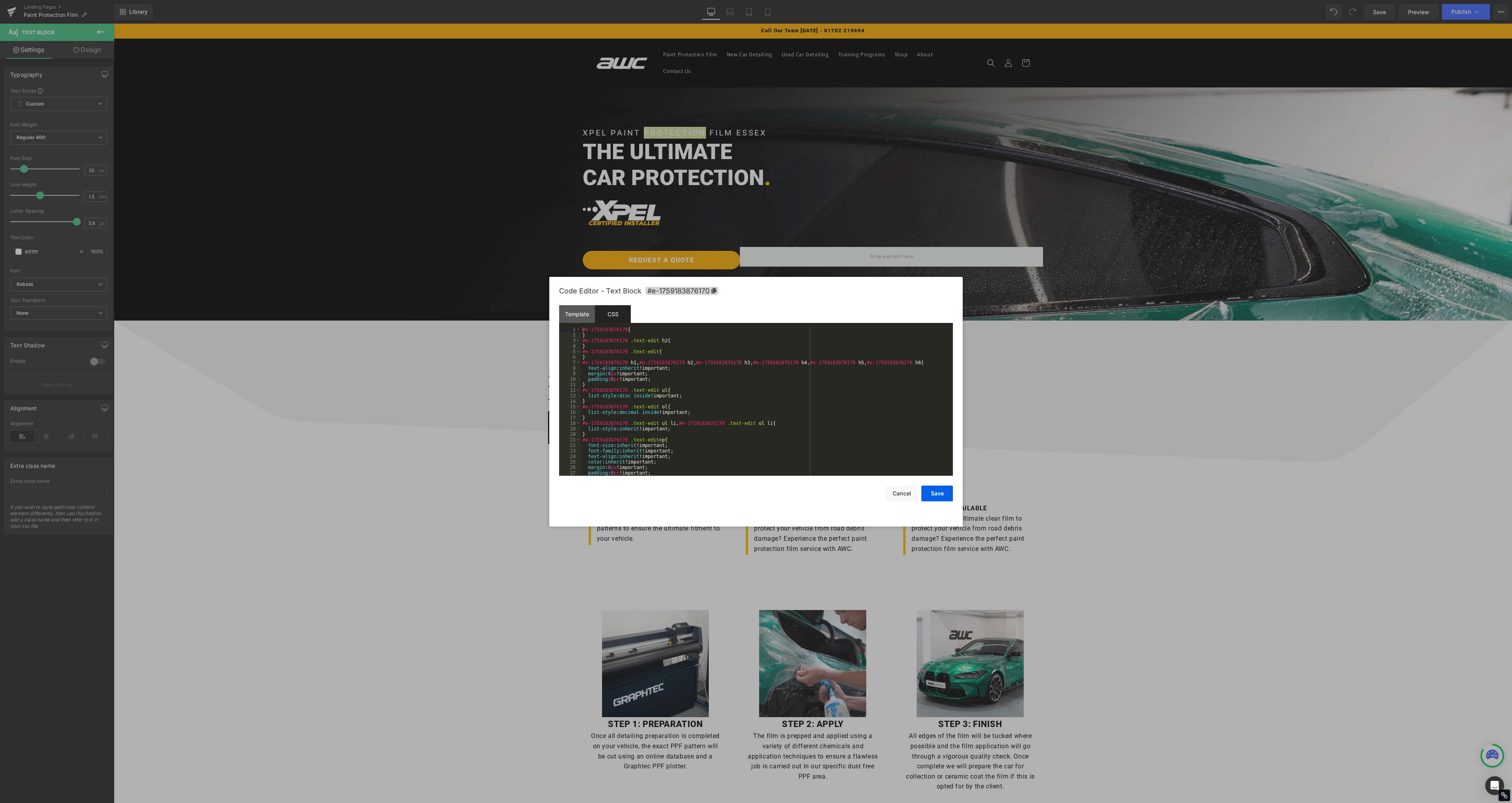
click at [610, 341] on div "#e-1759183876170 { } #e-1759183876170 .text-edit h2 { } #e-1759183876170 .text-…" at bounding box center [765, 407] width 369 height 160
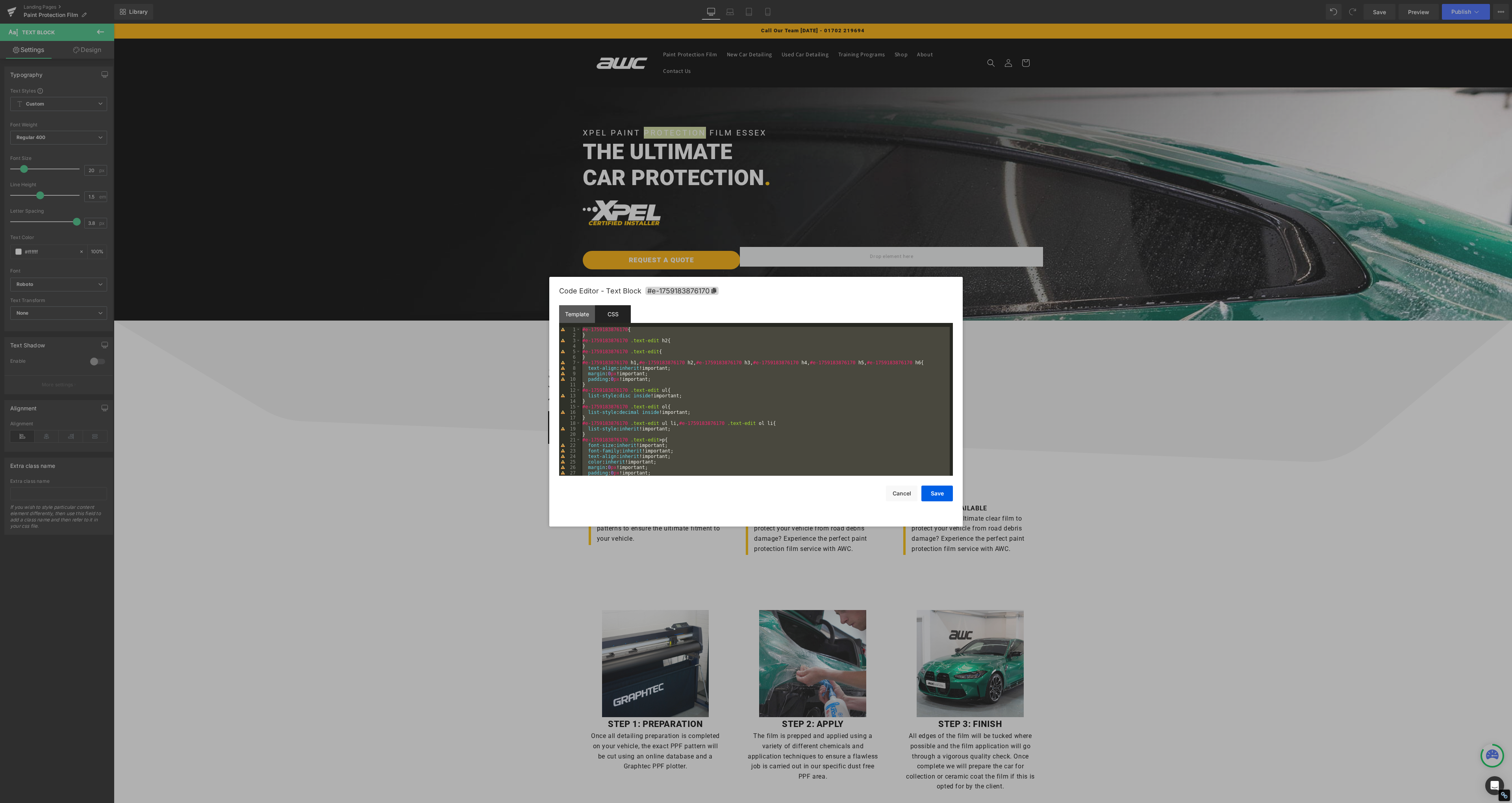
scroll to position [468, 0]
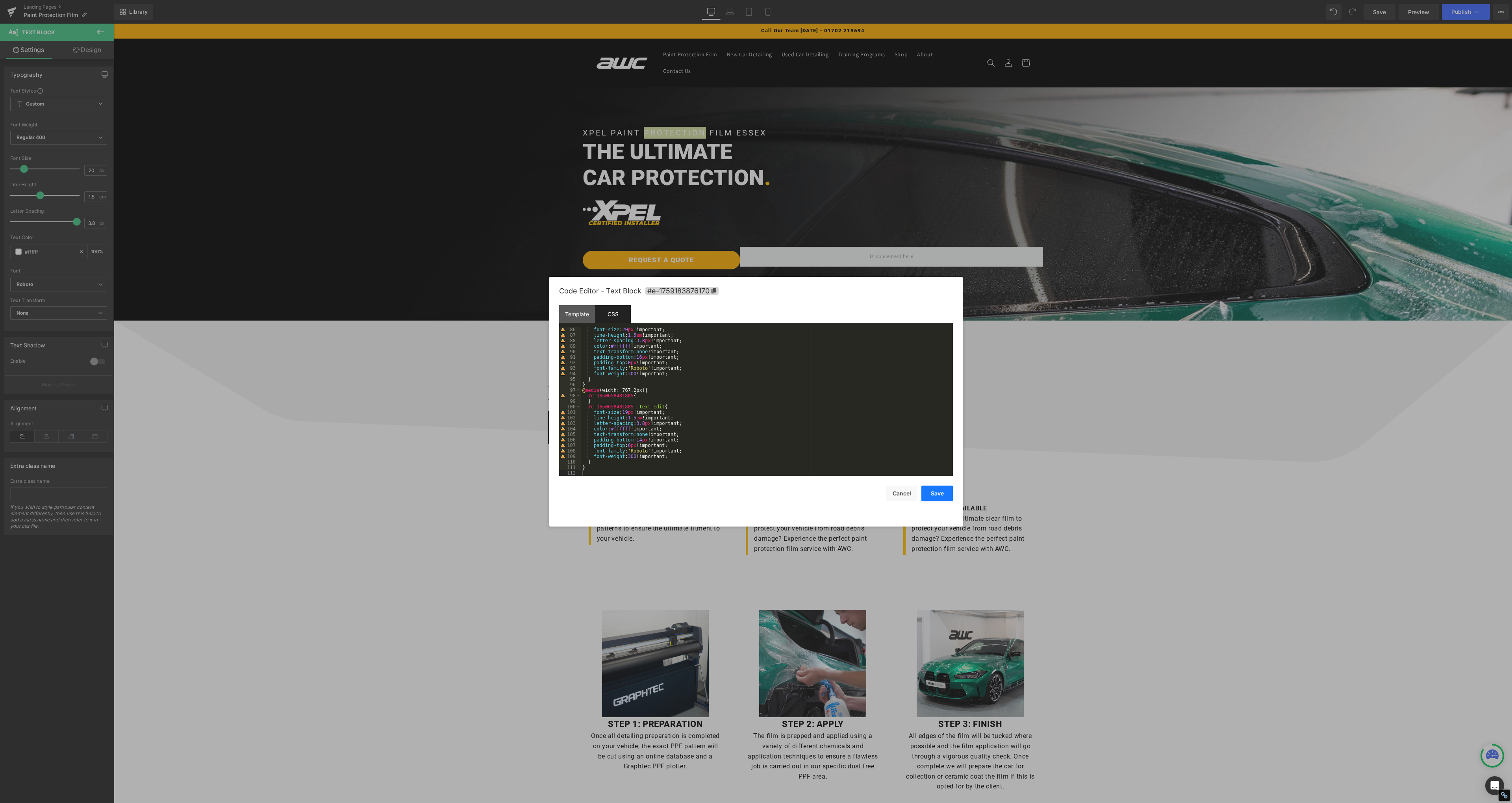
click at [945, 496] on button "Save" at bounding box center [937, 493] width 32 height 16
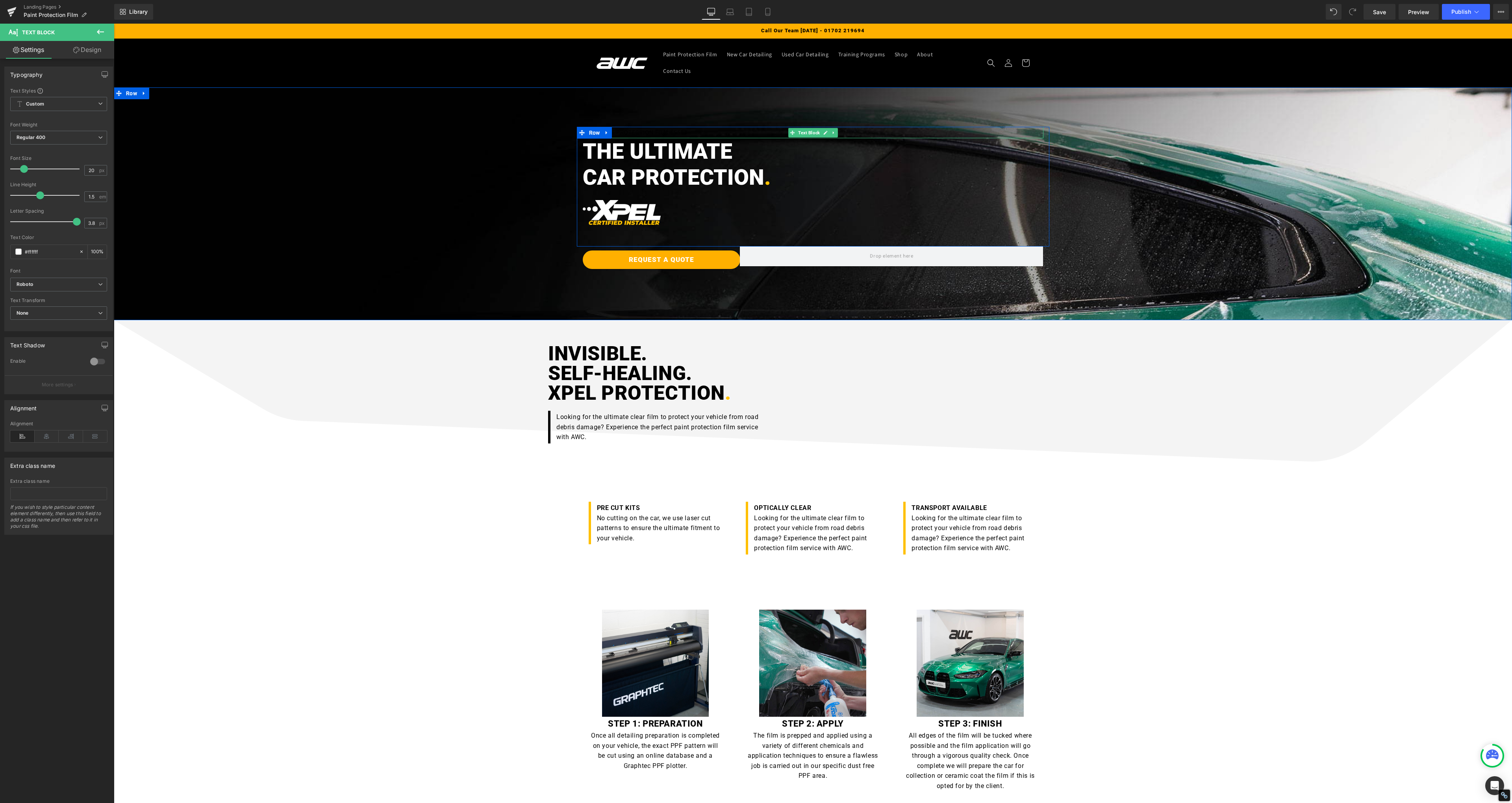
click at [626, 132] on undefined "XPEL PAINT PROTECTION FILM ESSEX" at bounding box center [635, 132] width 105 height 9
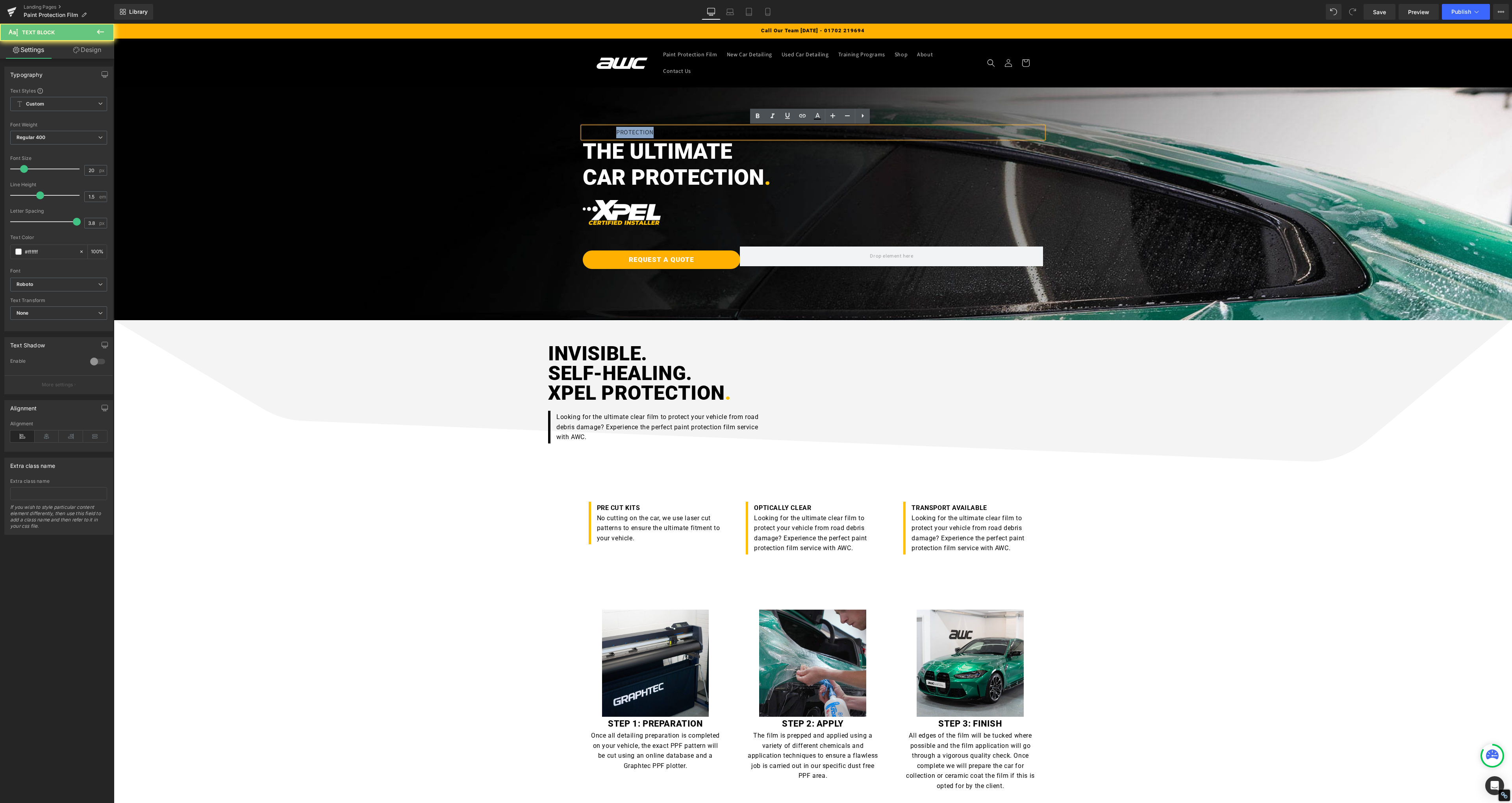
click at [626, 132] on undefined "XPEL PAINT PROTECTION FILM ESSEX" at bounding box center [635, 132] width 105 height 9
click at [506, 190] on div "XPEL PAINT PROTECTION FILM ESSEX Text Block THE ULTIMATE CAR PROTECTION . Headi…" at bounding box center [813, 204] width 1398 height 154
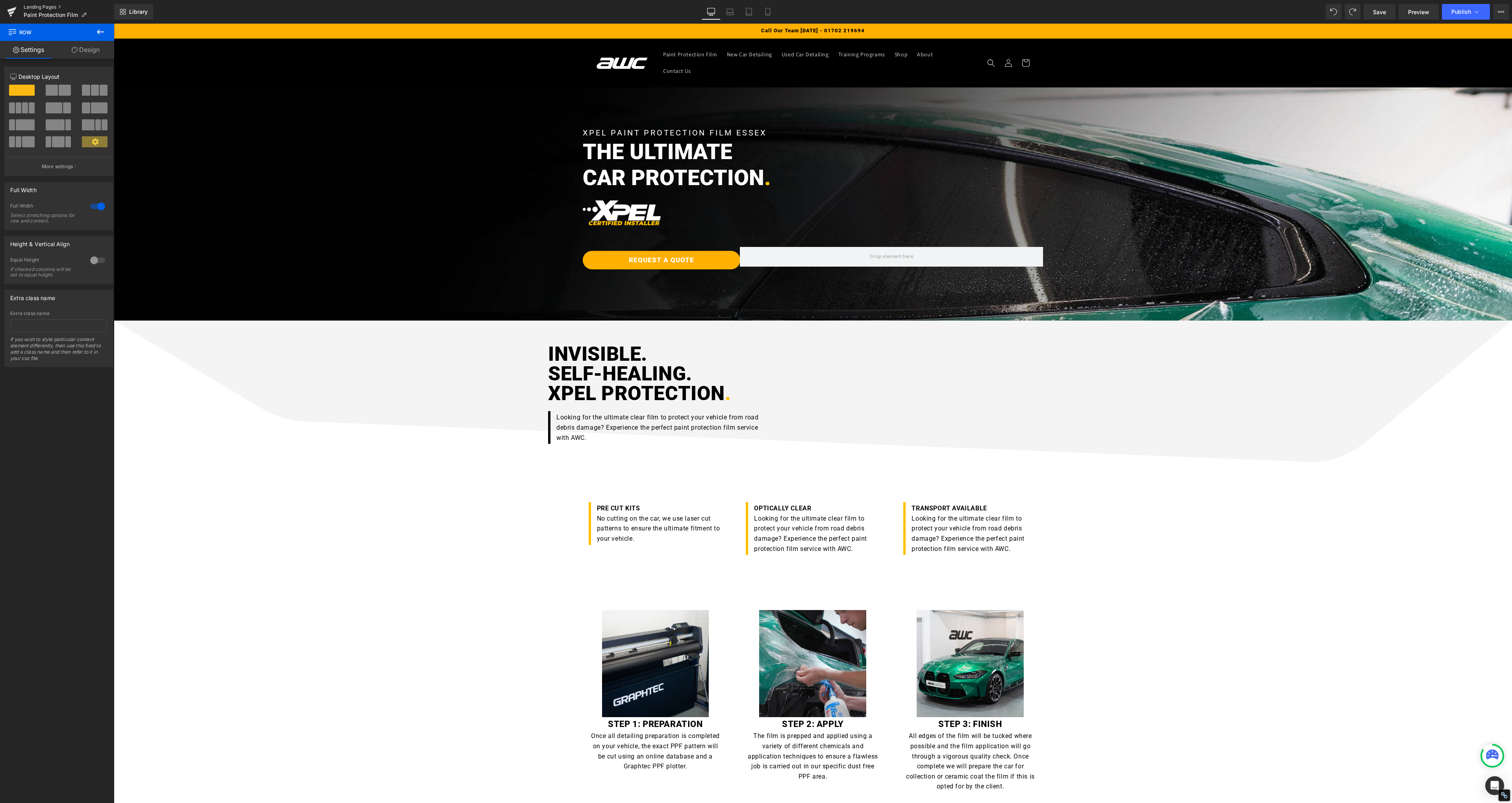
click at [31, 6] on link "Landing Pages" at bounding box center [69, 7] width 90 height 6
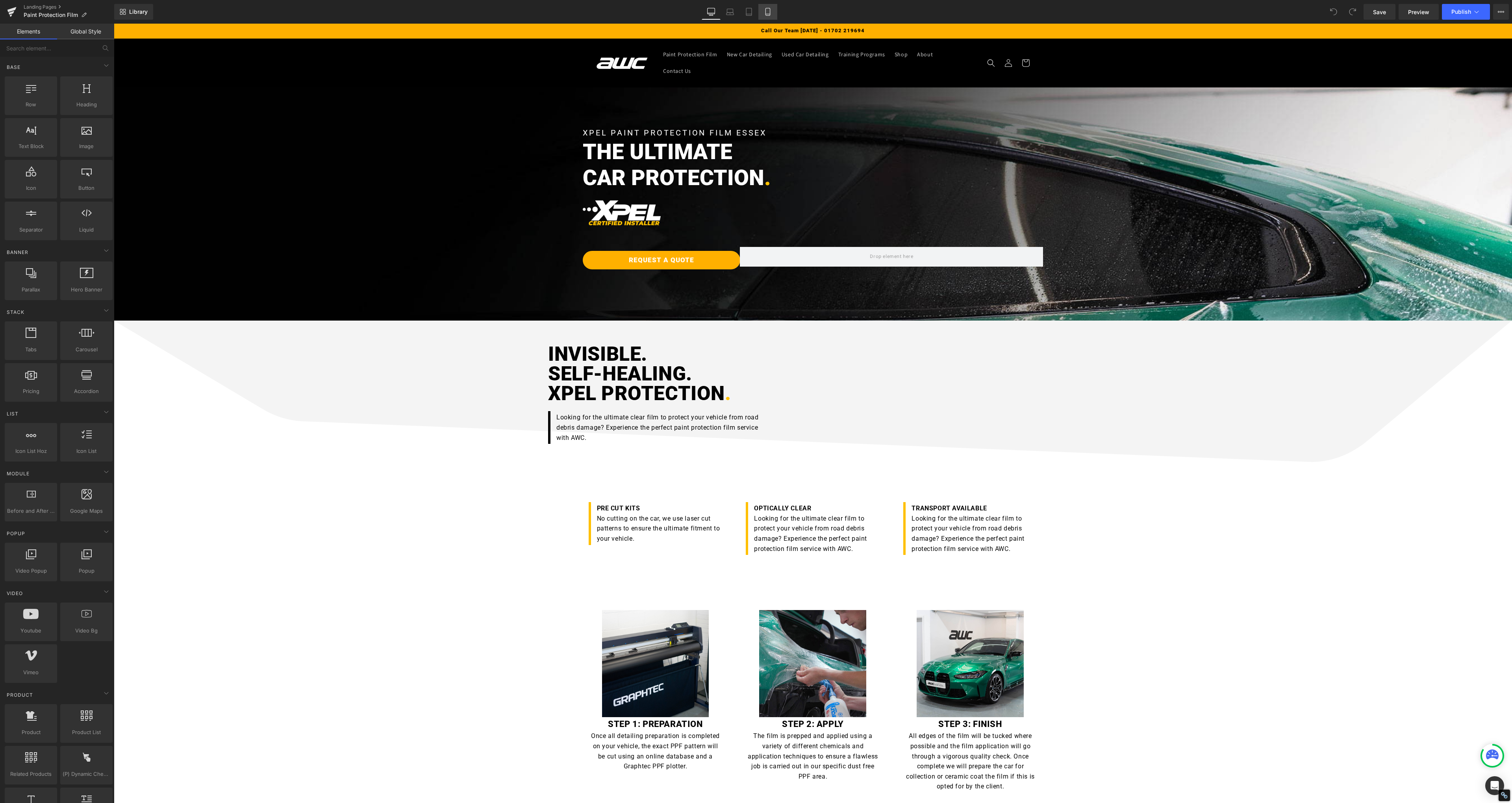
click at [766, 6] on link "Mobile" at bounding box center [768, 12] width 19 height 16
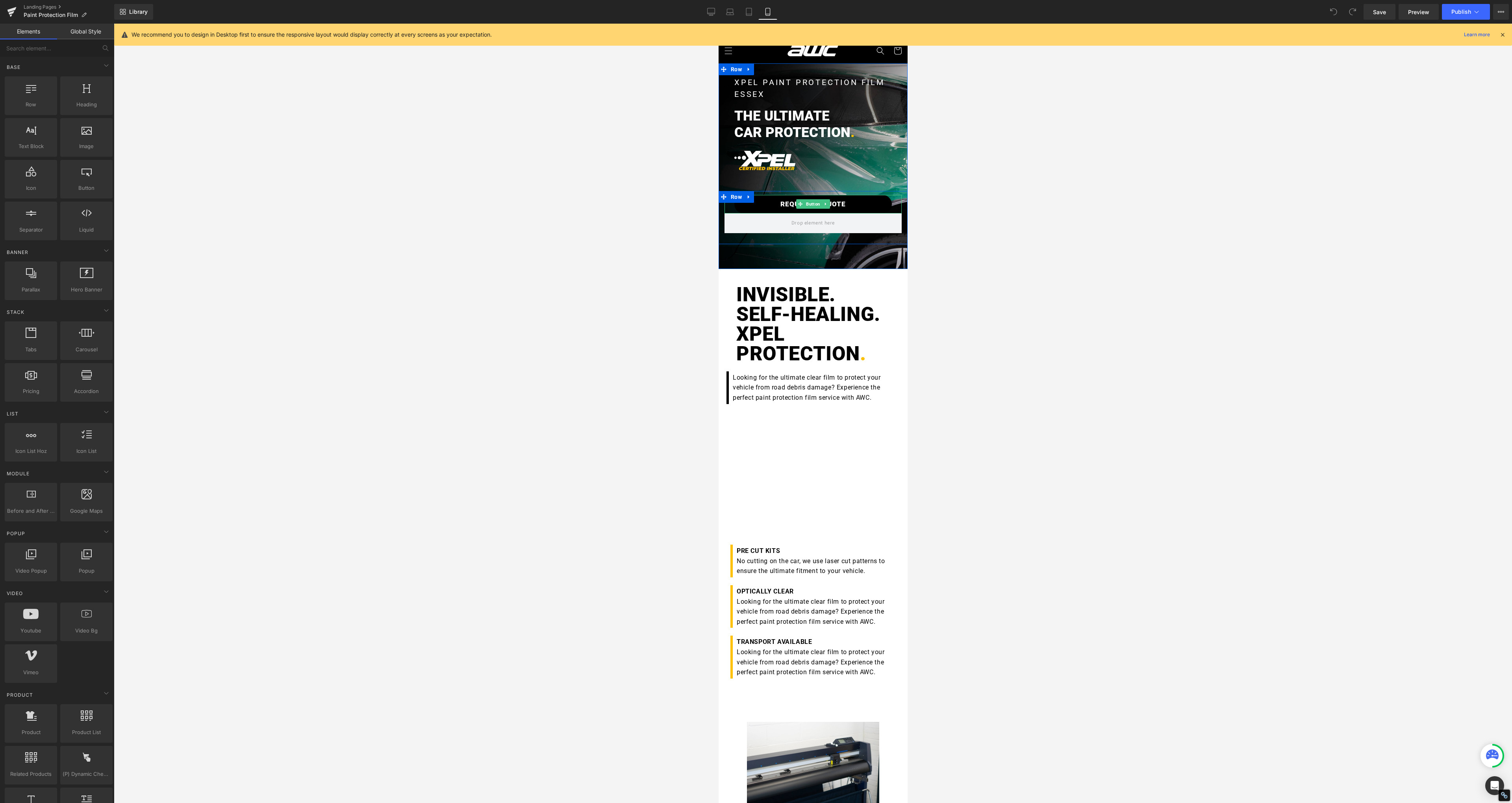
click at [844, 201] on link "REQUEST A QUOTE" at bounding box center [812, 204] width 157 height 19
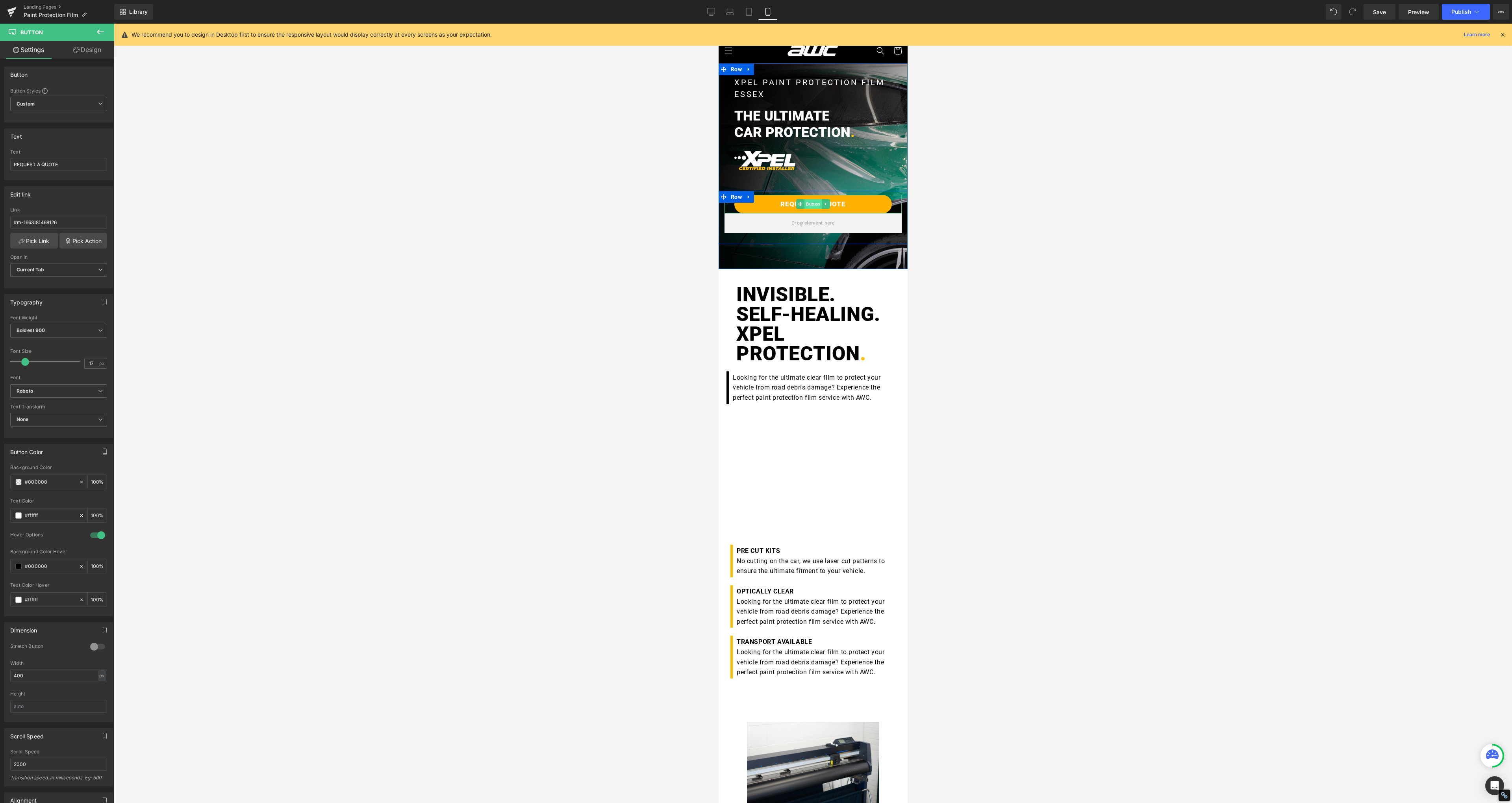
click at [809, 204] on span "Button" at bounding box center [813, 204] width 18 height 9
click at [42, 56] on link "Settings" at bounding box center [28, 50] width 57 height 18
click at [33, 533] on input "400" at bounding box center [58, 535] width 97 height 13
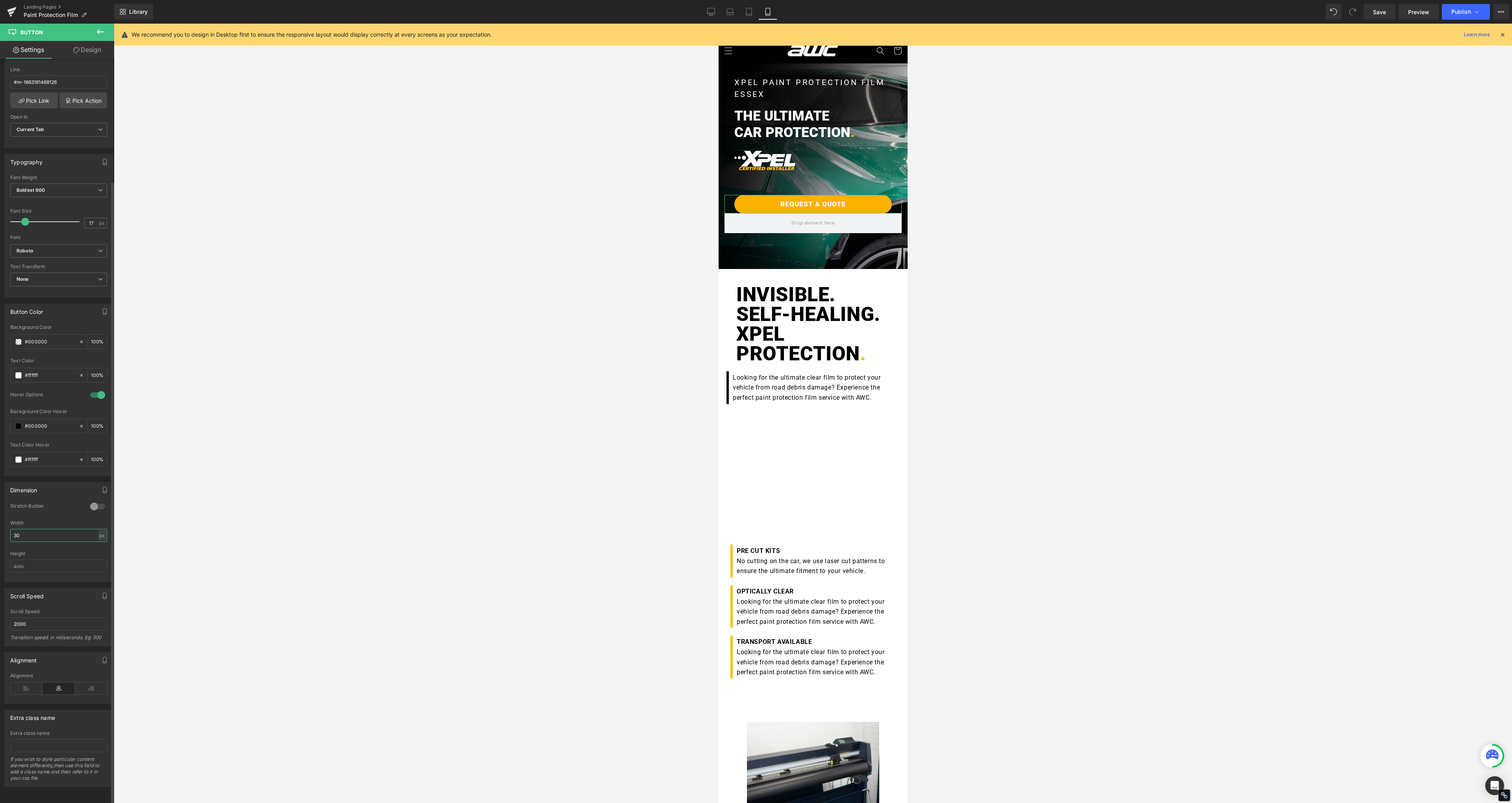
type input "300"
click at [356, 521] on div at bounding box center [813, 413] width 1398 height 780
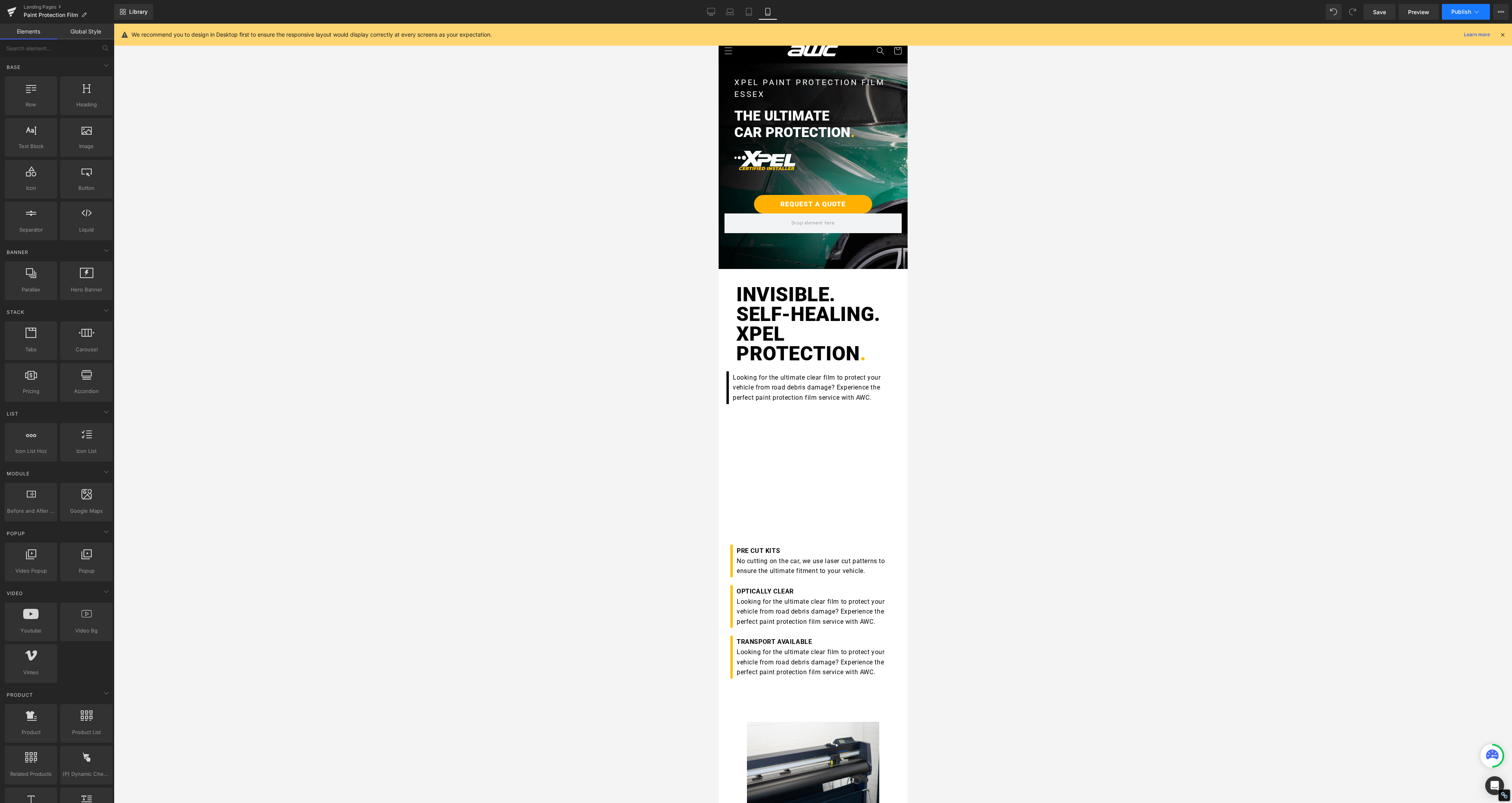
click at [1462, 12] on span "Publish" at bounding box center [1462, 12] width 20 height 6
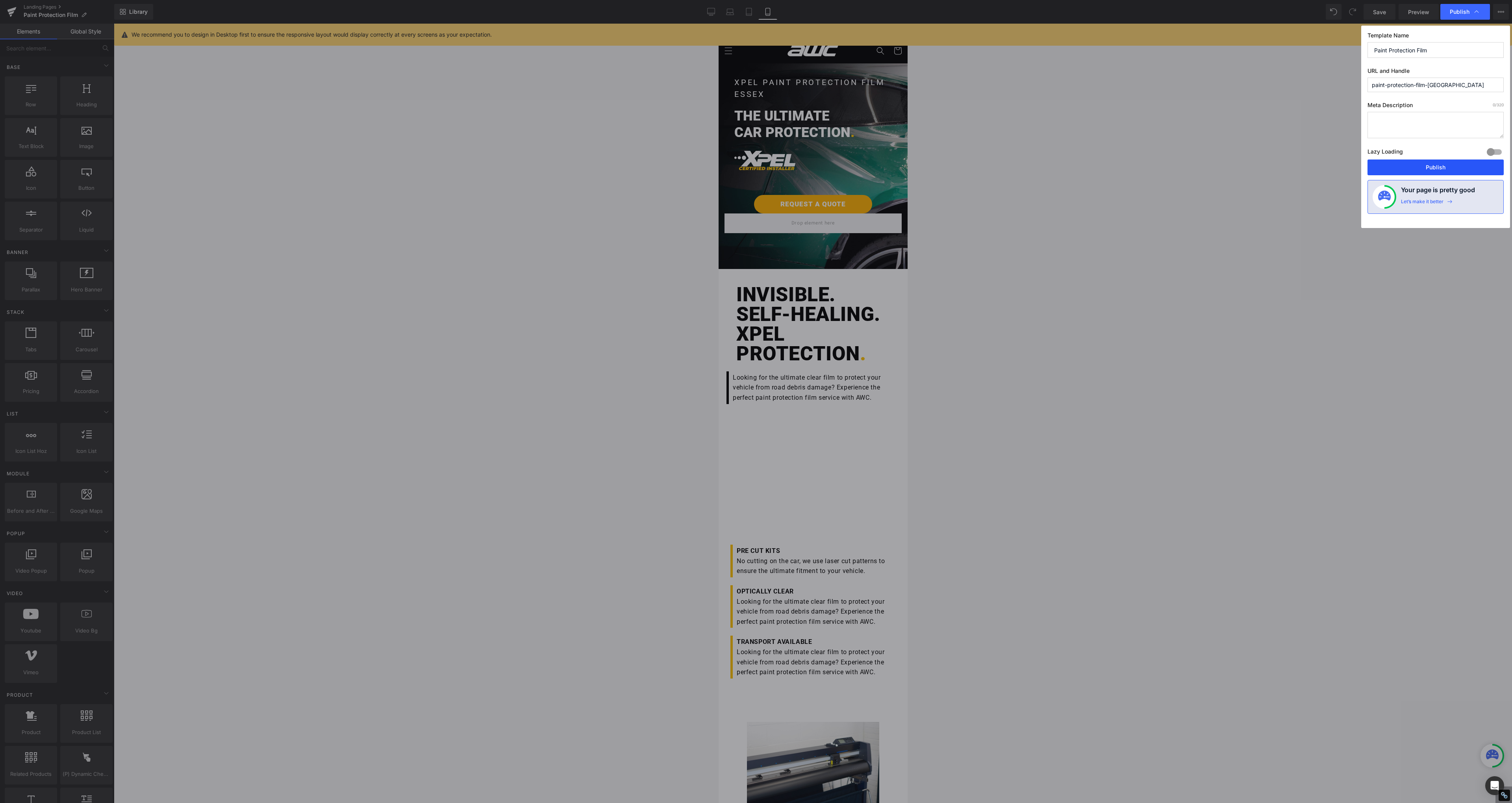
click at [1432, 170] on button "Publish" at bounding box center [1436, 167] width 136 height 16
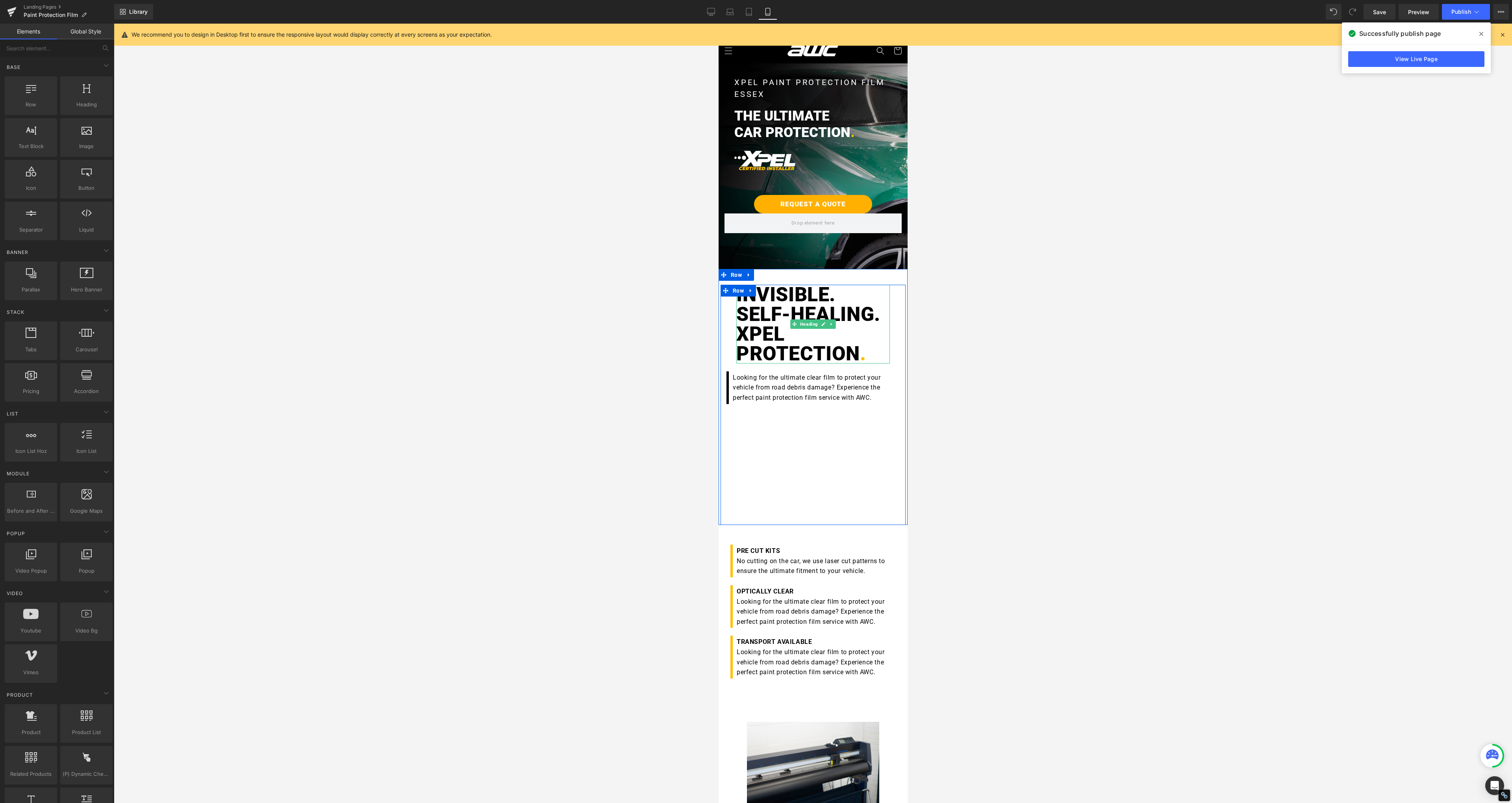
click at [859, 349] on span "." at bounding box center [862, 353] width 6 height 23
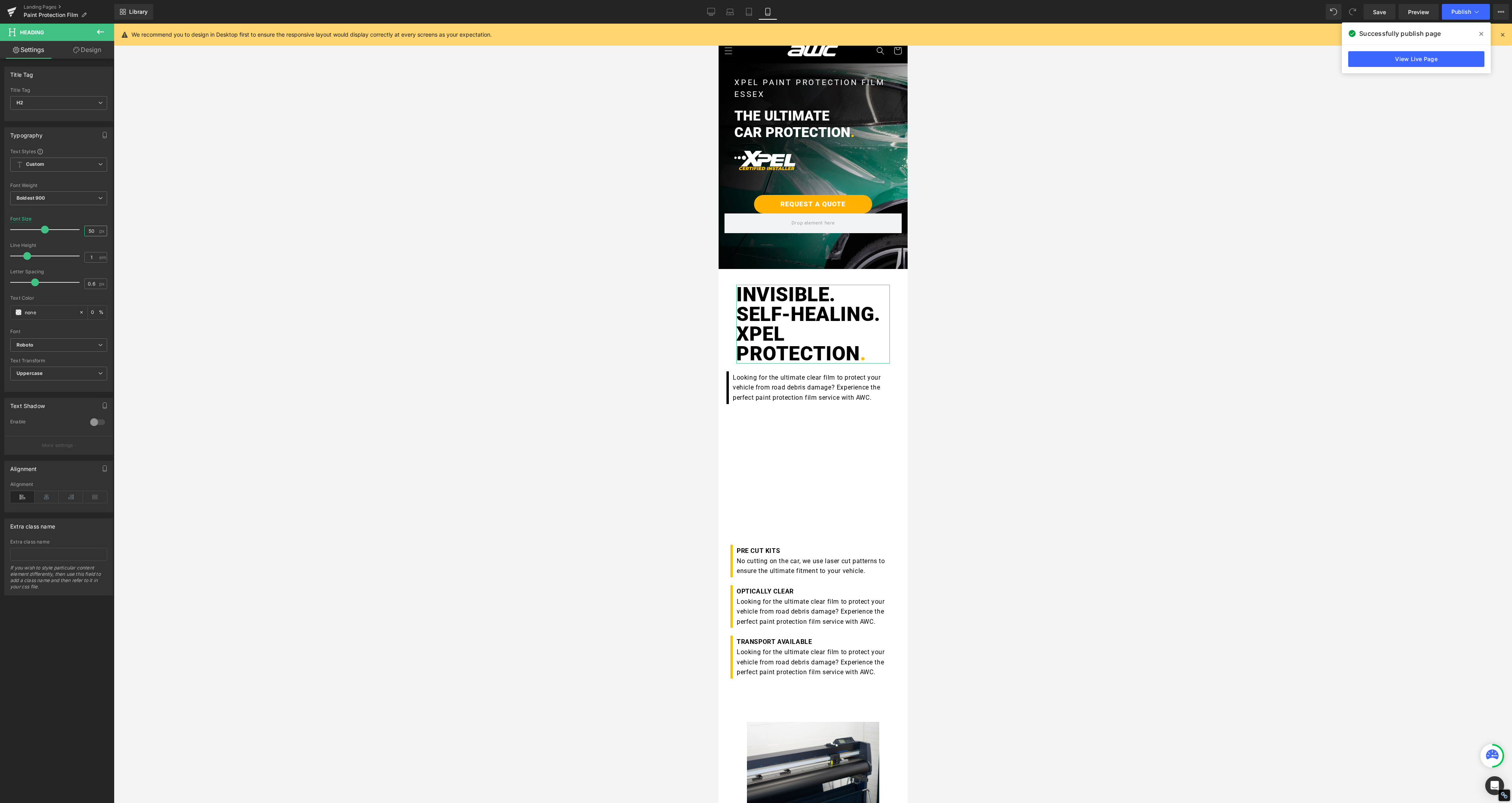
drag, startPoint x: 94, startPoint y: 229, endPoint x: 82, endPoint y: 230, distance: 12.0
click at [85, 230] on input "50" at bounding box center [91, 231] width 14 height 10
type input "45"
click at [496, 253] on div at bounding box center [813, 413] width 1398 height 780
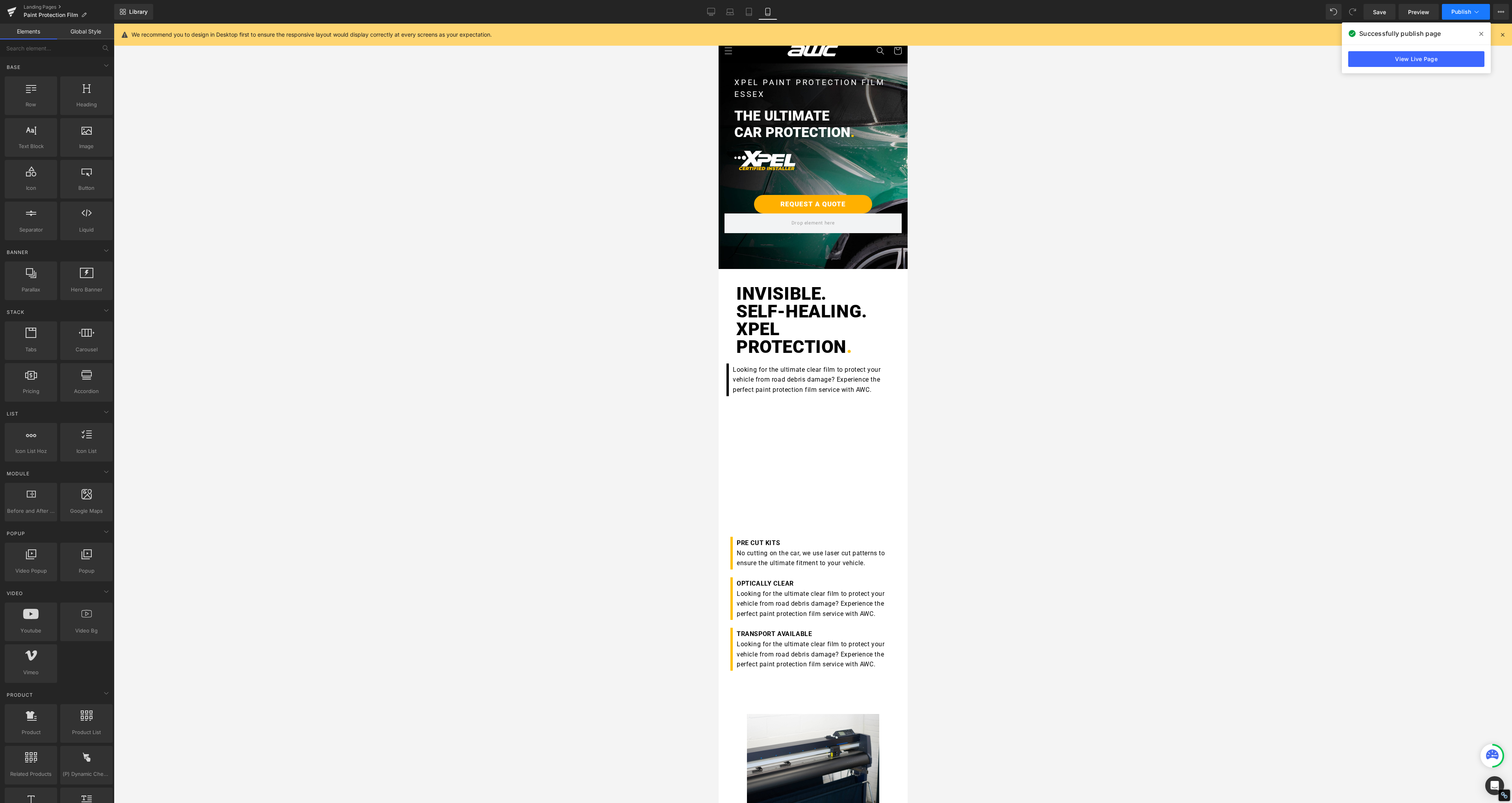
click at [1472, 14] on button "Publish" at bounding box center [1466, 12] width 48 height 16
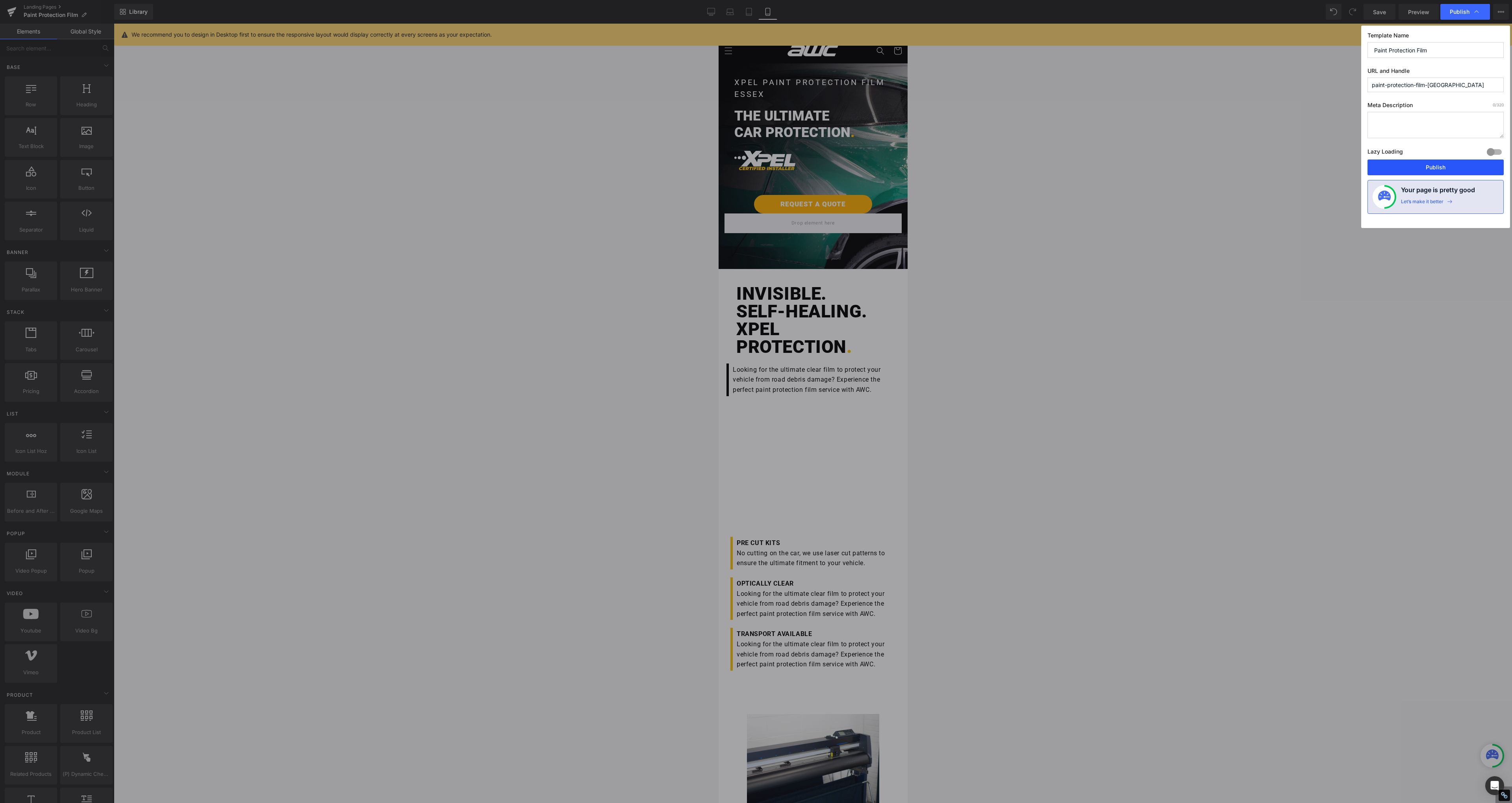
click at [1413, 165] on button "Publish" at bounding box center [1436, 167] width 136 height 16
